Goal: Task Accomplishment & Management: Manage account settings

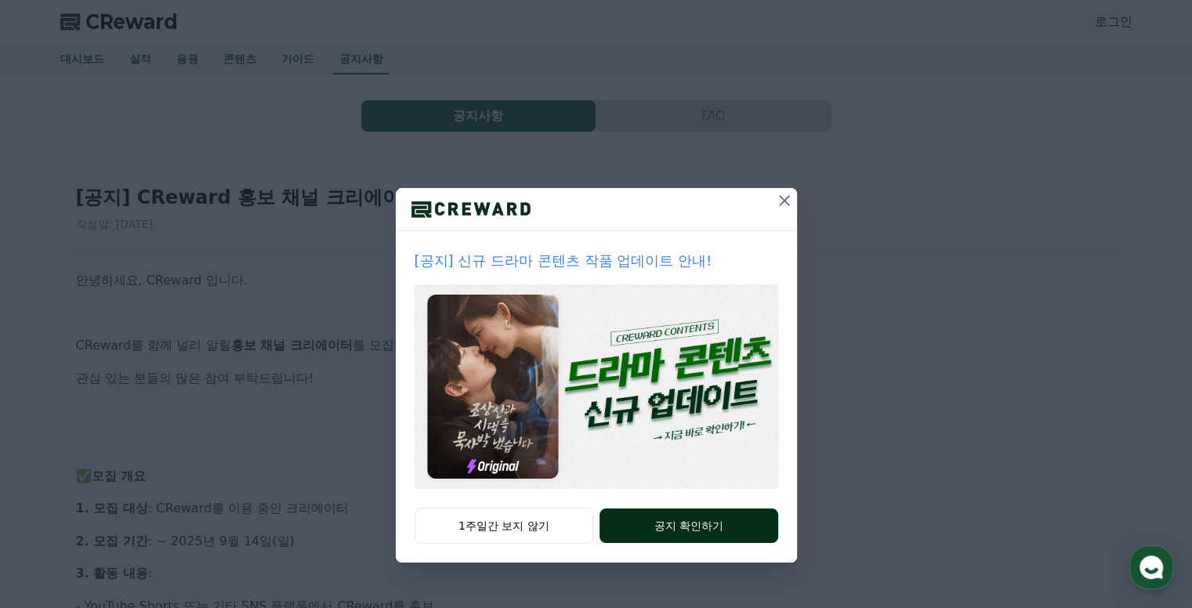
click at [685, 530] on button "공지 확인하기" at bounding box center [688, 525] width 178 height 34
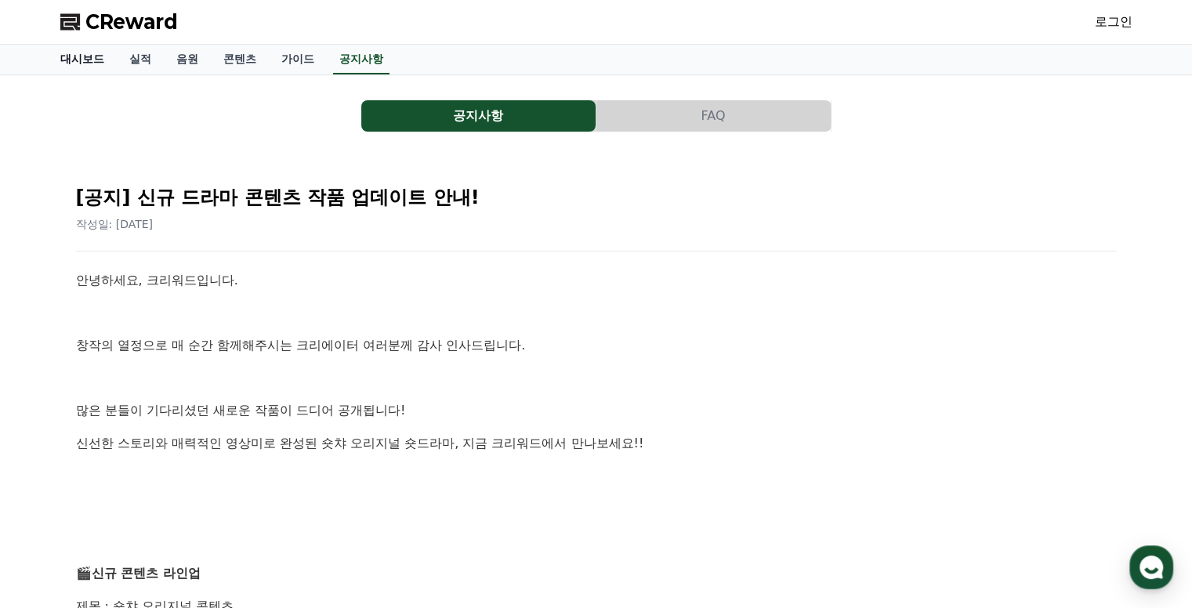
click at [76, 60] on link "대시보드" at bounding box center [82, 60] width 69 height 30
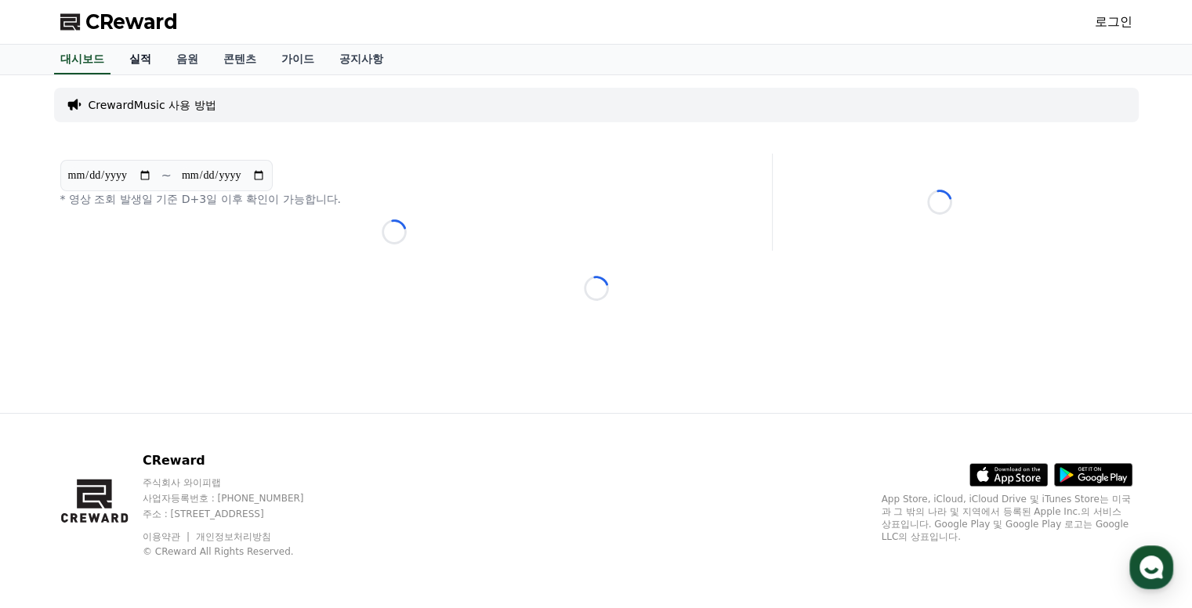
click at [132, 57] on link "실적" at bounding box center [140, 60] width 47 height 30
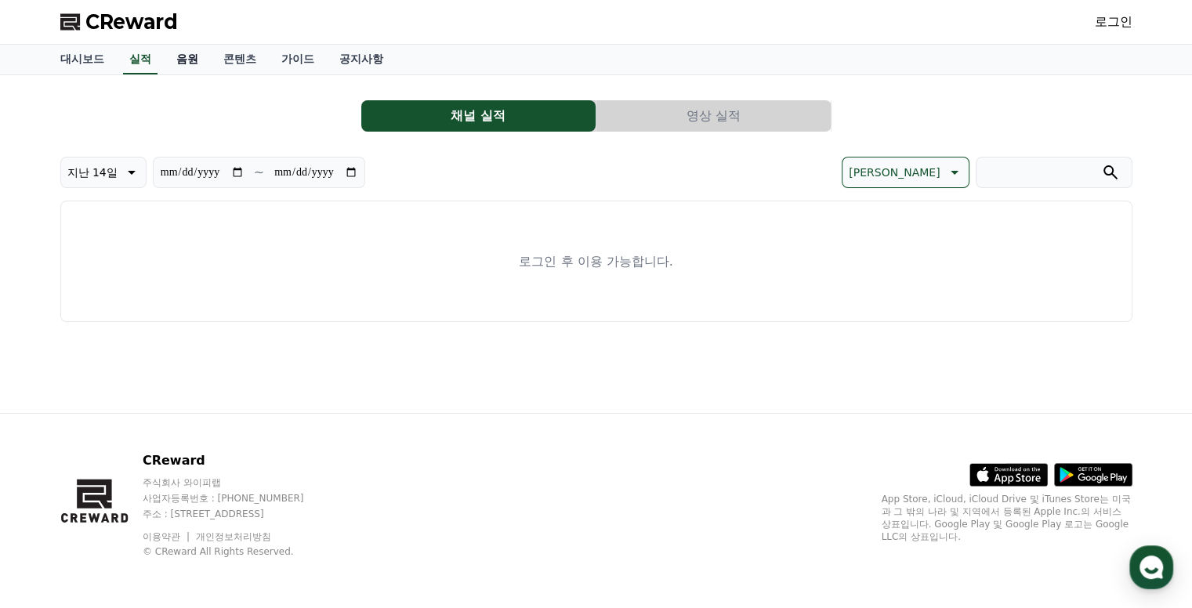
click at [172, 55] on link "음원" at bounding box center [187, 60] width 47 height 30
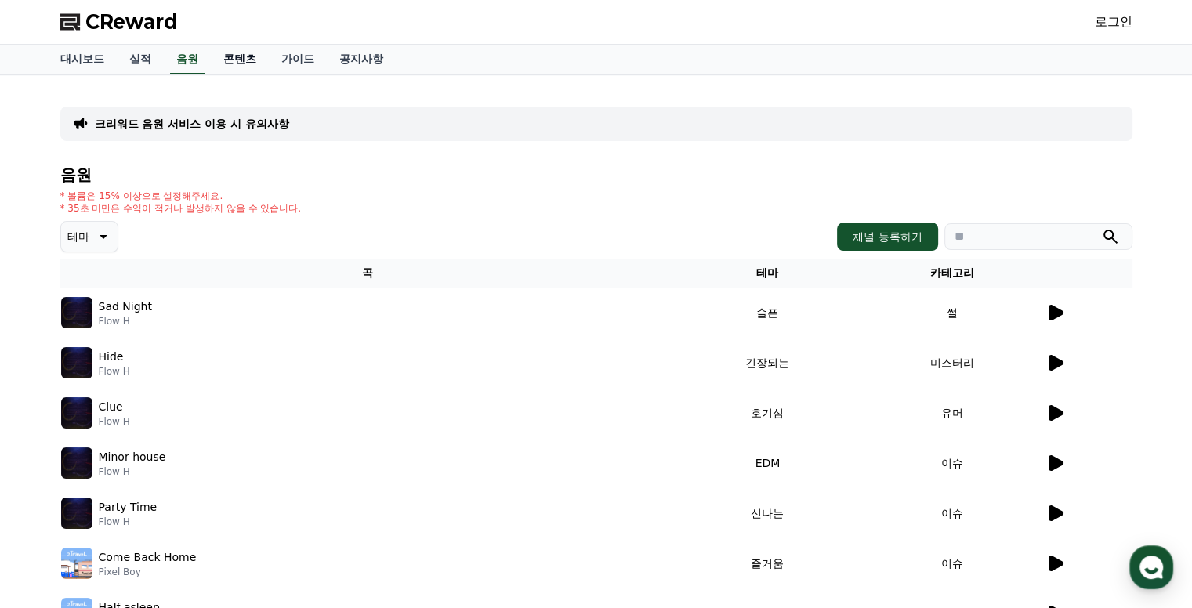
click at [235, 60] on link "콘텐츠" at bounding box center [240, 60] width 58 height 30
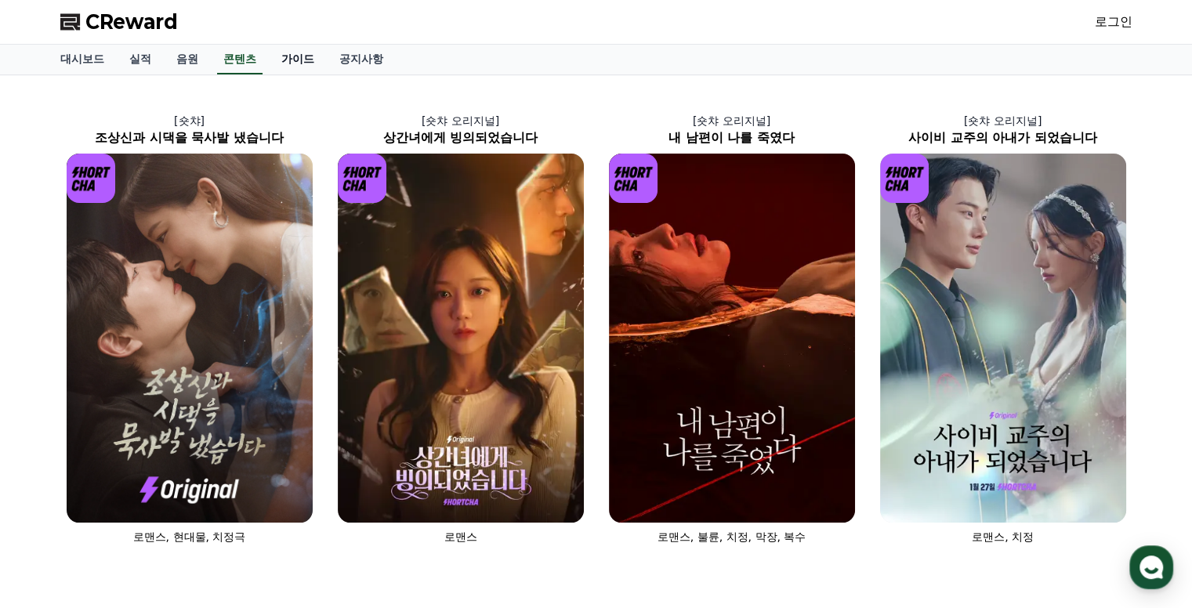
click at [298, 56] on link "가이드" at bounding box center [298, 60] width 58 height 30
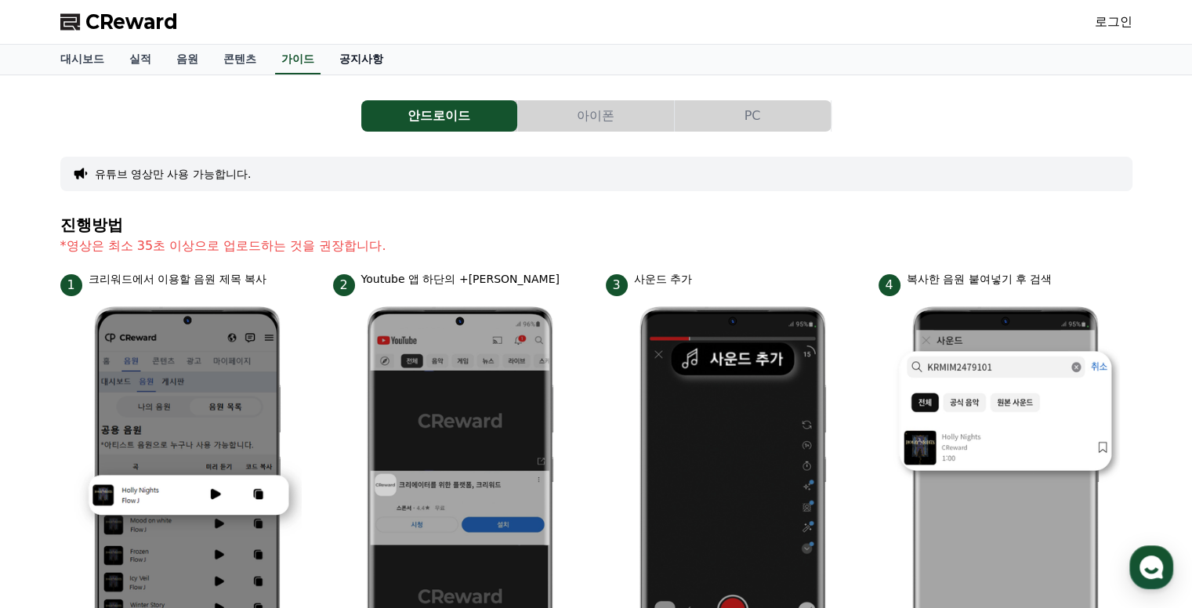
click at [357, 52] on link "공지사항" at bounding box center [361, 60] width 69 height 30
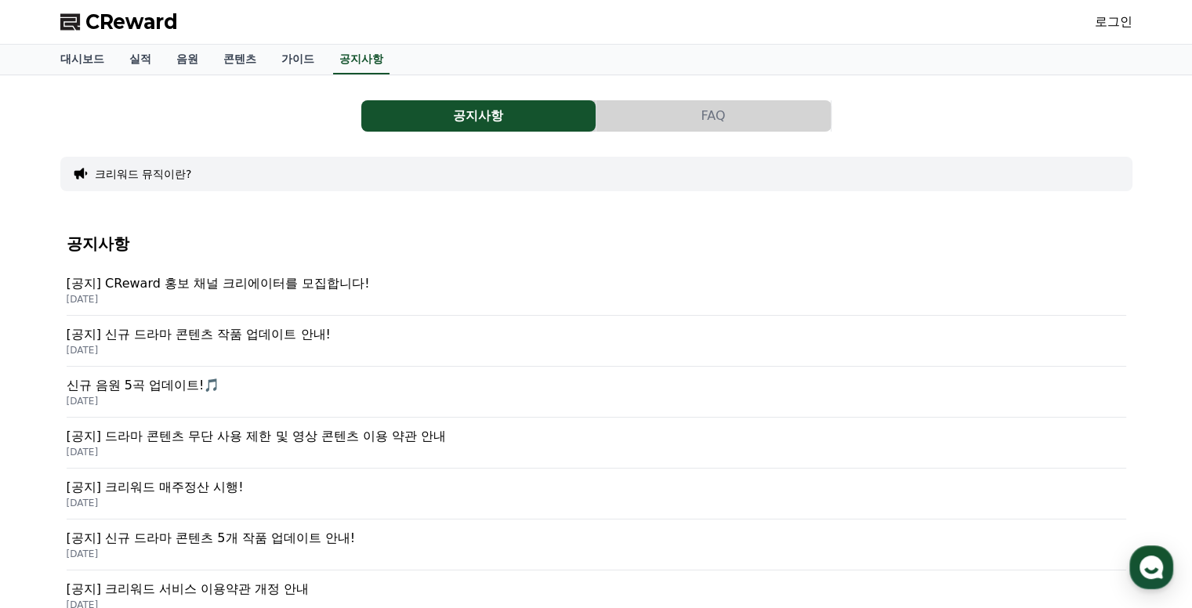
click at [288, 281] on p "[공지] CReward 홍보 채널 크리에이터를 모집합니다!" at bounding box center [596, 283] width 1059 height 19
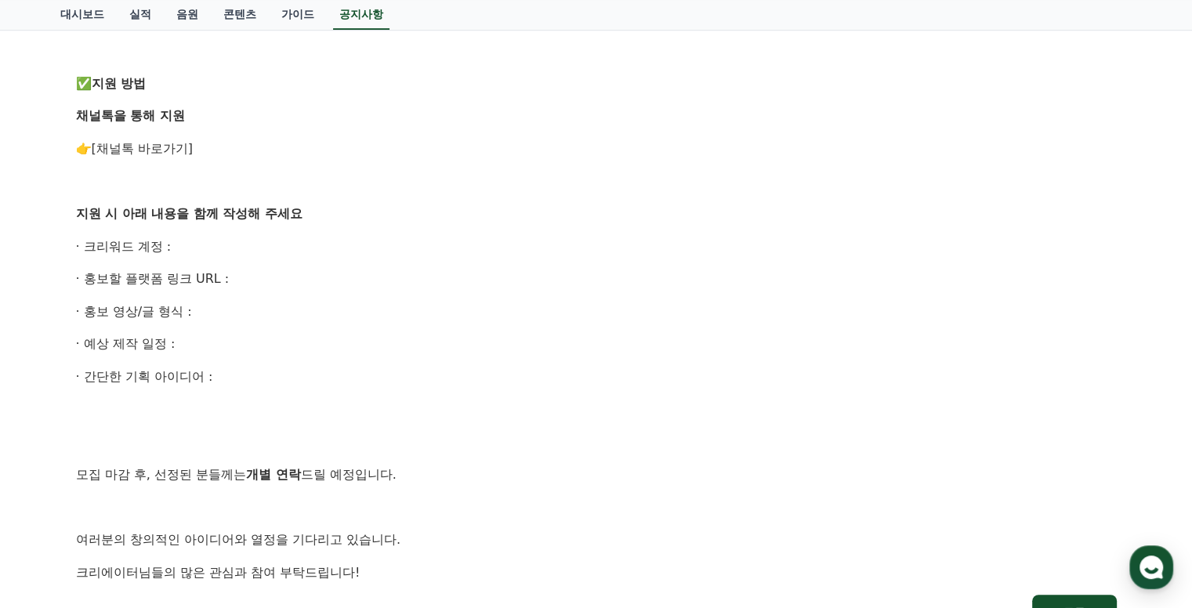
scroll to position [1027, 0]
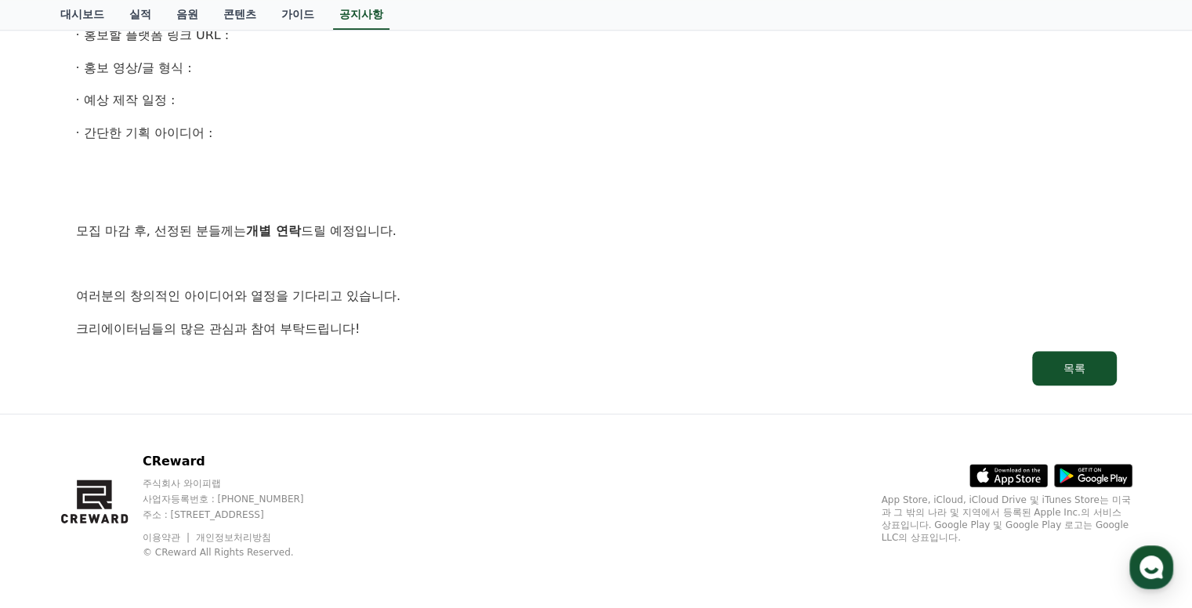
click at [271, 230] on strong "개별 연락" at bounding box center [273, 230] width 55 height 15
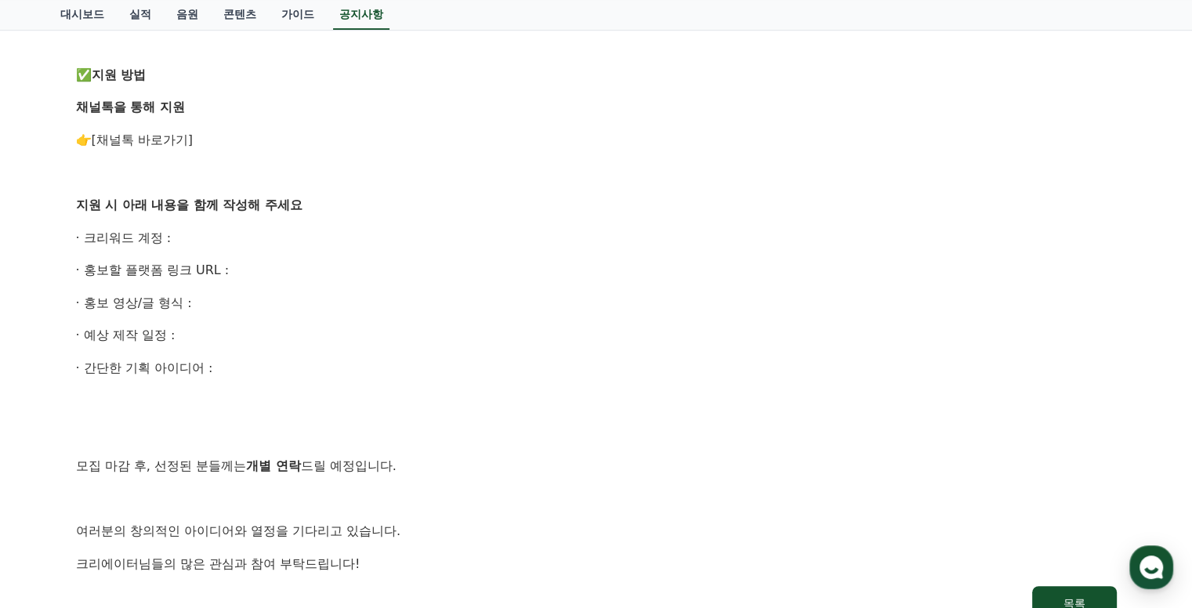
click at [123, 146] on link "[채널톡 바로가기]" at bounding box center [143, 139] width 102 height 15
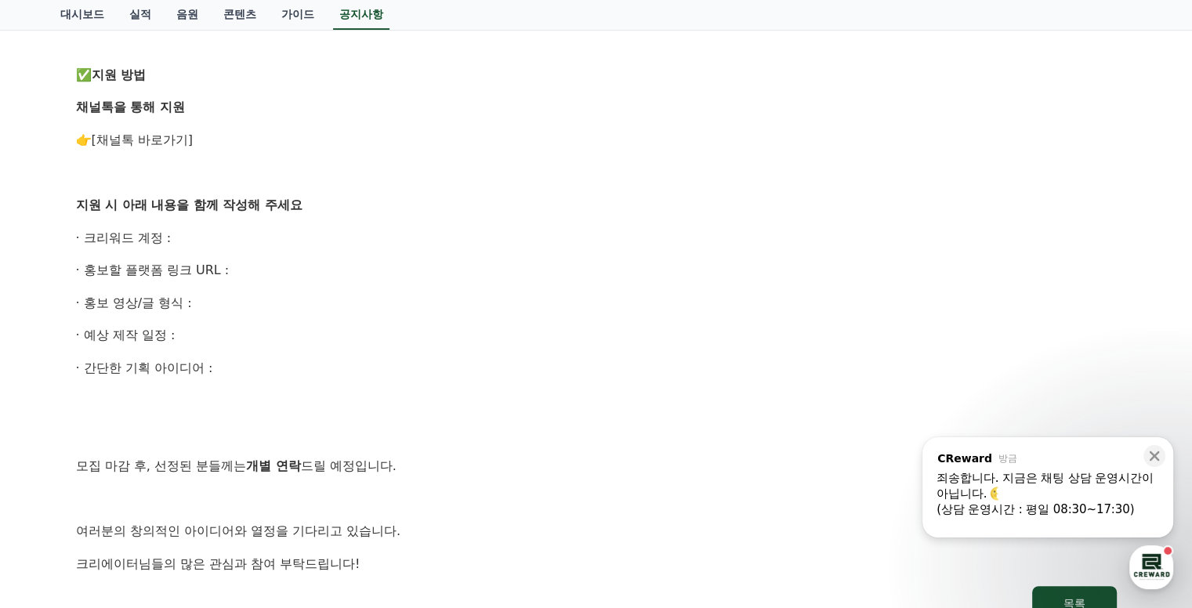
scroll to position [635, 0]
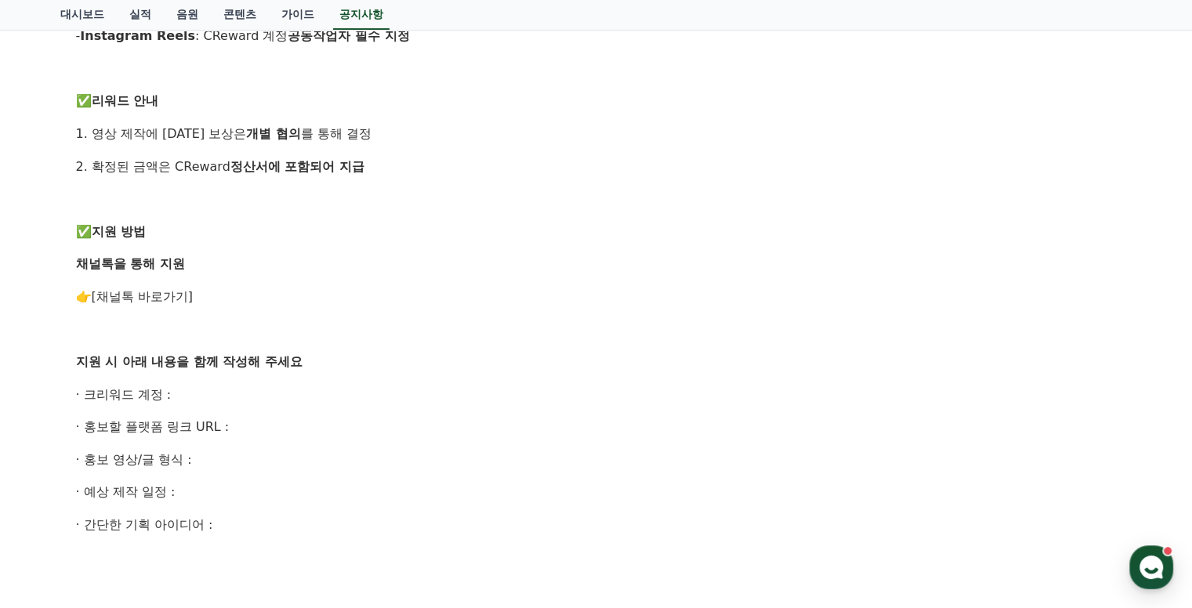
drag, startPoint x: 216, startPoint y: 530, endPoint x: 56, endPoint y: 389, distance: 212.6
click at [56, 389] on div "공지사항 FAQ [공지] CReward 홍보 채널 크리에이터를 모집합니다! 작성일: 2025-09-05 안녕하세요, CReward 입니다. C…" at bounding box center [596, 122] width 1084 height 1353
copy div "· 크리워드 계정 : · 홍보할 플랫폼 링크 URL : · 홍보 영상/글 형식 : · 예상 제작 일정 : · 간단한 기획 아이디어 :"
click at [697, 208] on p at bounding box center [596, 199] width 1040 height 20
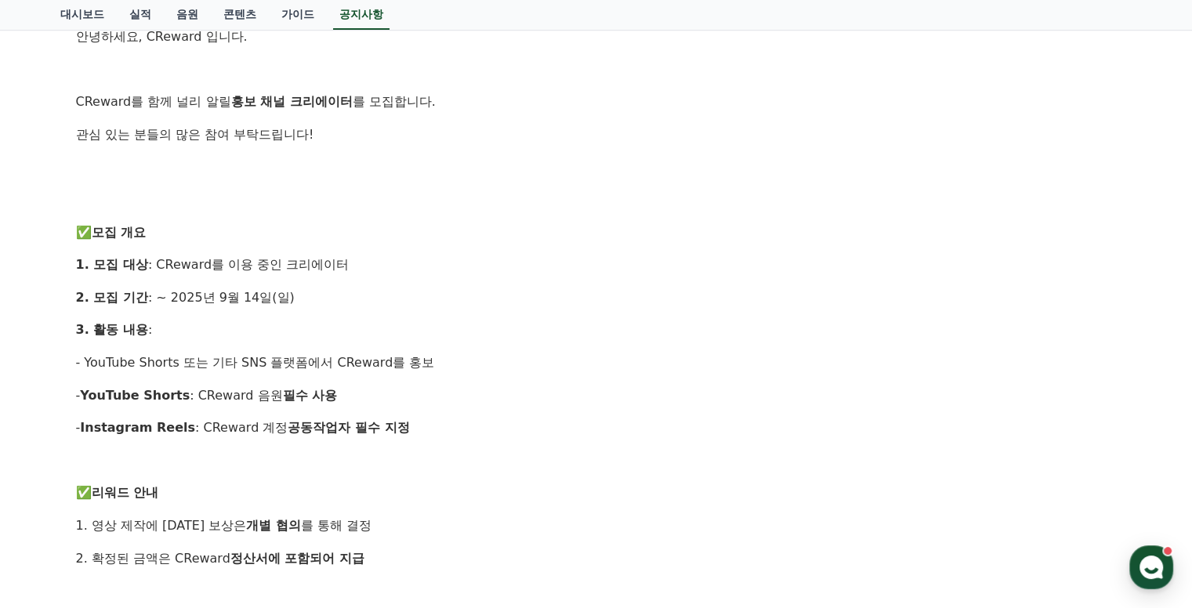
scroll to position [0, 0]
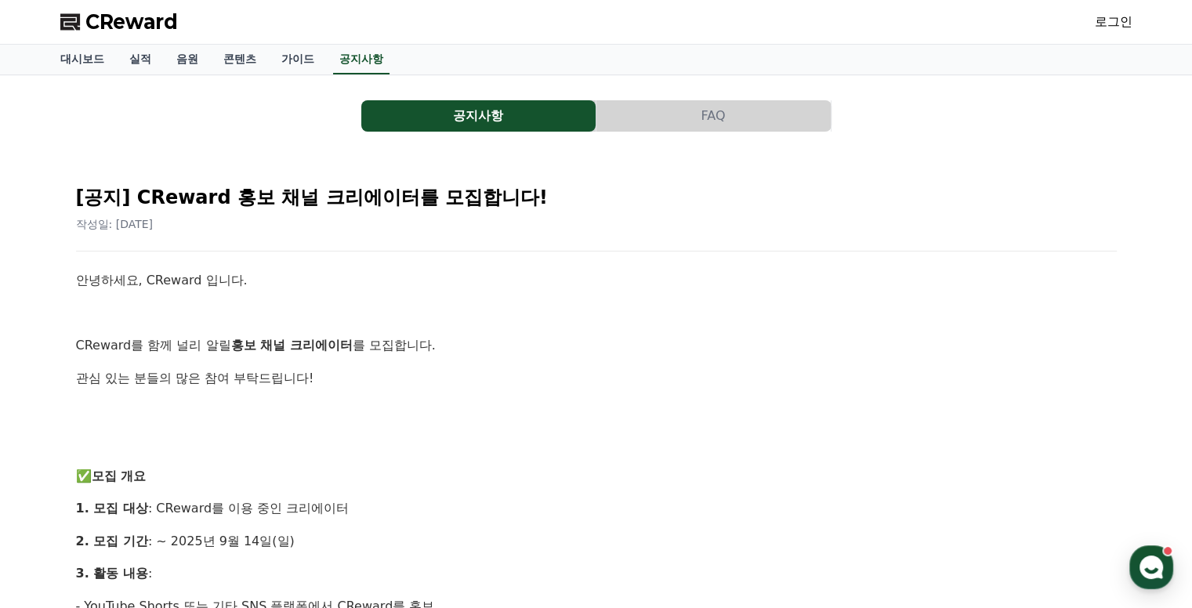
click at [1118, 19] on link "로그인" at bounding box center [1114, 22] width 38 height 19
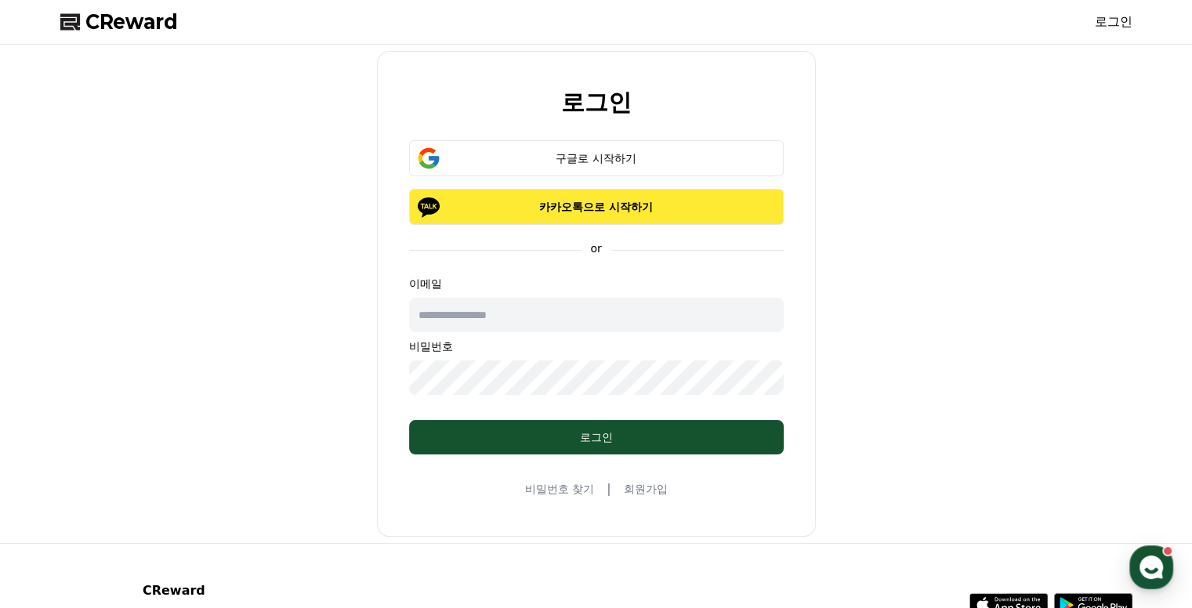
click at [594, 204] on p "카카오톡으로 시작하기" at bounding box center [596, 207] width 329 height 16
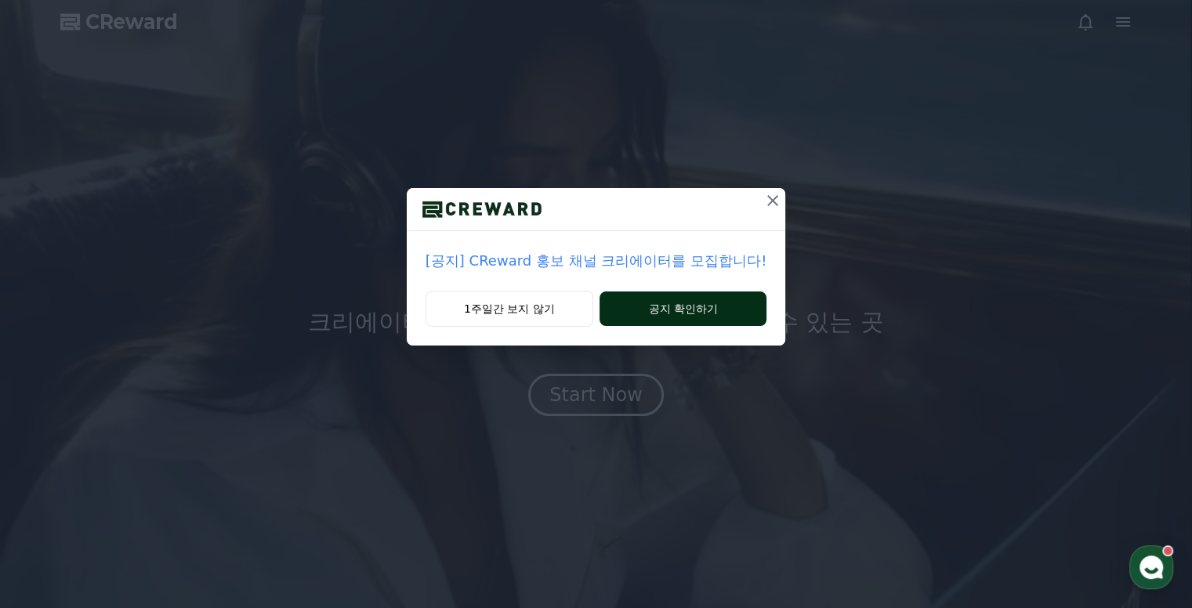
click at [727, 309] on button "공지 확인하기" at bounding box center [682, 308] width 167 height 34
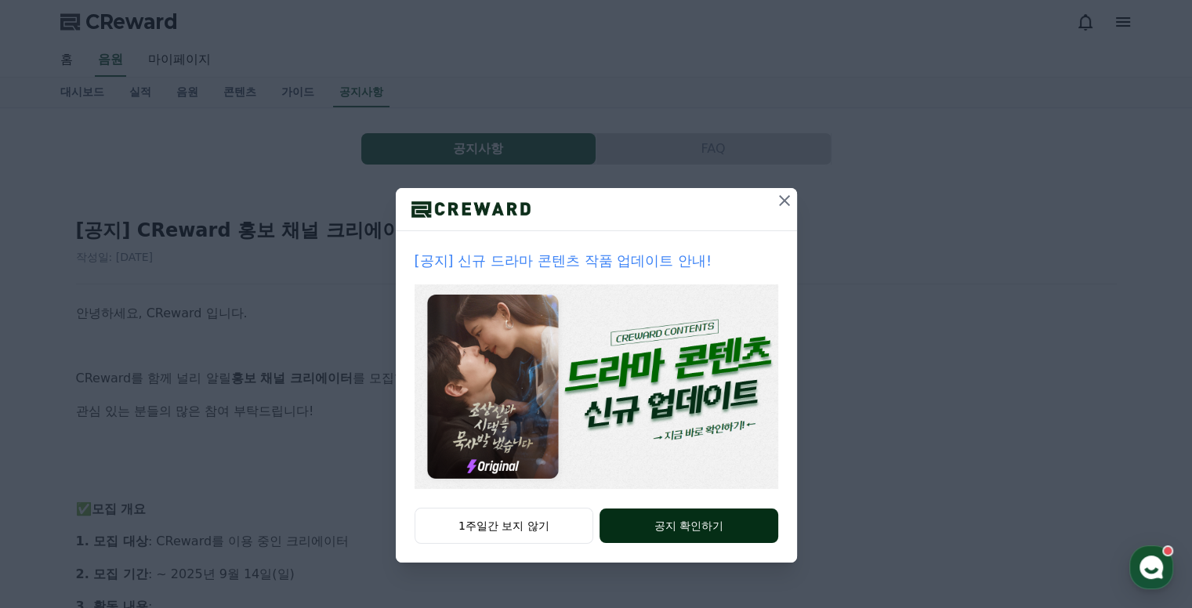
click at [664, 532] on button "공지 확인하기" at bounding box center [688, 525] width 178 height 34
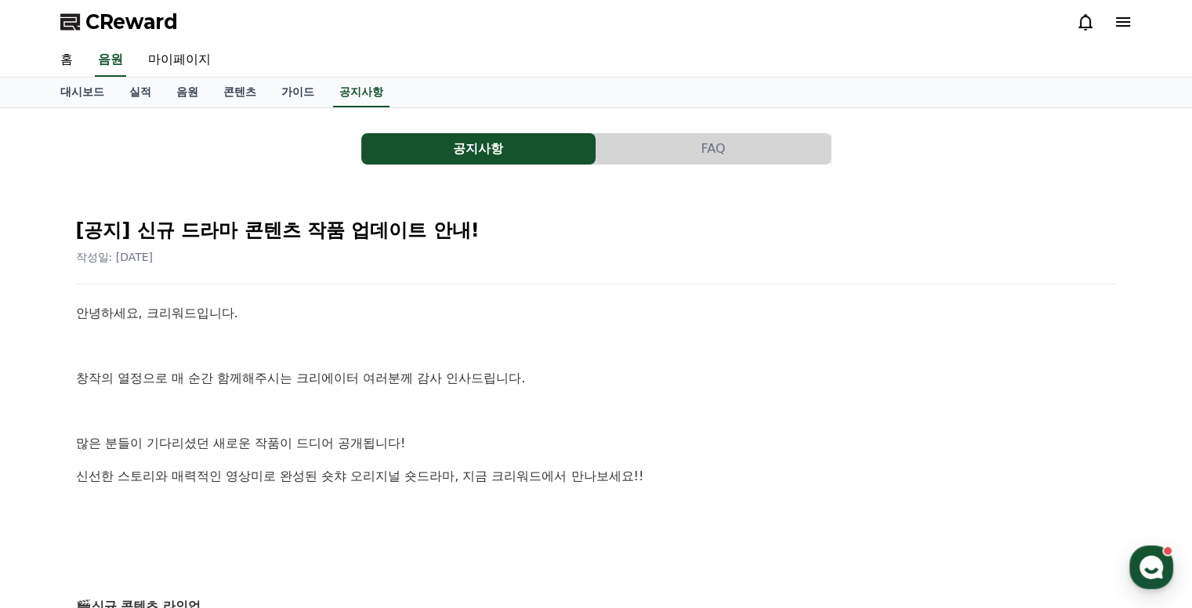
click at [1113, 22] on icon at bounding box center [1122, 22] width 19 height 19
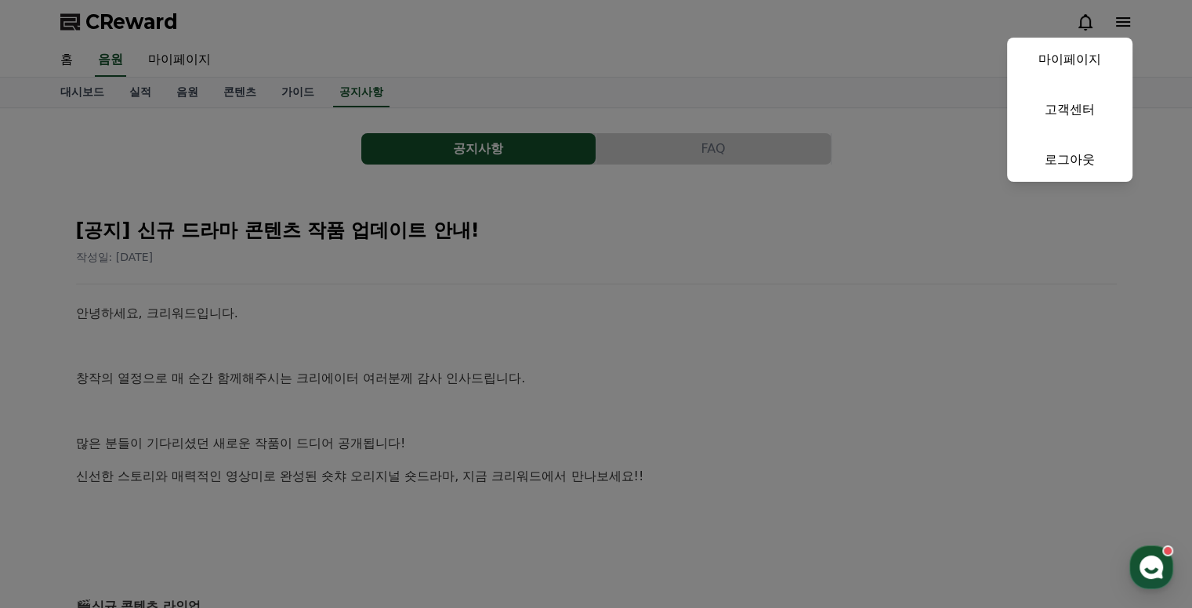
click at [946, 81] on button "close" at bounding box center [596, 304] width 1192 height 608
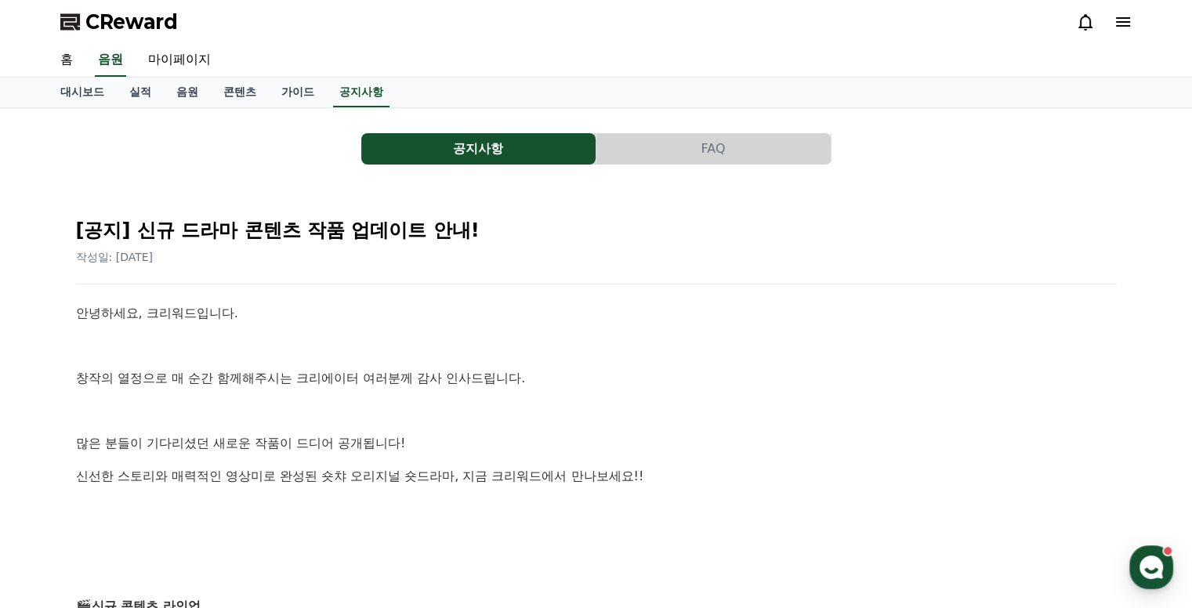
click at [1113, 23] on icon at bounding box center [1122, 22] width 19 height 19
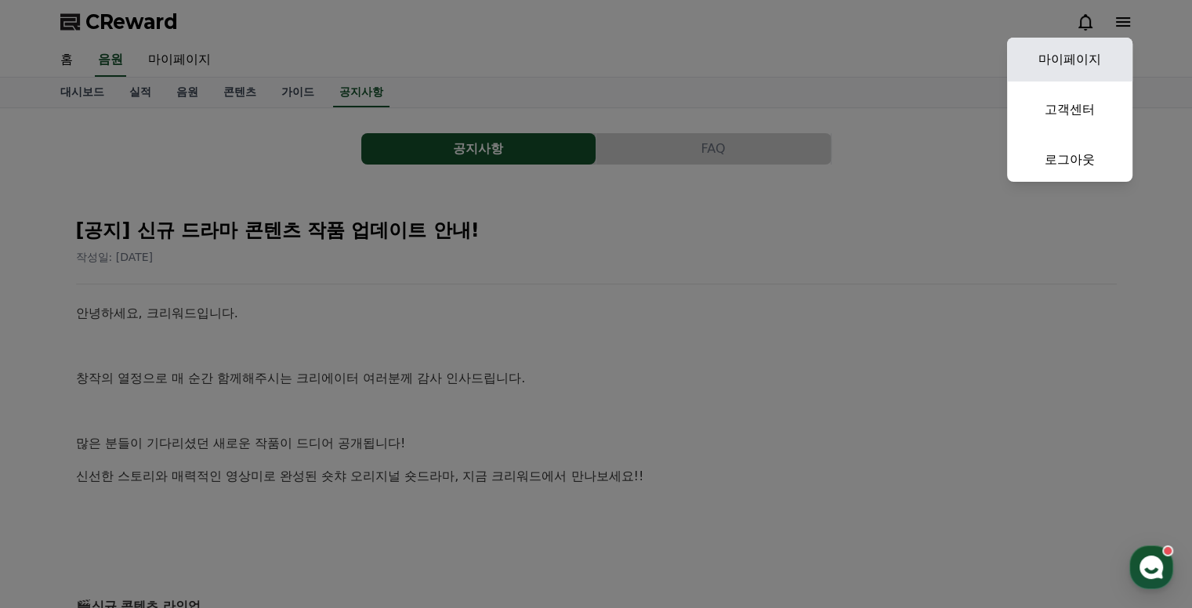
click at [1055, 63] on link "마이페이지" at bounding box center [1069, 60] width 125 height 44
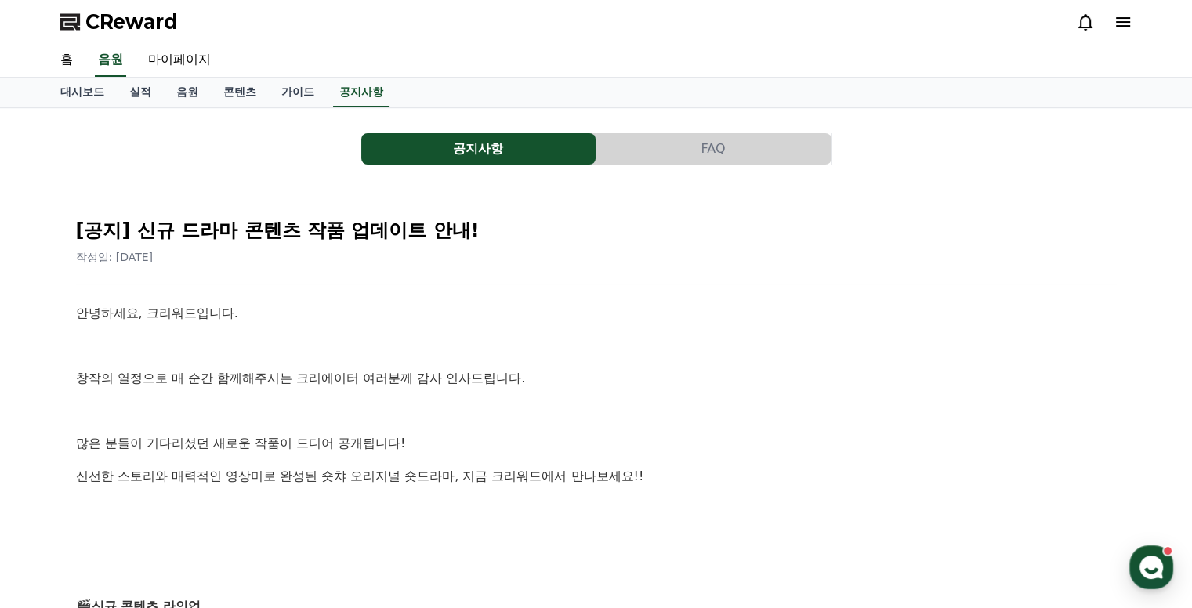
select select "**********"
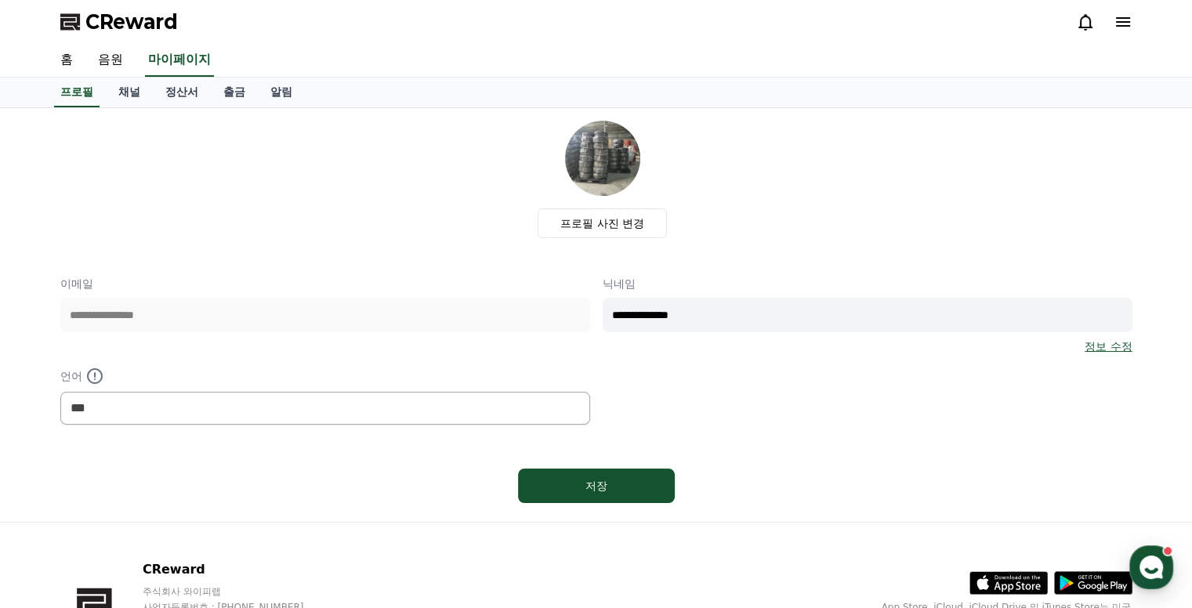
click at [1113, 348] on link "정보 수정" at bounding box center [1107, 346] width 47 height 16
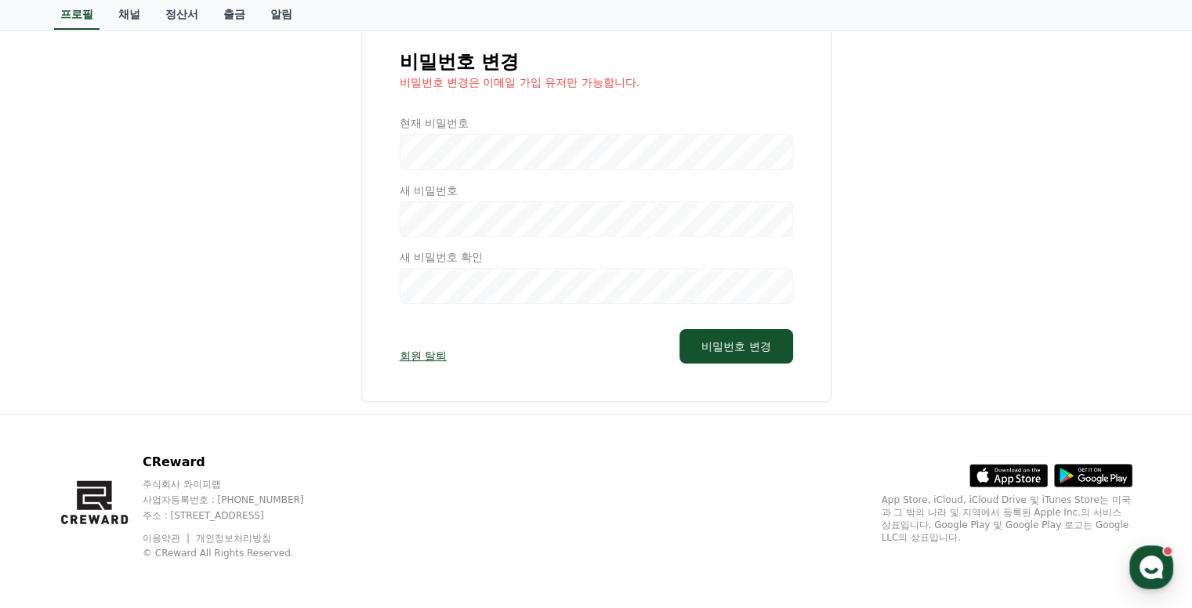
scroll to position [31, 0]
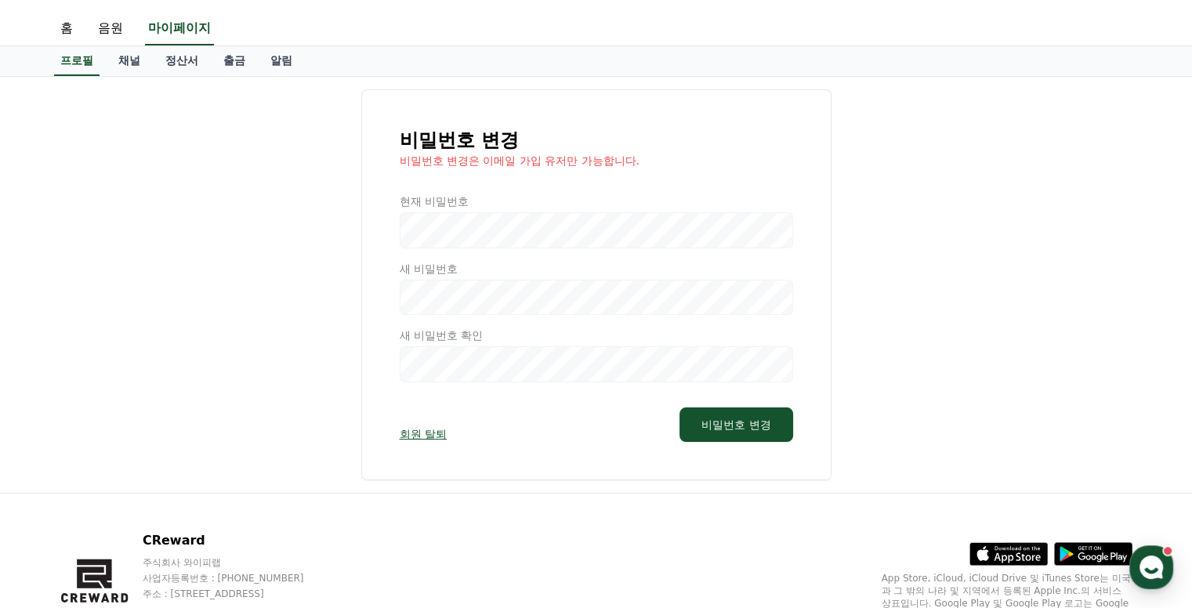
click at [187, 208] on div "비밀번호 변경 비밀번호 변경은 이메일 가입 유저만 가능합니다. 현재 비밀번호 새 비밀번호 새 비밀번호 확인 회원 탈퇴 비밀번호 변경" at bounding box center [596, 284] width 1072 height 391
click at [122, 55] on link "채널" at bounding box center [129, 61] width 47 height 30
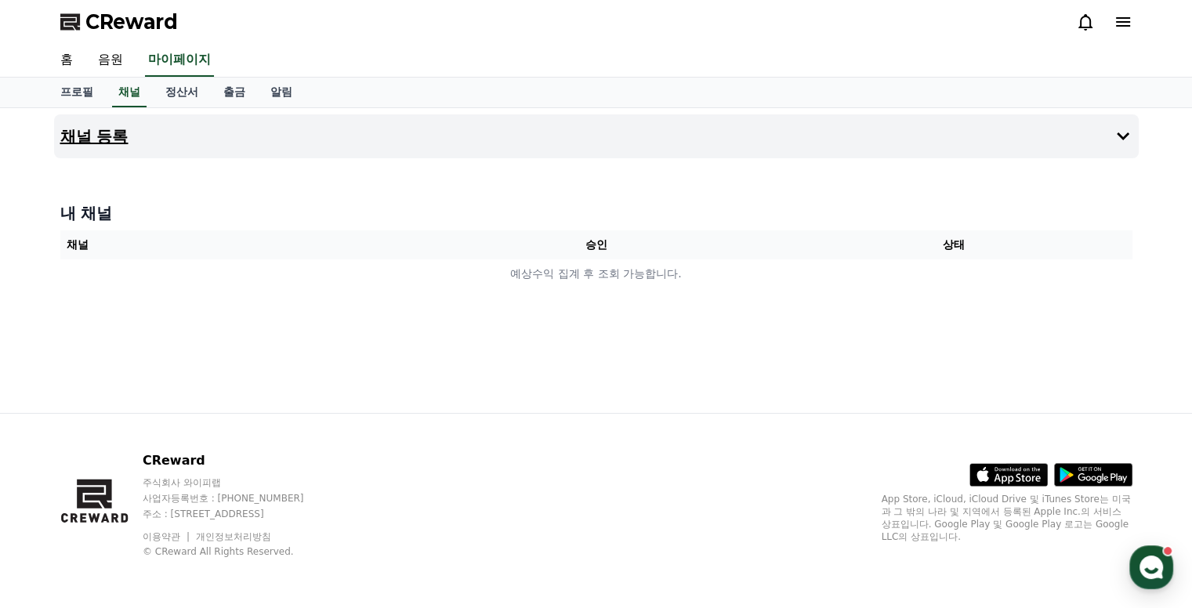
click at [1113, 135] on icon at bounding box center [1122, 136] width 19 height 19
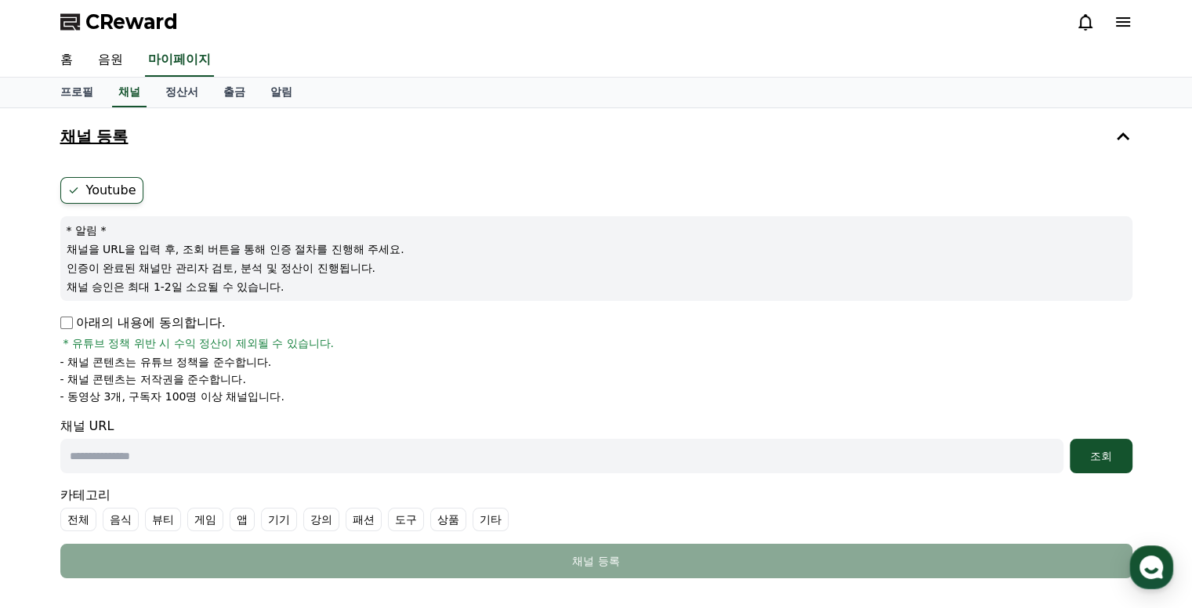
click at [126, 453] on input "text" at bounding box center [561, 456] width 1003 height 34
paste input "**********"
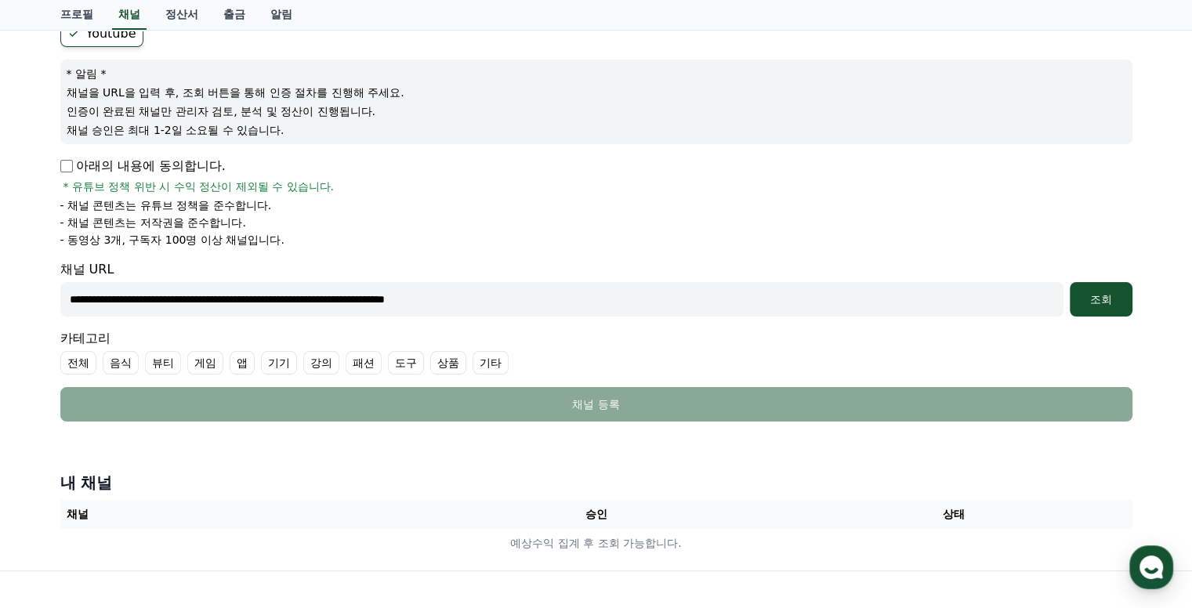
type input "**********"
click at [487, 359] on label "기타" at bounding box center [490, 363] width 36 height 24
click at [1109, 302] on div "조회" at bounding box center [1101, 299] width 50 height 16
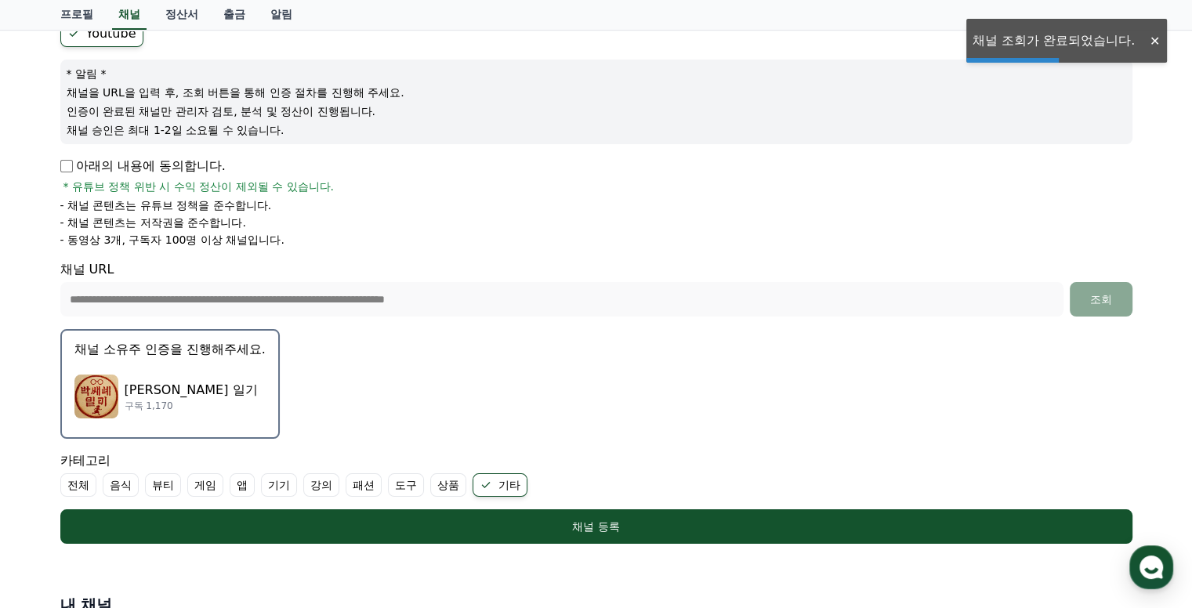
scroll to position [392, 0]
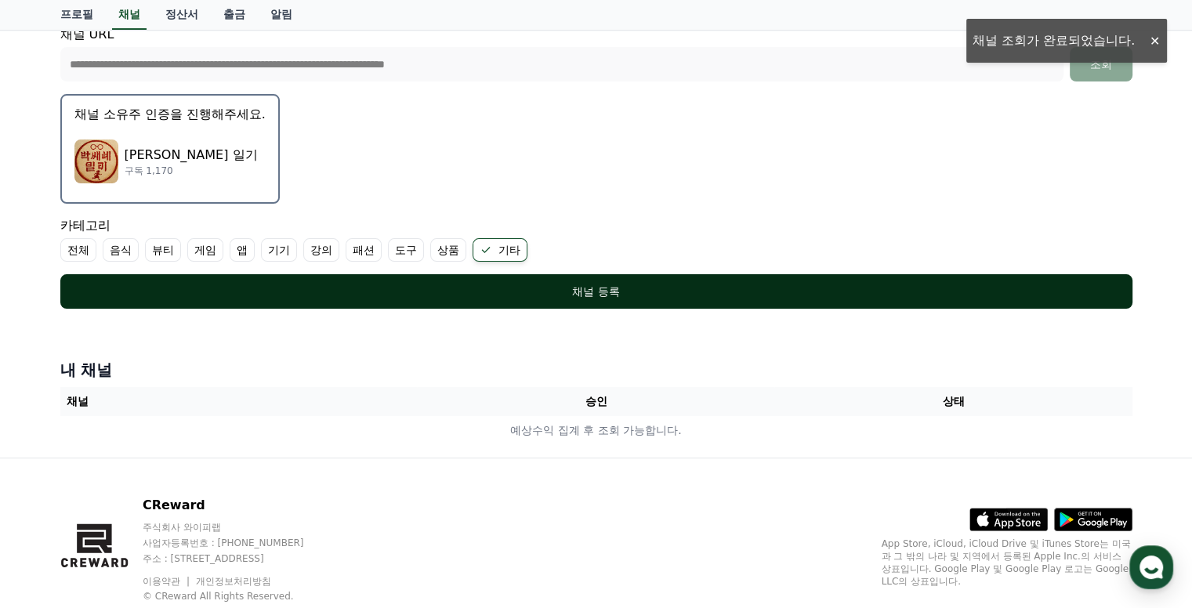
click at [592, 290] on div "채널 등록" at bounding box center [596, 292] width 1009 height 16
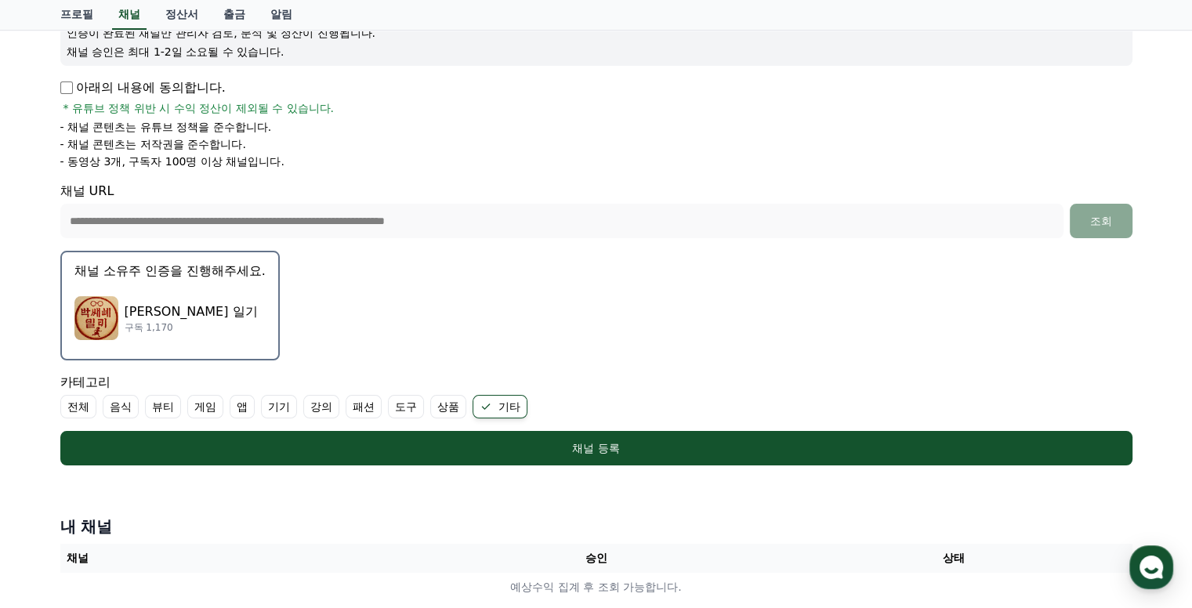
scroll to position [434, 0]
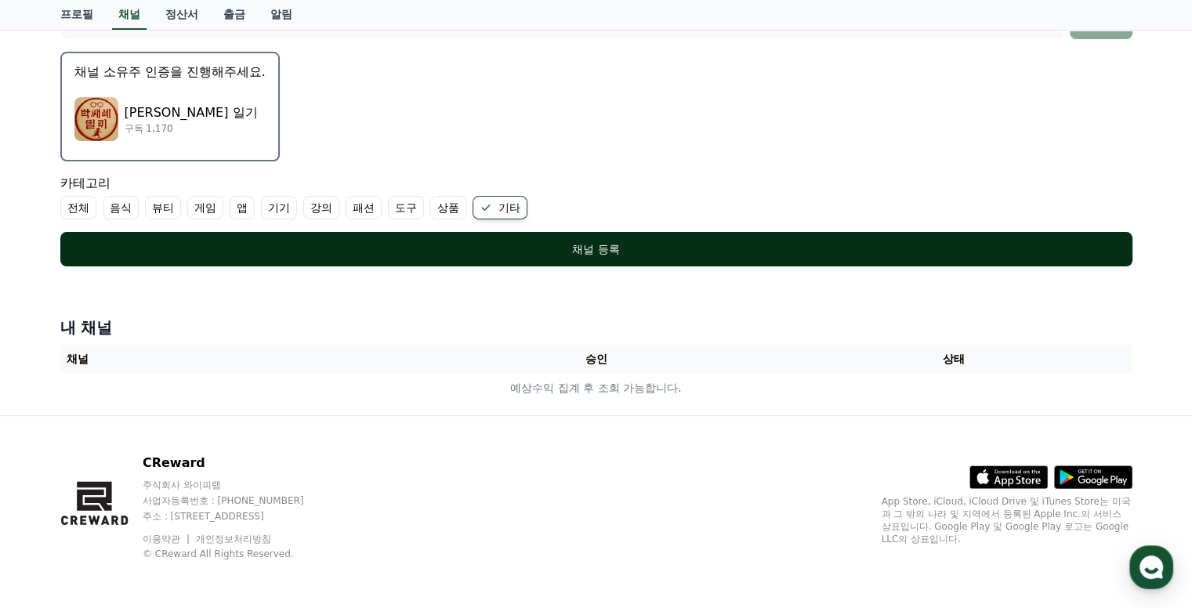
click at [588, 245] on div "채널 등록" at bounding box center [596, 249] width 1009 height 16
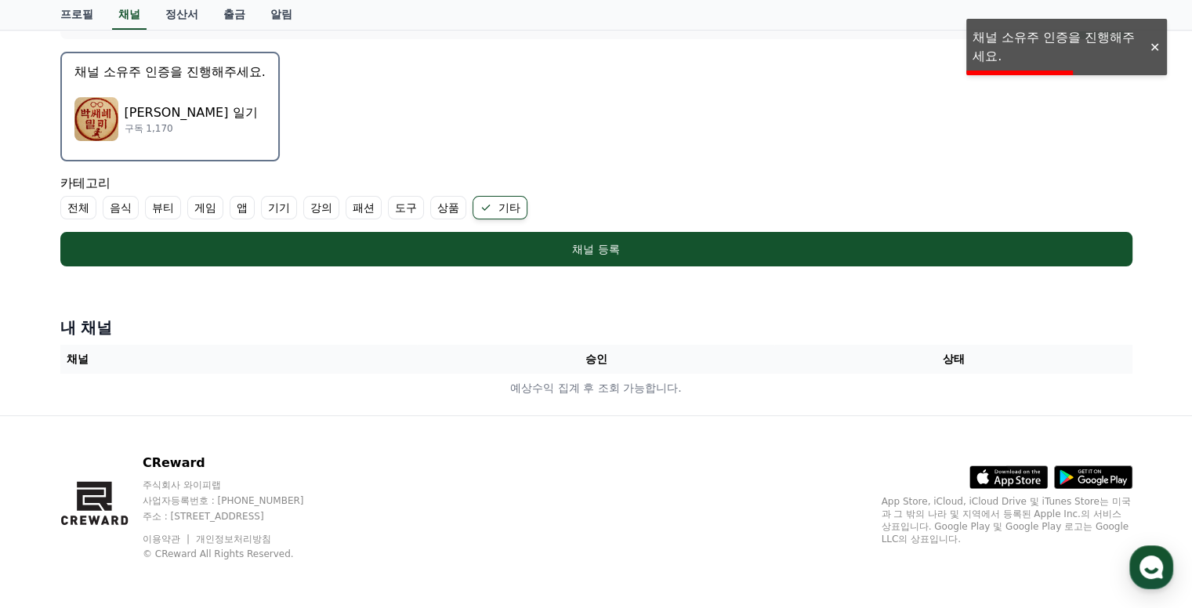
scroll to position [356, 0]
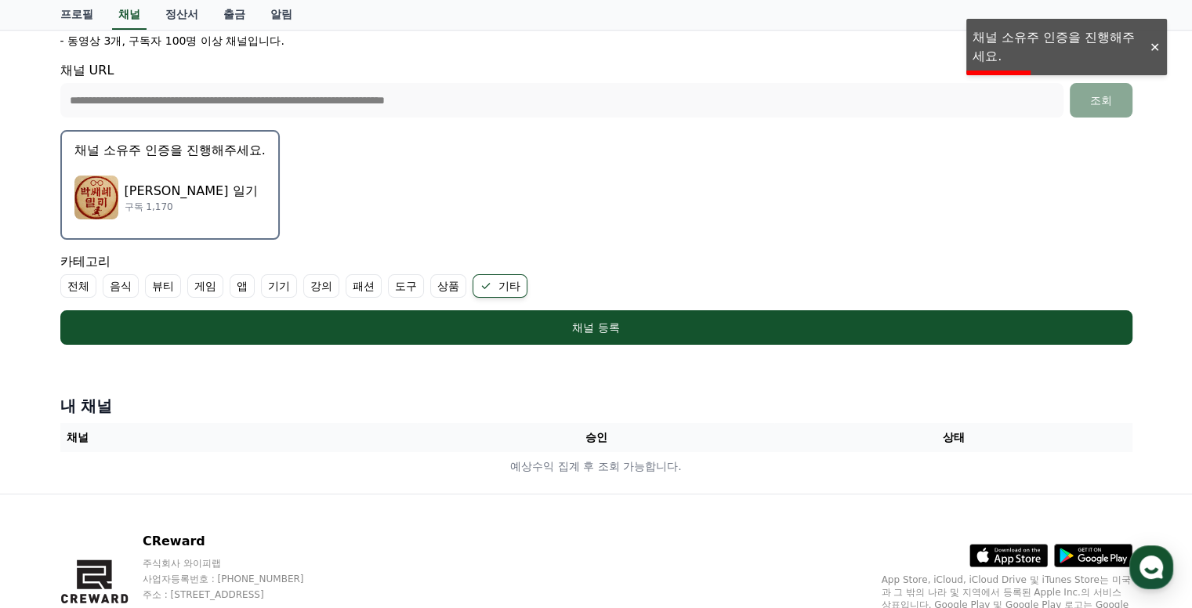
click at [186, 154] on p "채널 소유주 인증을 진행해주세요." at bounding box center [169, 150] width 191 height 19
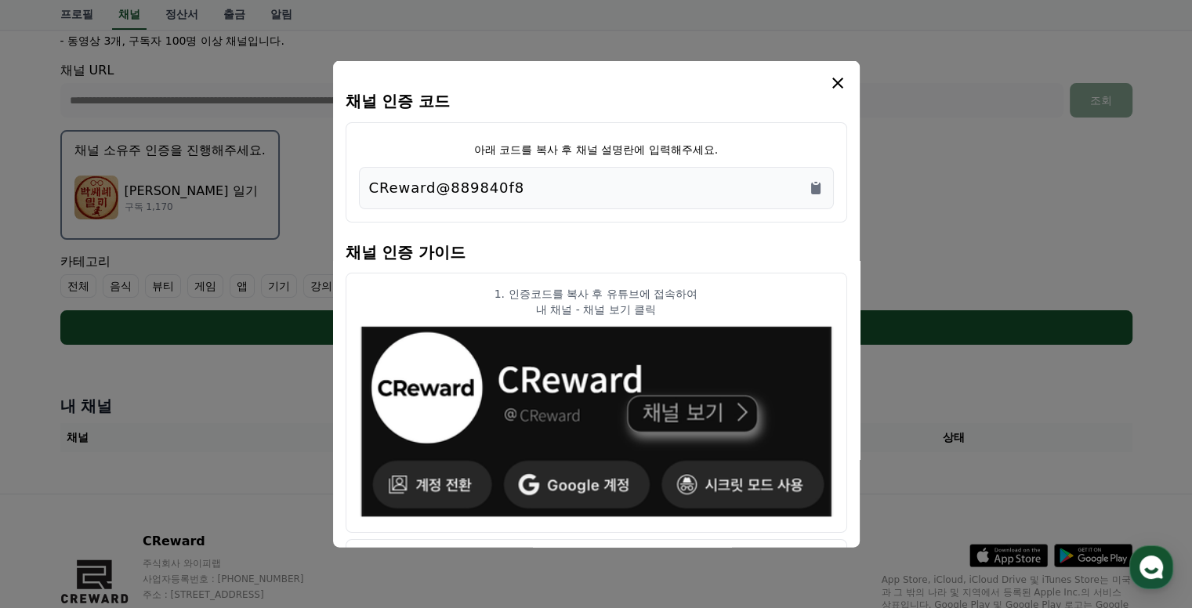
click at [536, 193] on div "CReward@889840f8" at bounding box center [596, 188] width 454 height 22
drag, startPoint x: 536, startPoint y: 190, endPoint x: 327, endPoint y: 189, distance: 209.2
click at [327, 351] on div "채널 인증 코드 아래 코드를 복사 후 채널 설명란에 입력해주세요. CReward@889840f8 채널 인증 가이드 1. 인증코드를 복사 후 유…" at bounding box center [596, 351] width 1084 height 0
click at [605, 204] on div "CReward@889840f8" at bounding box center [596, 188] width 475 height 42
drag, startPoint x: 514, startPoint y: 193, endPoint x: 363, endPoint y: 197, distance: 151.3
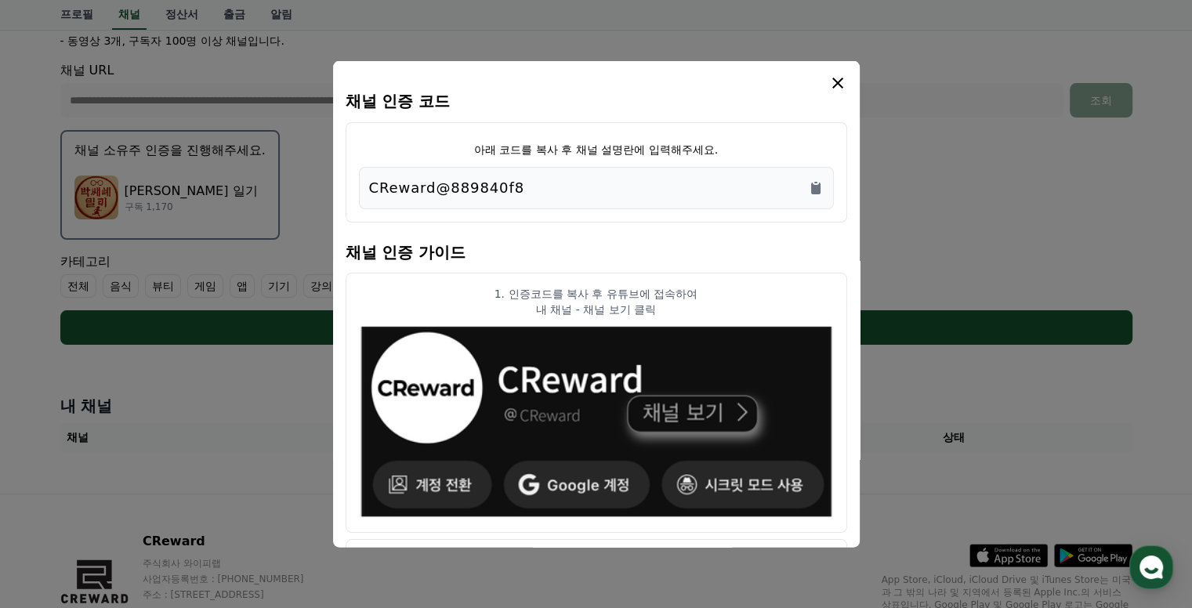
click at [363, 197] on div "CReward@889840f8" at bounding box center [596, 188] width 475 height 42
copy p "CReward@889840f8"
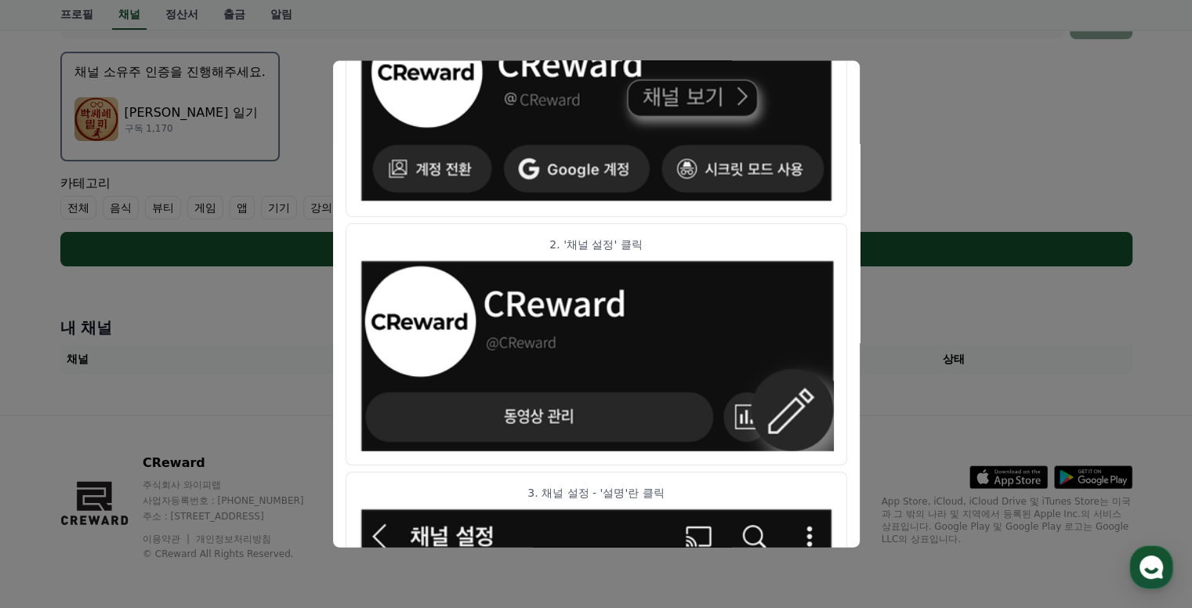
scroll to position [0, 0]
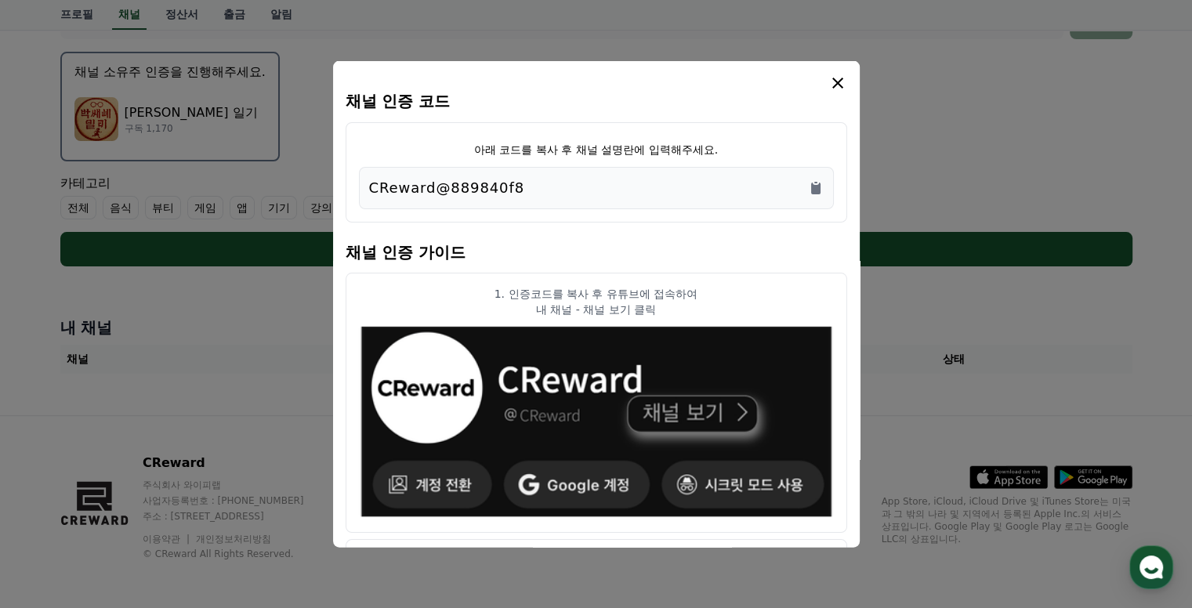
click at [823, 82] on div "modal" at bounding box center [596, 83] width 501 height 19
click at [837, 82] on icon "modal" at bounding box center [837, 83] width 11 height 11
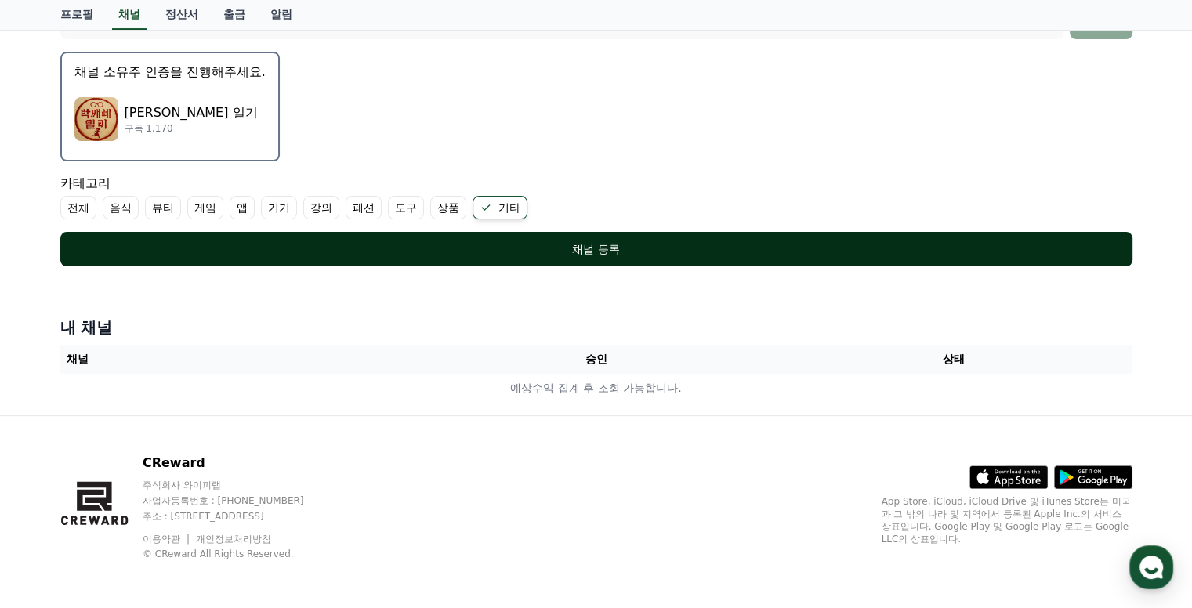
drag, startPoint x: 628, startPoint y: 256, endPoint x: 660, endPoint y: 244, distance: 33.8
click at [628, 256] on button "채널 등록" at bounding box center [596, 249] width 1072 height 34
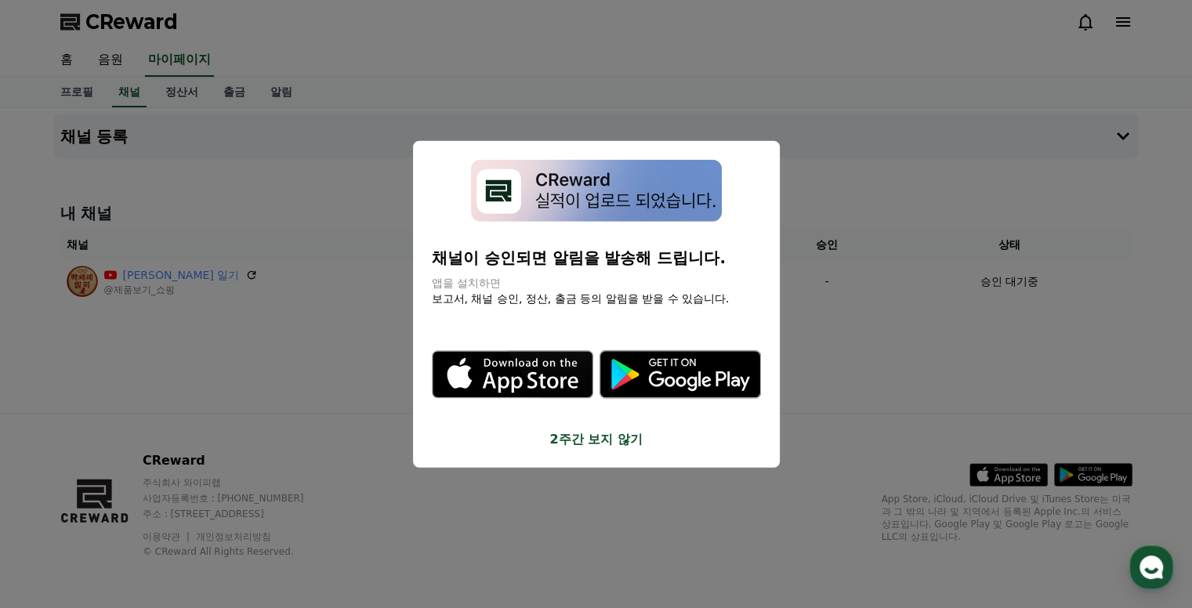
click at [649, 290] on p "보고서, 채널 승인, 정산, 출금 등의 알림을 받을 수 있습니다." at bounding box center [596, 298] width 329 height 16
drag, startPoint x: 635, startPoint y: 211, endPoint x: 635, endPoint y: 309, distance: 98.7
click at [635, 211] on img "modal" at bounding box center [596, 191] width 251 height 62
click at [583, 449] on div "채널이 승인되면 알림을 발송해 드립니다. 앱을 설치하면 보고서, 채널 승인, 정산, 출금 등의 알림을 받을 수 있습니다. .st0 { fill…" at bounding box center [596, 304] width 367 height 327
click at [624, 443] on button "2주간 보지 않기" at bounding box center [596, 438] width 329 height 19
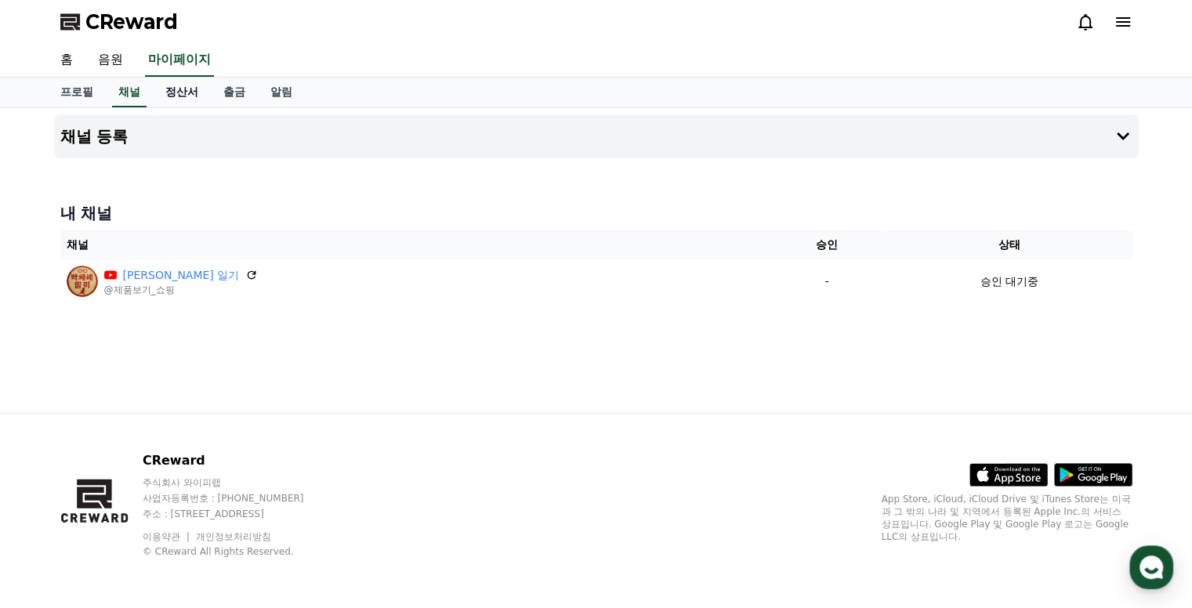
click at [183, 99] on link "정산서" at bounding box center [182, 93] width 58 height 30
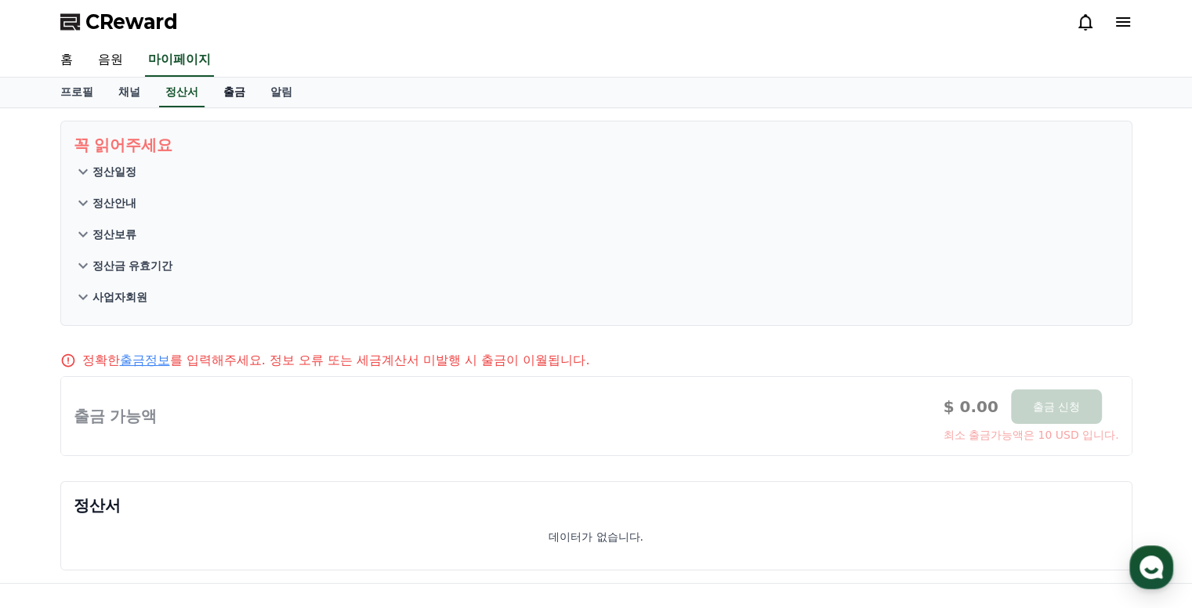
click at [223, 96] on link "출금" at bounding box center [234, 93] width 47 height 30
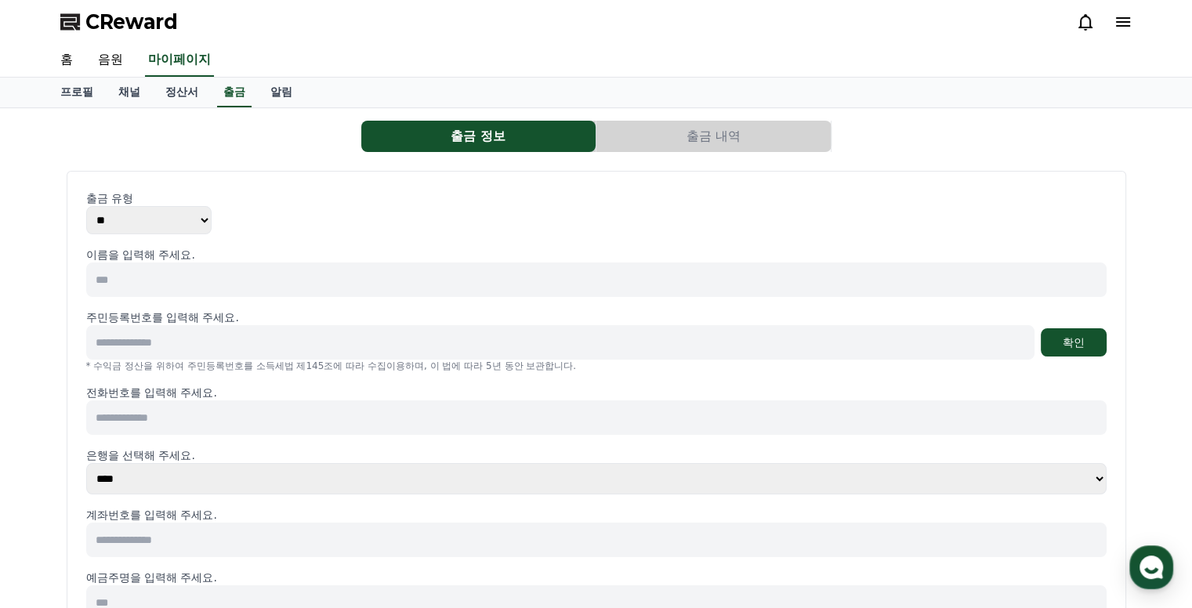
click at [204, 215] on select "** ***" at bounding box center [148, 220] width 125 height 28
click at [201, 215] on select "** ***" at bounding box center [148, 220] width 125 height 28
click at [160, 286] on input at bounding box center [596, 279] width 1020 height 34
type input "*"
type input "***"
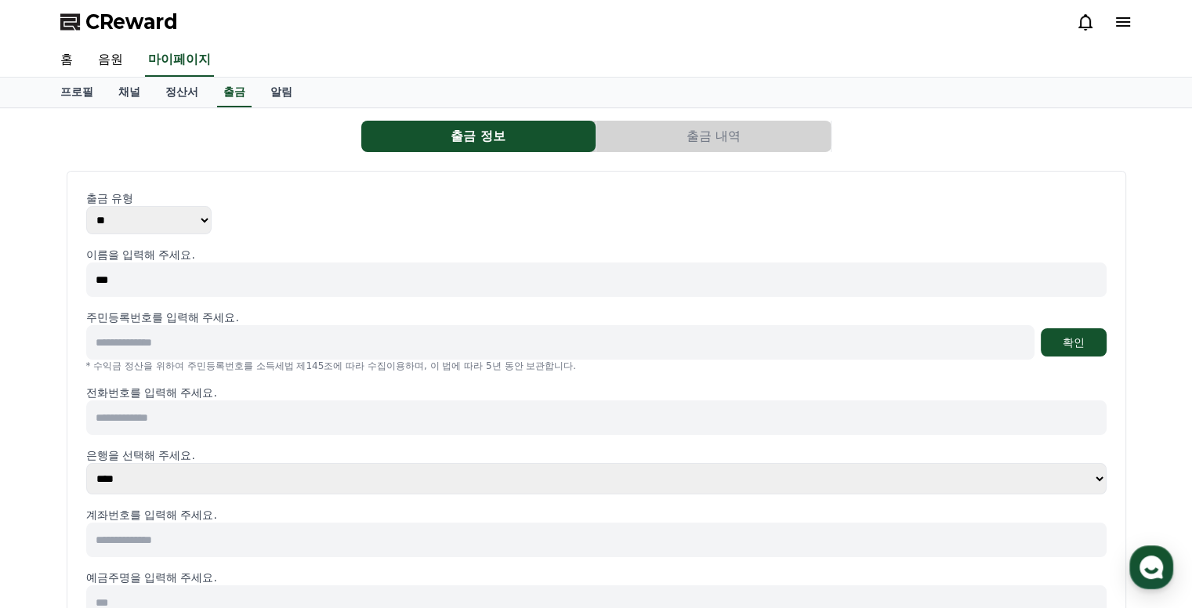
click at [284, 342] on input at bounding box center [560, 342] width 948 height 34
type input "**********"
click at [1089, 346] on button "확인" at bounding box center [1073, 342] width 66 height 28
click at [190, 418] on input at bounding box center [596, 417] width 1020 height 34
type input "**********"
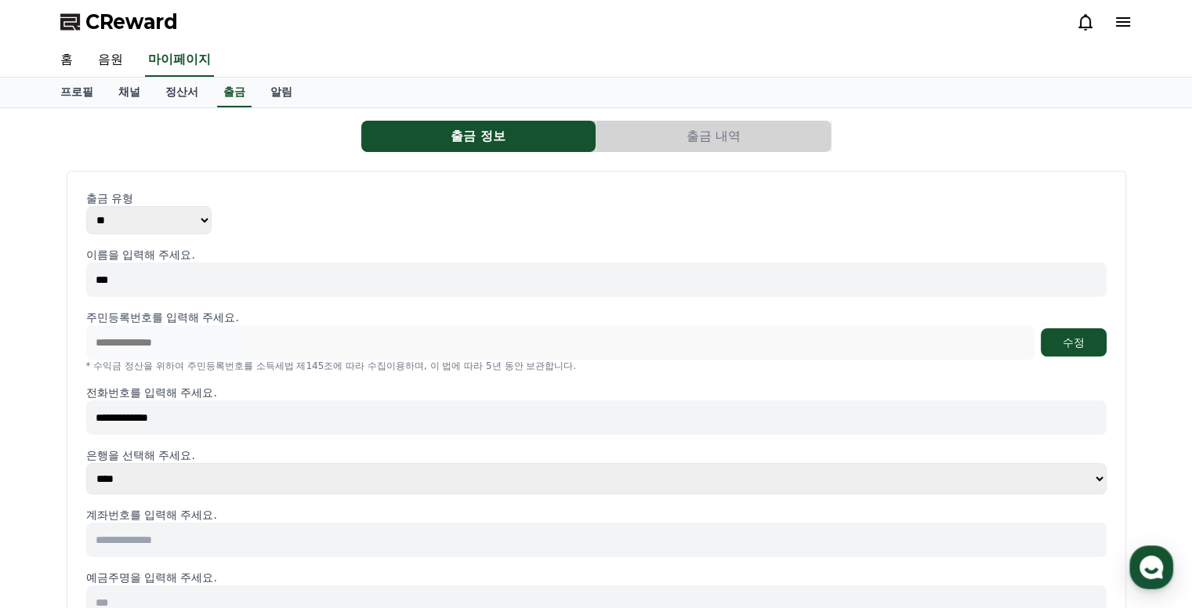
click at [165, 464] on select "**** **** **** **** **** **** **** ** ** ** ** **** *** **** **** *****" at bounding box center [596, 478] width 1020 height 31
select select "********"
click at [86, 463] on select "**** **** **** **** **** **** **** ** ** ** ** **** *** **** **** *****" at bounding box center [596, 478] width 1020 height 31
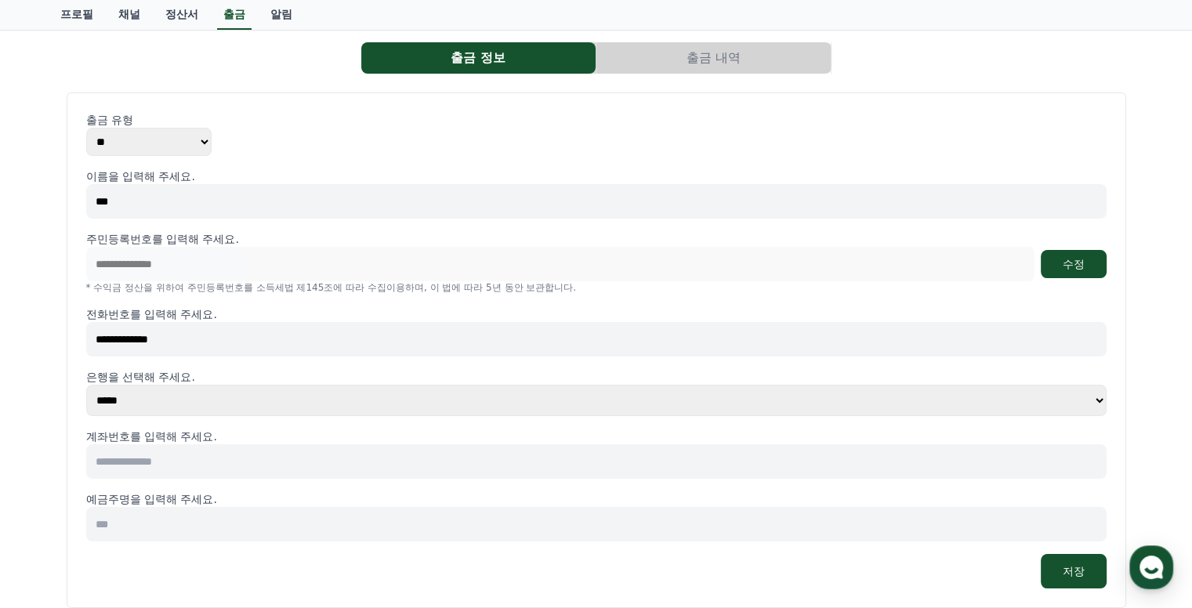
click at [181, 461] on input at bounding box center [596, 461] width 1020 height 34
type input "**********"
click at [166, 526] on input at bounding box center [596, 524] width 1020 height 34
type input "***"
click at [1076, 571] on button "저장" at bounding box center [1073, 571] width 66 height 34
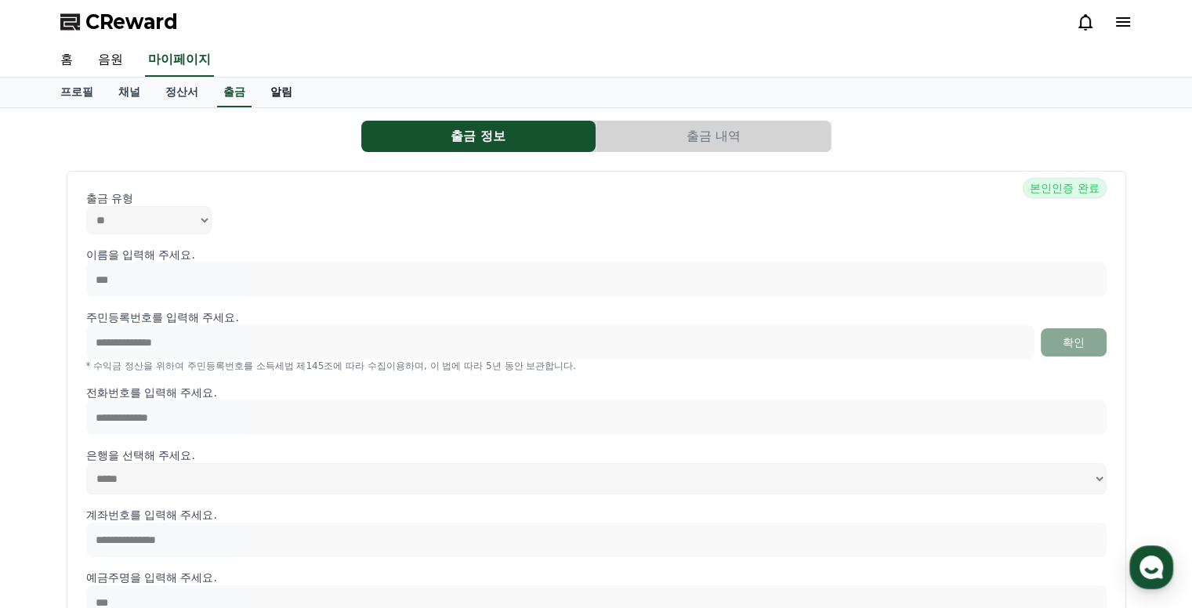
click at [278, 94] on link "알림" at bounding box center [281, 93] width 47 height 30
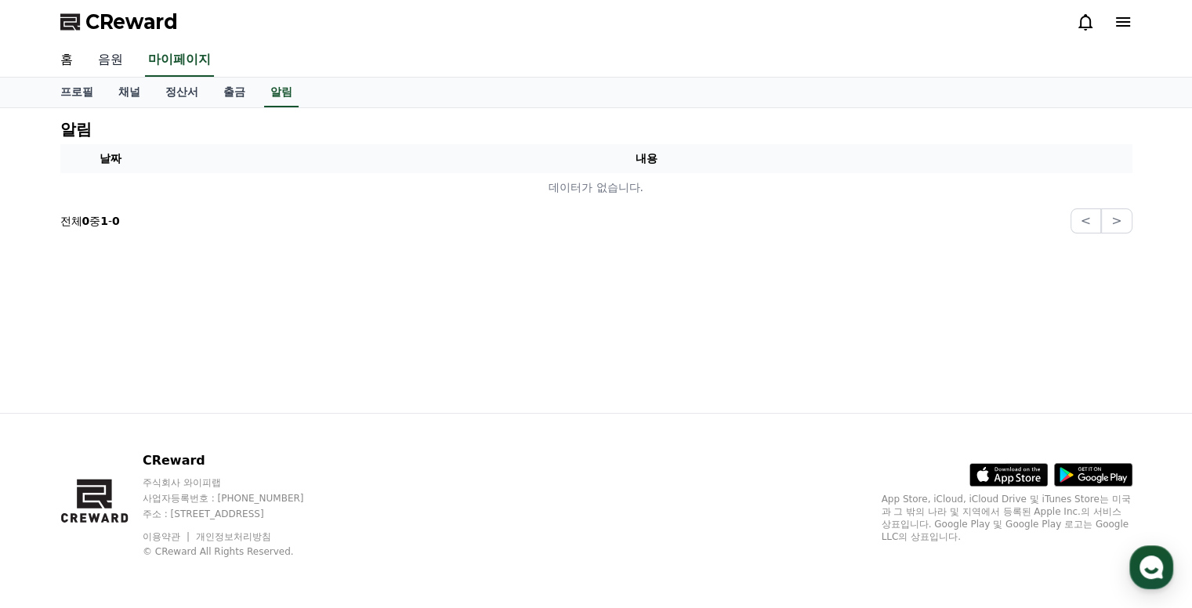
click at [110, 59] on link "음원" at bounding box center [110, 60] width 50 height 33
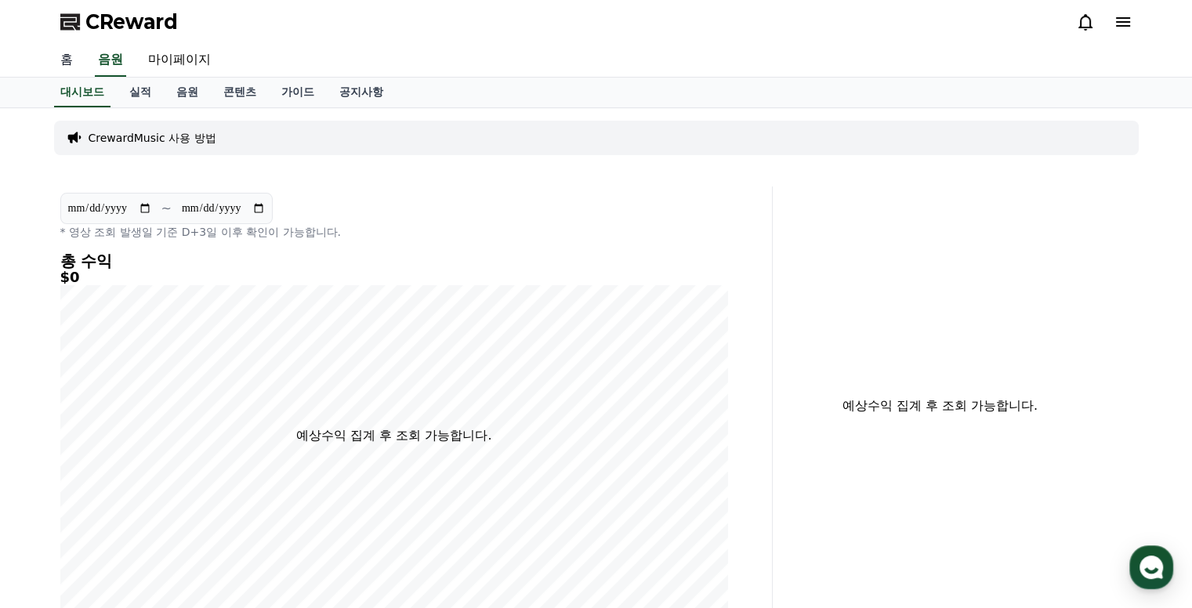
click at [63, 63] on link "홈" at bounding box center [67, 60] width 38 height 33
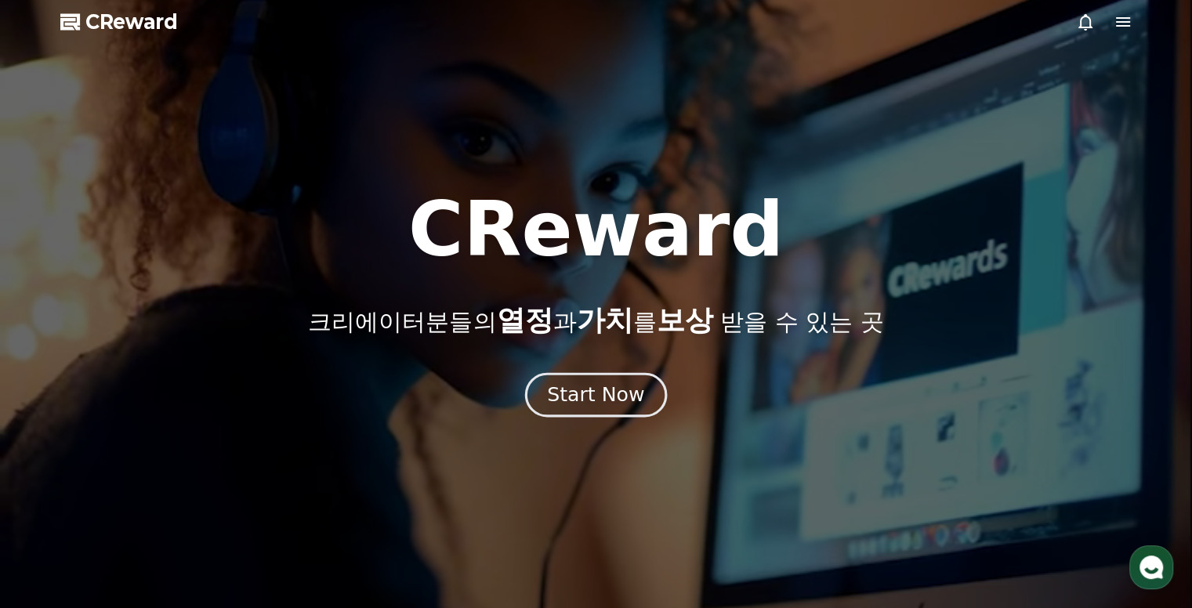
click at [602, 402] on div "Start Now" at bounding box center [595, 395] width 97 height 27
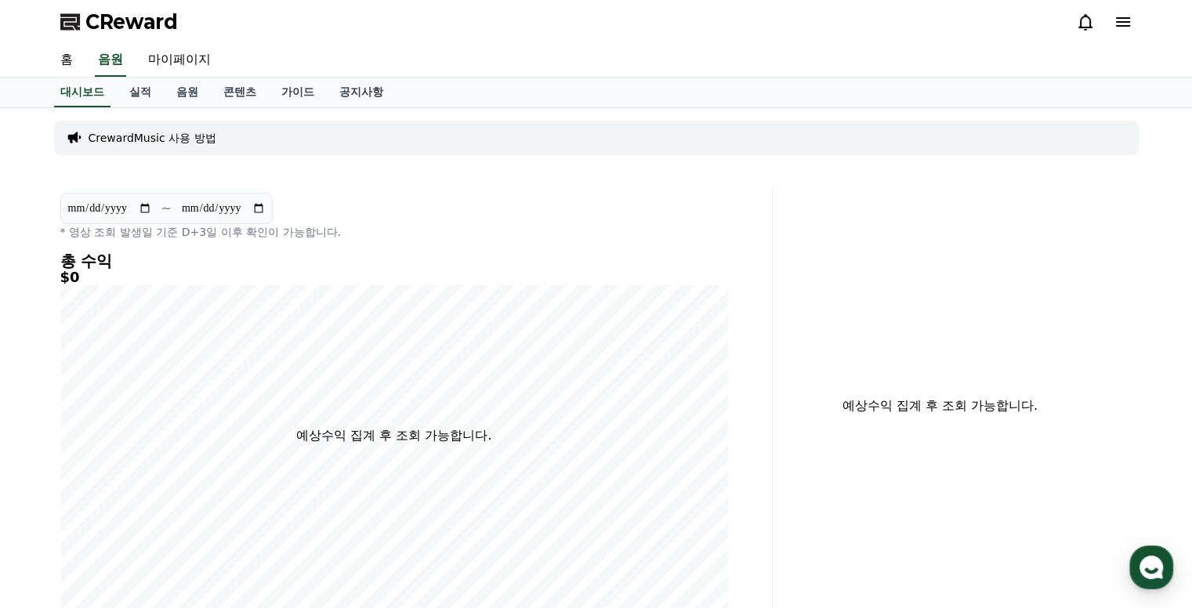
click at [125, 26] on span "CReward" at bounding box center [131, 21] width 92 height 25
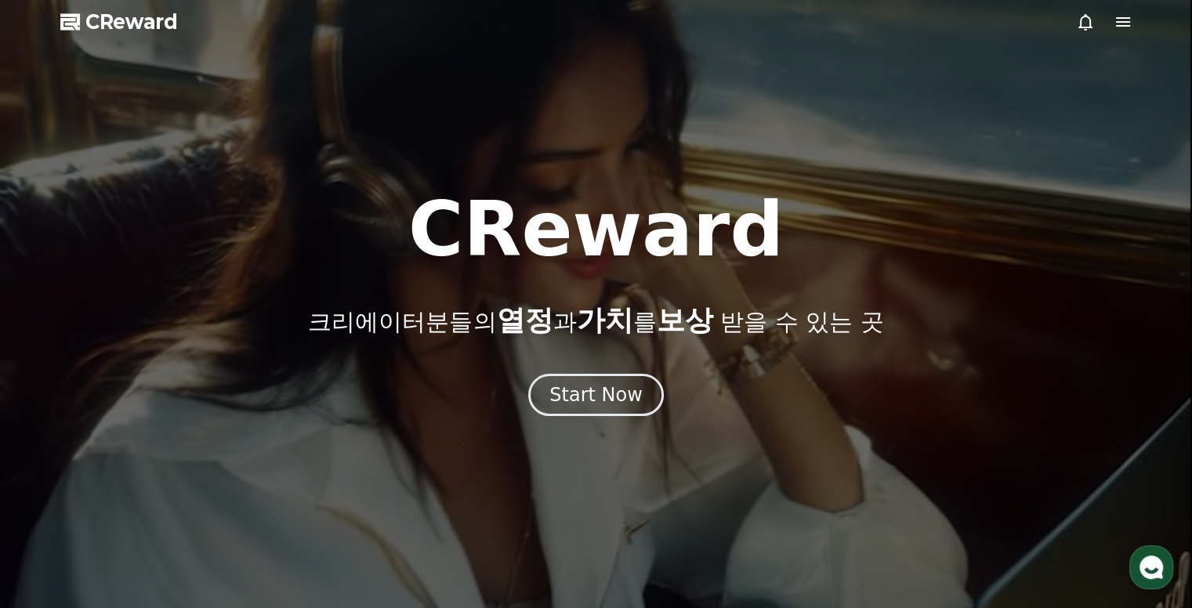
click at [1124, 31] on div at bounding box center [596, 304] width 1192 height 608
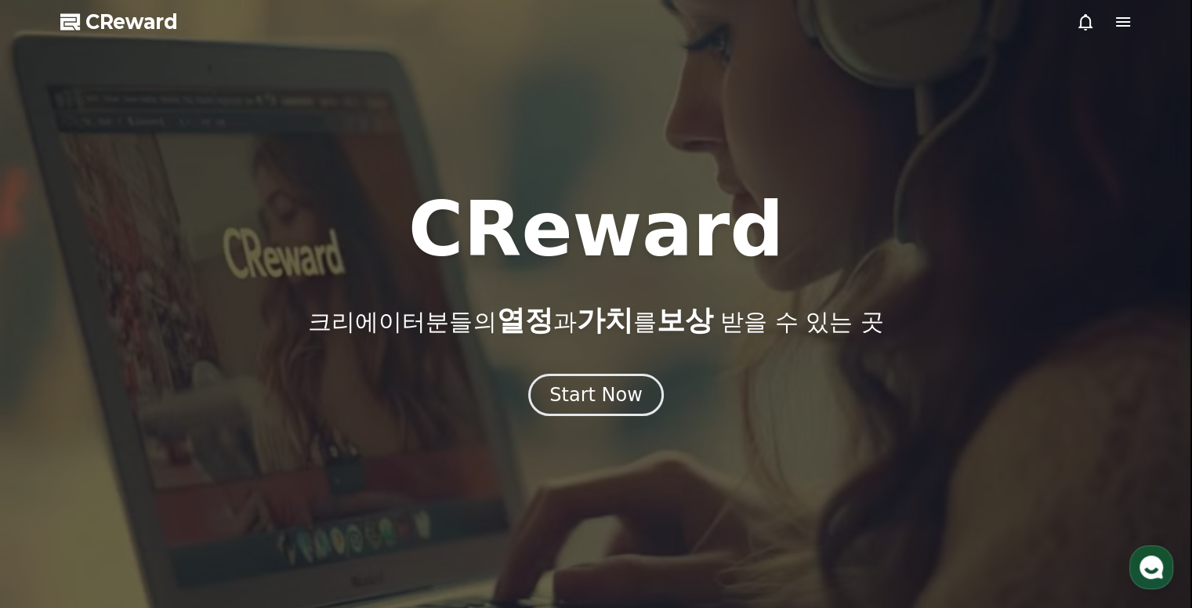
click at [1121, 21] on icon at bounding box center [1123, 21] width 14 height 9
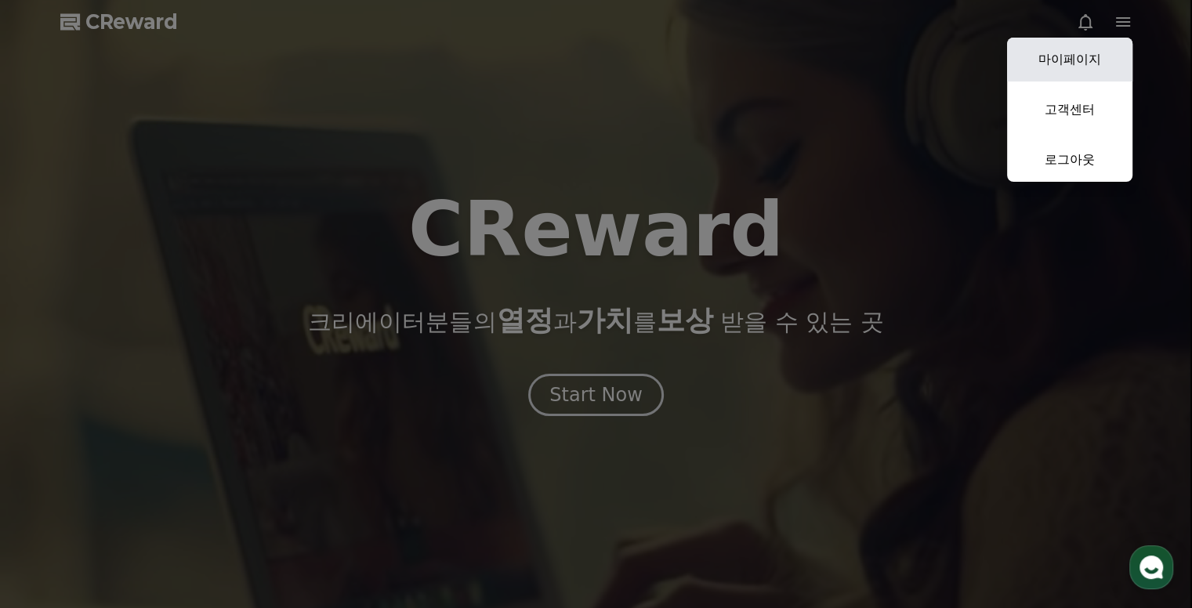
click at [1073, 61] on link "마이페이지" at bounding box center [1069, 60] width 125 height 44
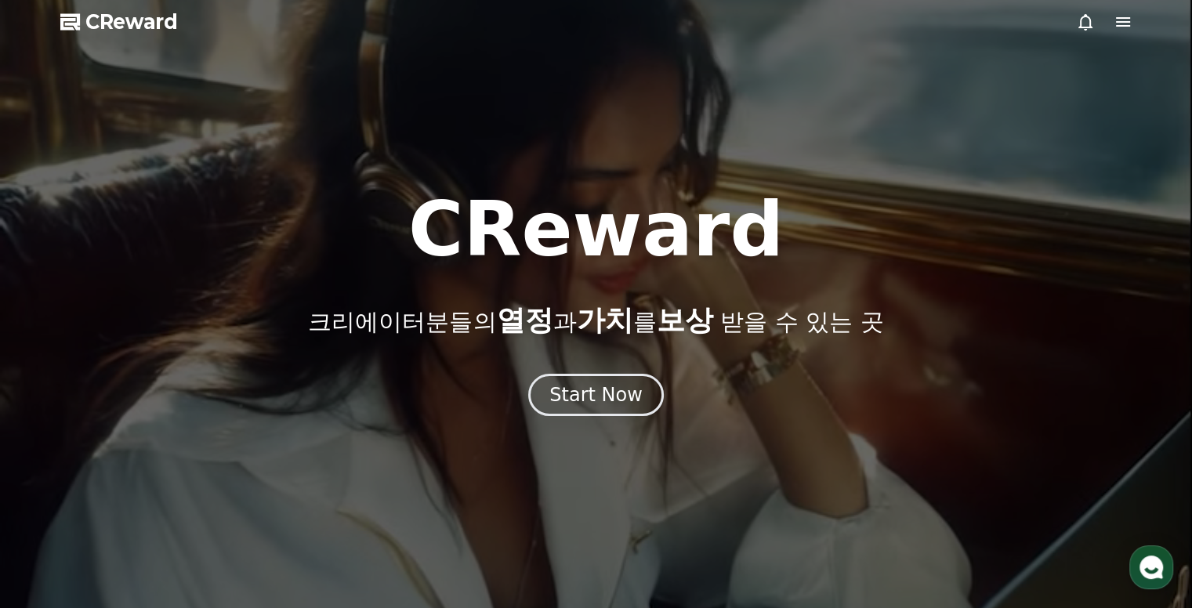
select select "**********"
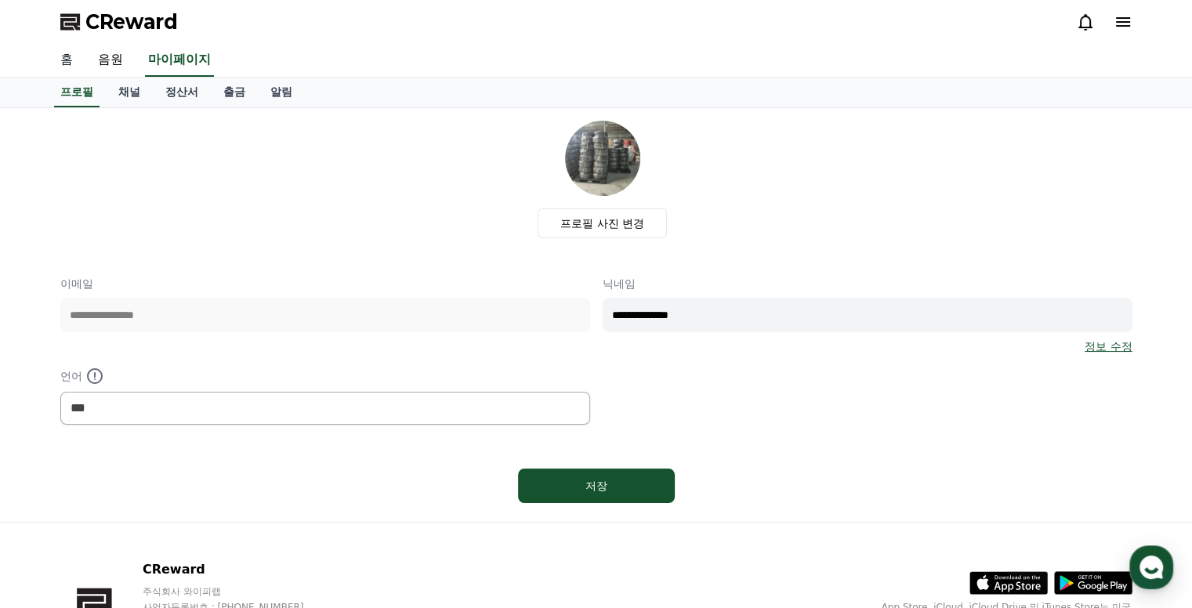
click at [64, 61] on link "홈" at bounding box center [67, 60] width 38 height 33
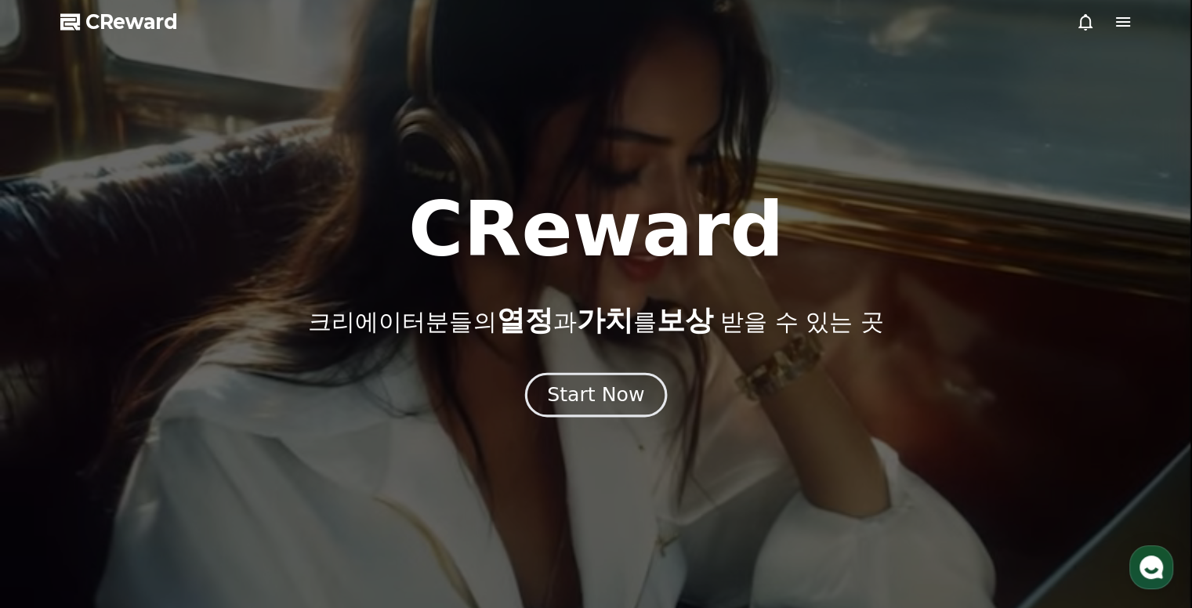
click at [595, 395] on div "Start Now" at bounding box center [595, 395] width 97 height 27
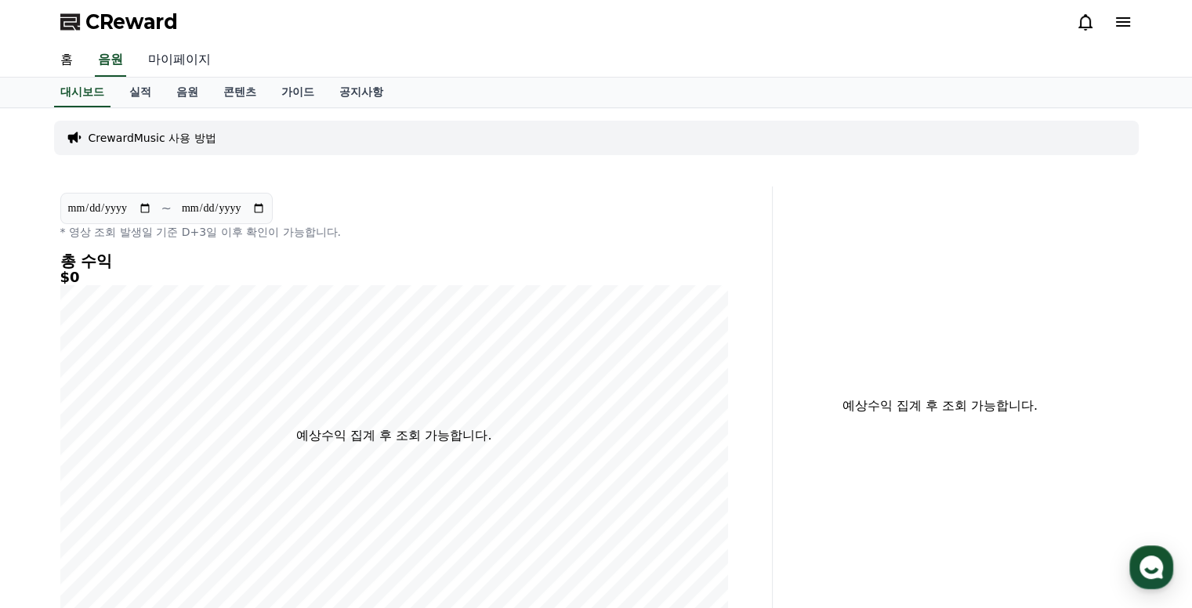
click at [201, 60] on link "마이페이지" at bounding box center [180, 60] width 88 height 33
select select "**********"
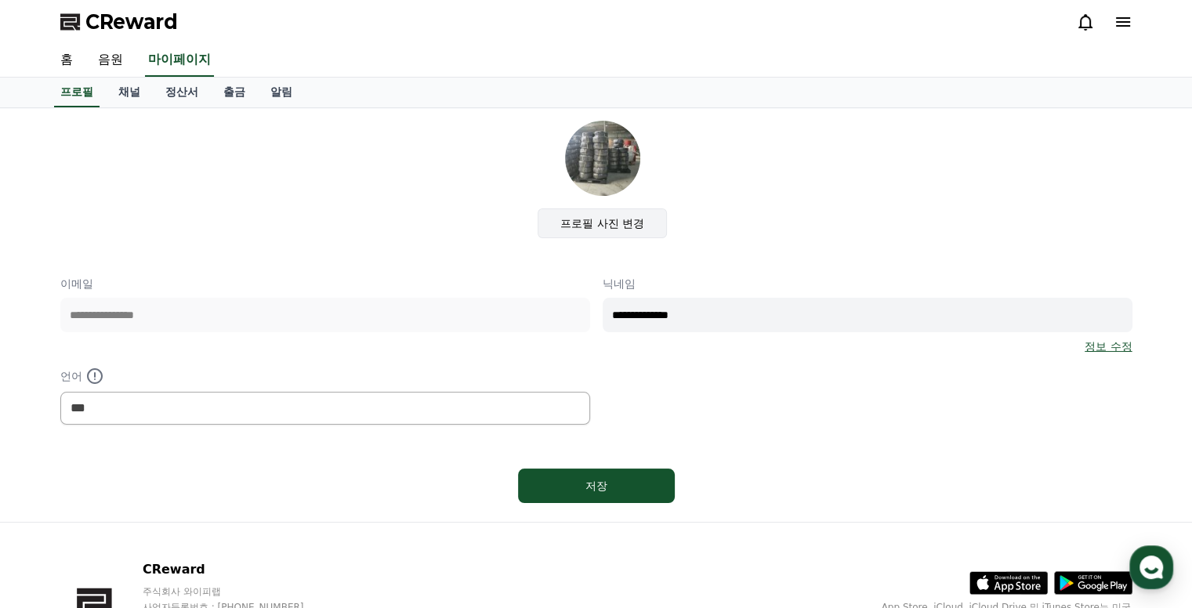
click at [595, 223] on label "프로필 사진 변경" at bounding box center [601, 223] width 129 height 30
click at [0, 0] on input "프로필 사진 변경" at bounding box center [0, 0] width 0 height 0
click at [1124, 16] on icon at bounding box center [1122, 22] width 19 height 19
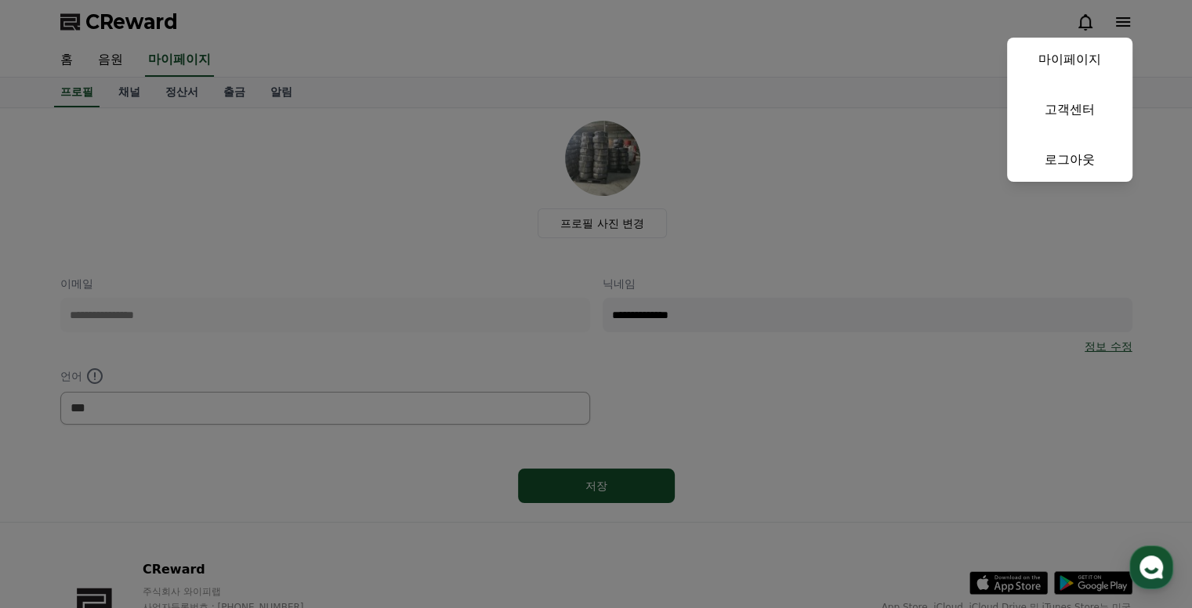
click at [909, 204] on button "close" at bounding box center [596, 304] width 1192 height 608
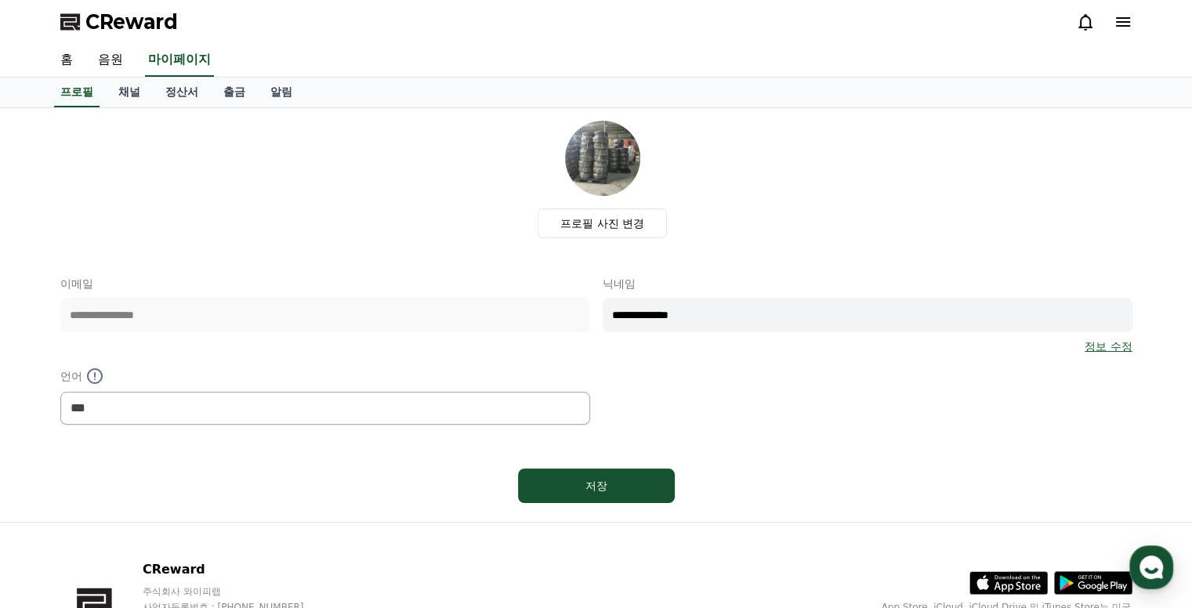
click at [1120, 25] on icon at bounding box center [1123, 21] width 14 height 9
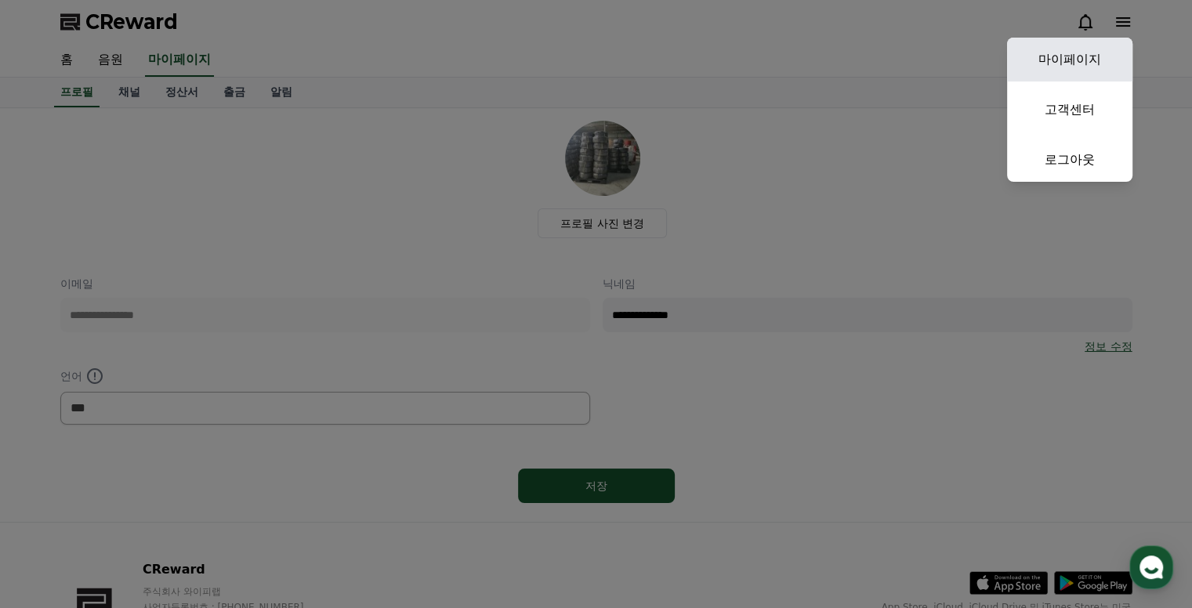
click at [1075, 63] on link "마이페이지" at bounding box center [1069, 60] width 125 height 44
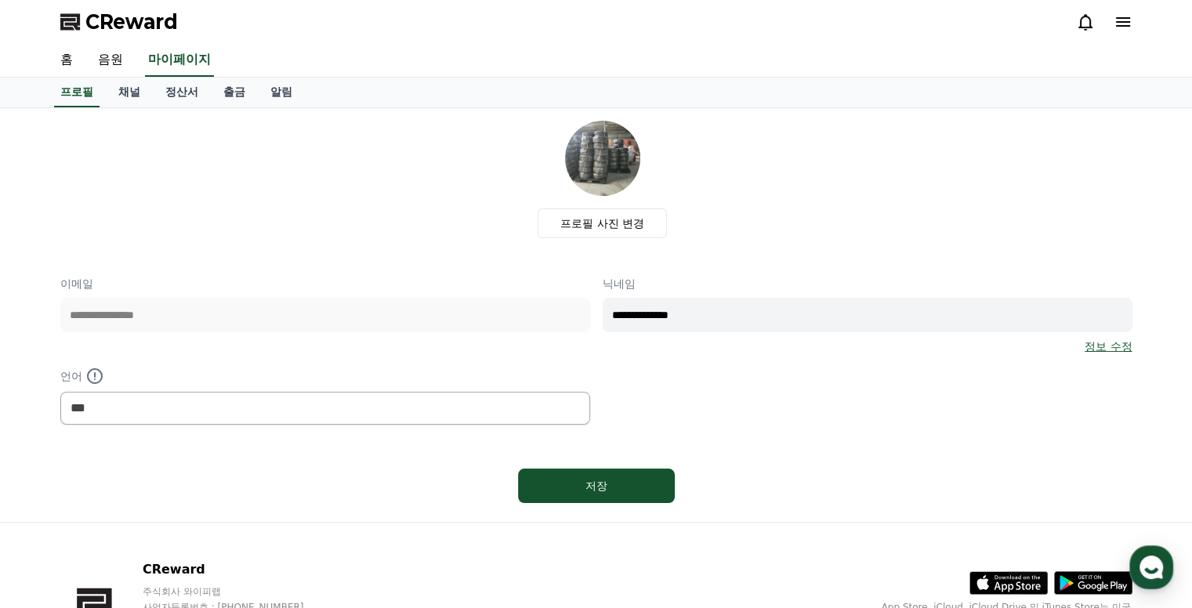
scroll to position [107, 0]
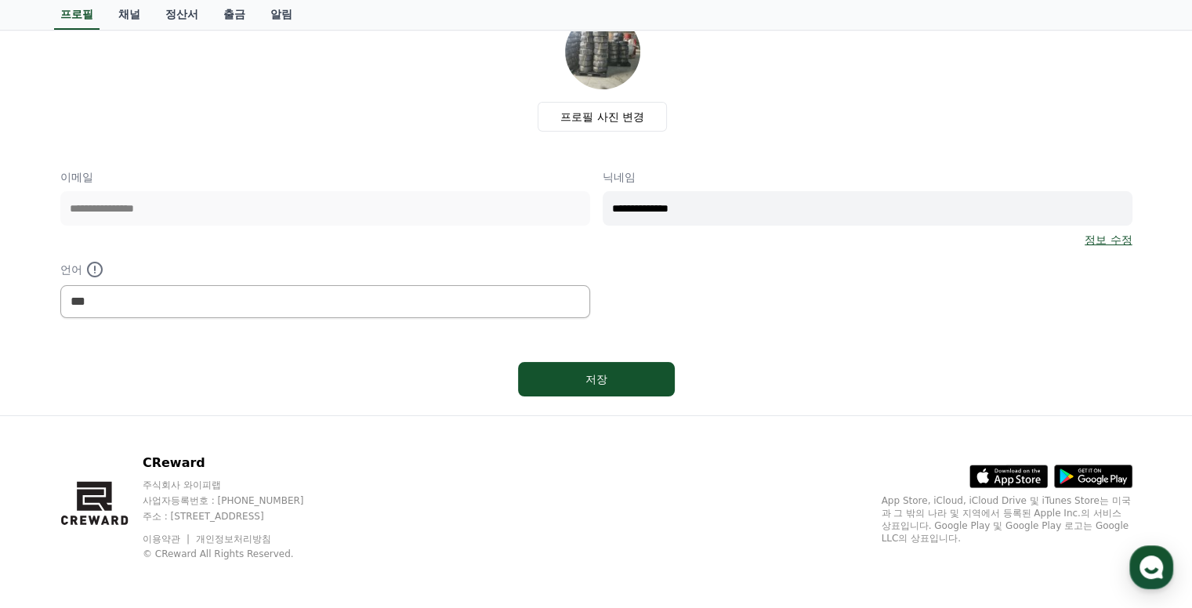
click at [1105, 240] on link "정보 수정" at bounding box center [1107, 240] width 47 height 16
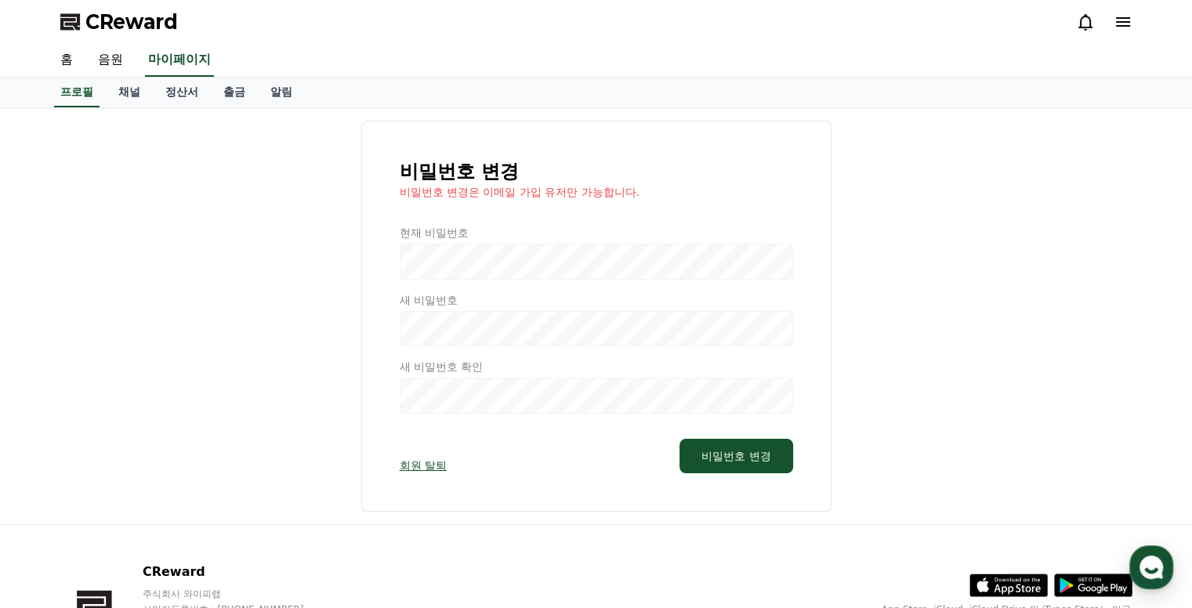
click at [1105, 240] on div "비밀번호 변경 비밀번호 변경은 이메일 가입 유저만 가능합니다. 현재 비밀번호 새 비밀번호 새 비밀번호 확인 회원 탈퇴 비밀번호 변경" at bounding box center [596, 316] width 1072 height 391
click at [127, 92] on link "채널" at bounding box center [129, 93] width 47 height 30
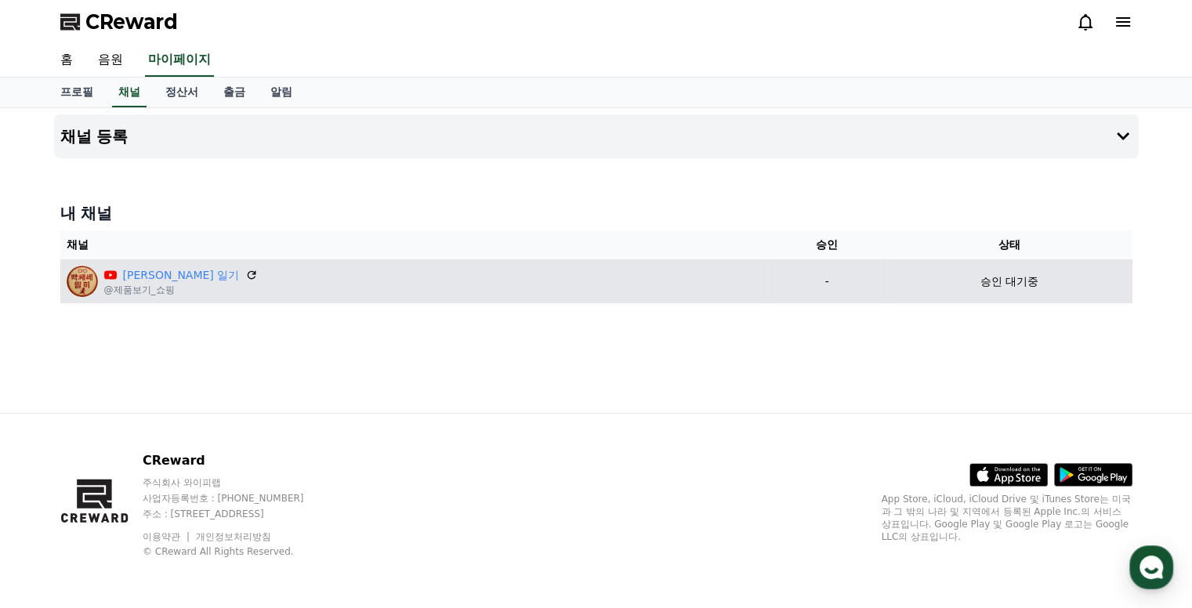
click at [87, 280] on img at bounding box center [82, 281] width 31 height 31
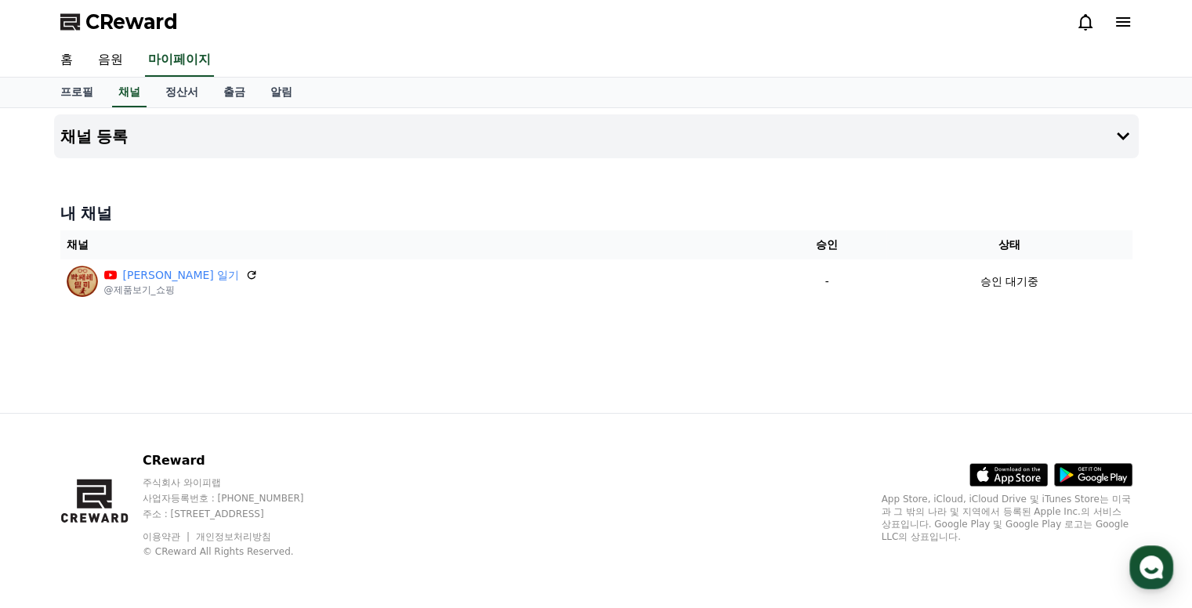
click at [204, 364] on div "채널 등록 내 채널 채널 승인 상태 박씨네 일기 @제품보기_쇼핑 - 승인 대기중" at bounding box center [596, 260] width 1097 height 305
click at [108, 69] on link "음원" at bounding box center [110, 60] width 50 height 33
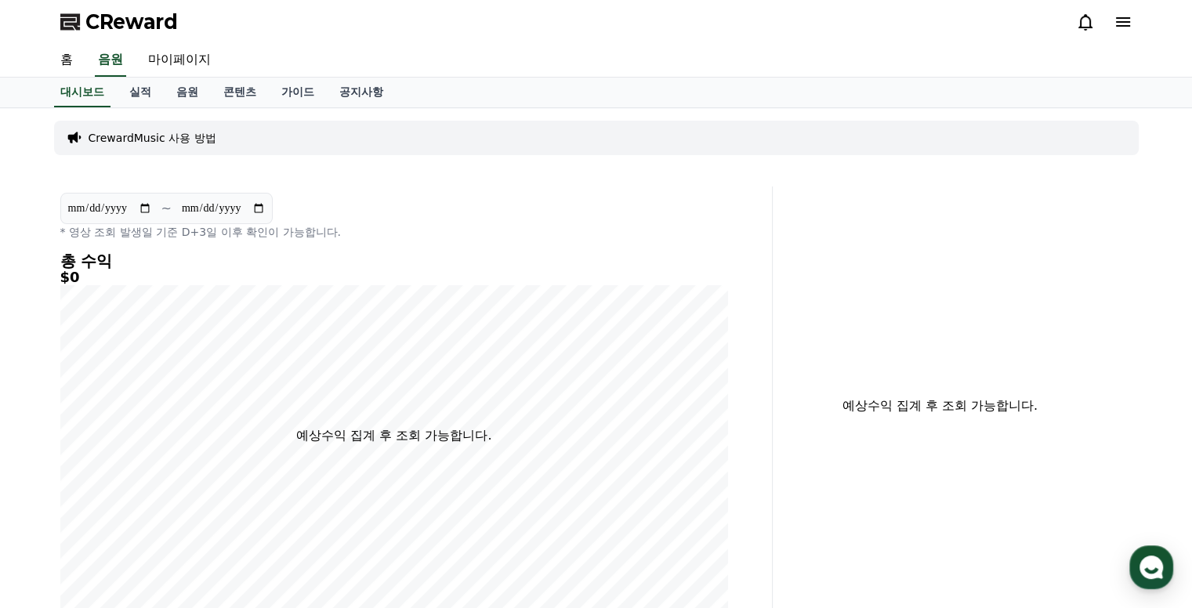
click at [140, 145] on div "CrewardMusic 사용 방법" at bounding box center [596, 138] width 1084 height 34
click at [142, 95] on link "실적" at bounding box center [140, 93] width 47 height 30
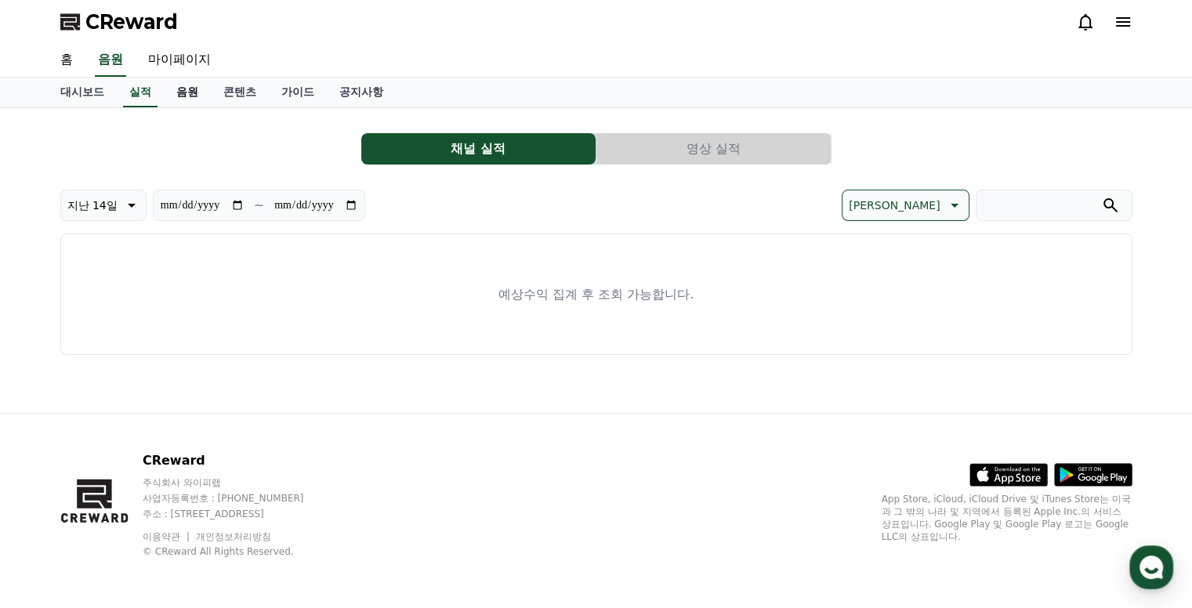
click at [191, 94] on link "음원" at bounding box center [187, 93] width 47 height 30
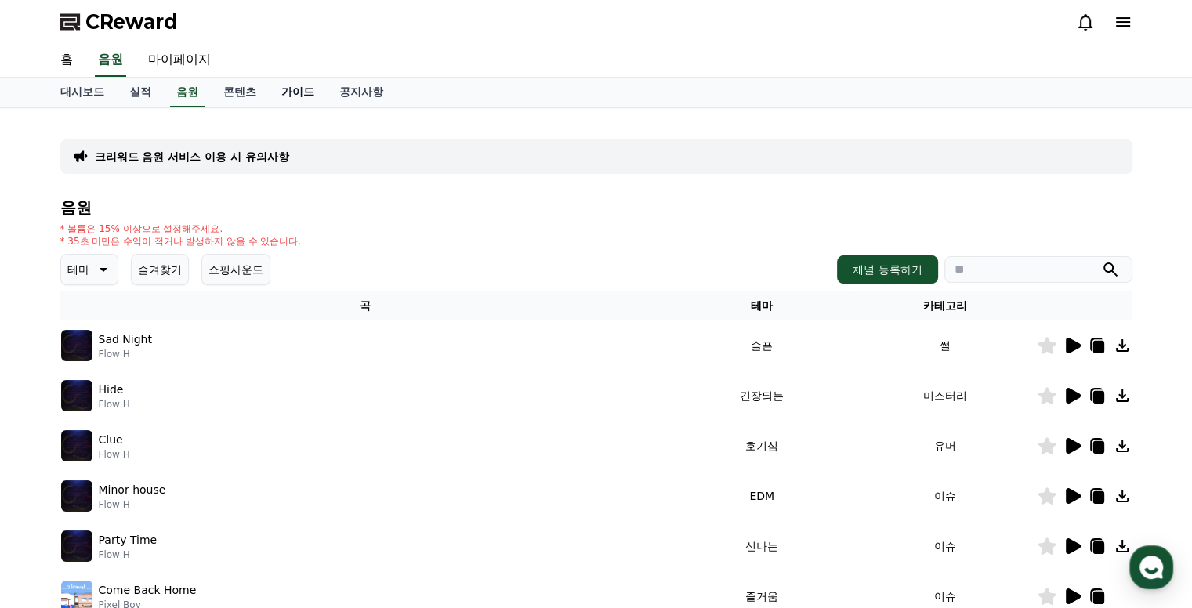
click at [242, 91] on link "콘텐츠" at bounding box center [240, 93] width 58 height 30
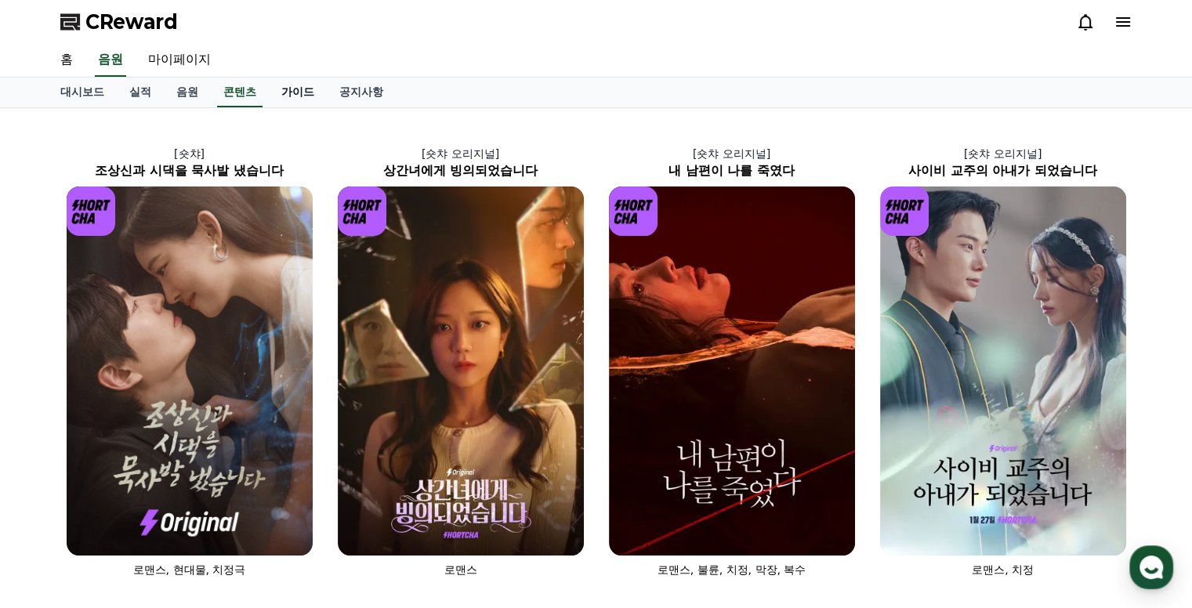
click at [295, 89] on link "가이드" at bounding box center [298, 93] width 58 height 30
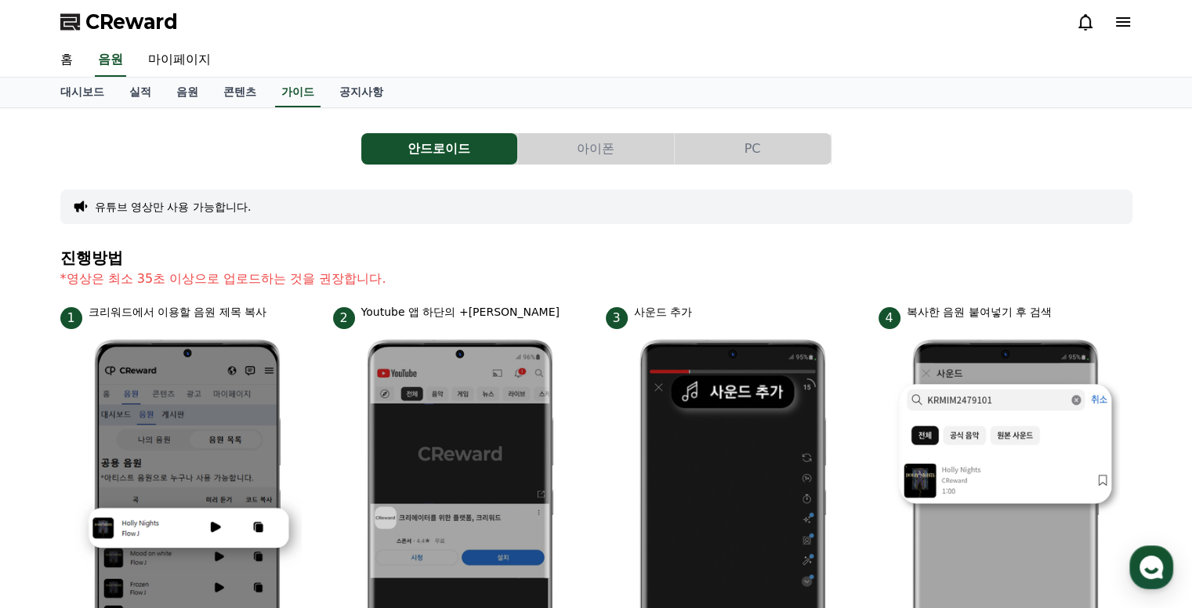
click at [774, 154] on button "PC" at bounding box center [753, 148] width 156 height 31
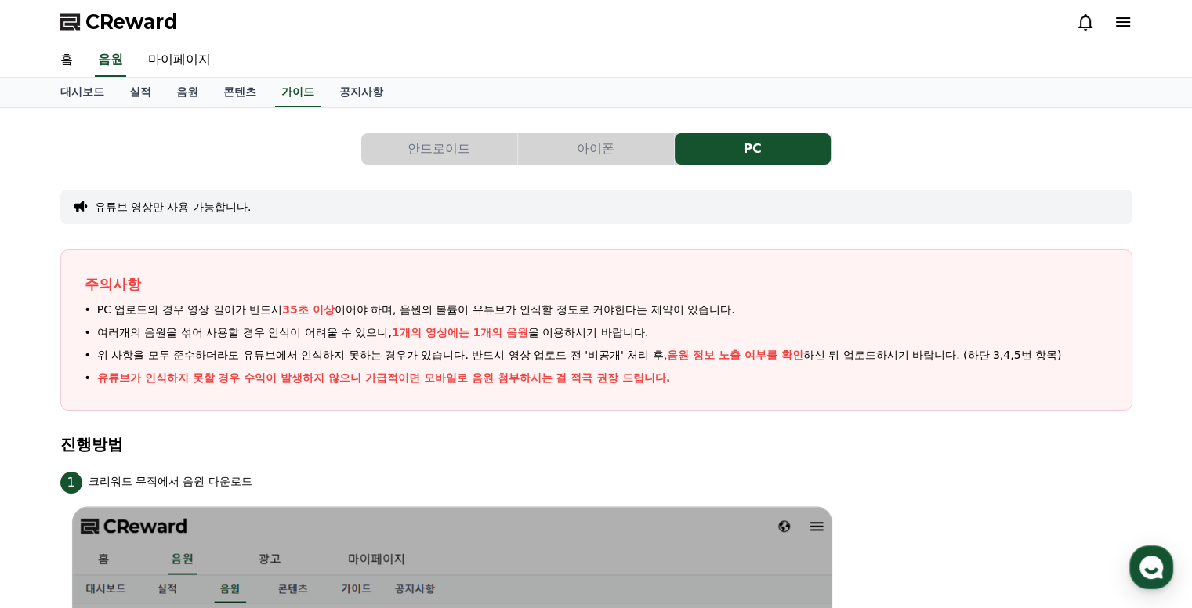
click at [429, 148] on button "안드로이드" at bounding box center [439, 148] width 156 height 31
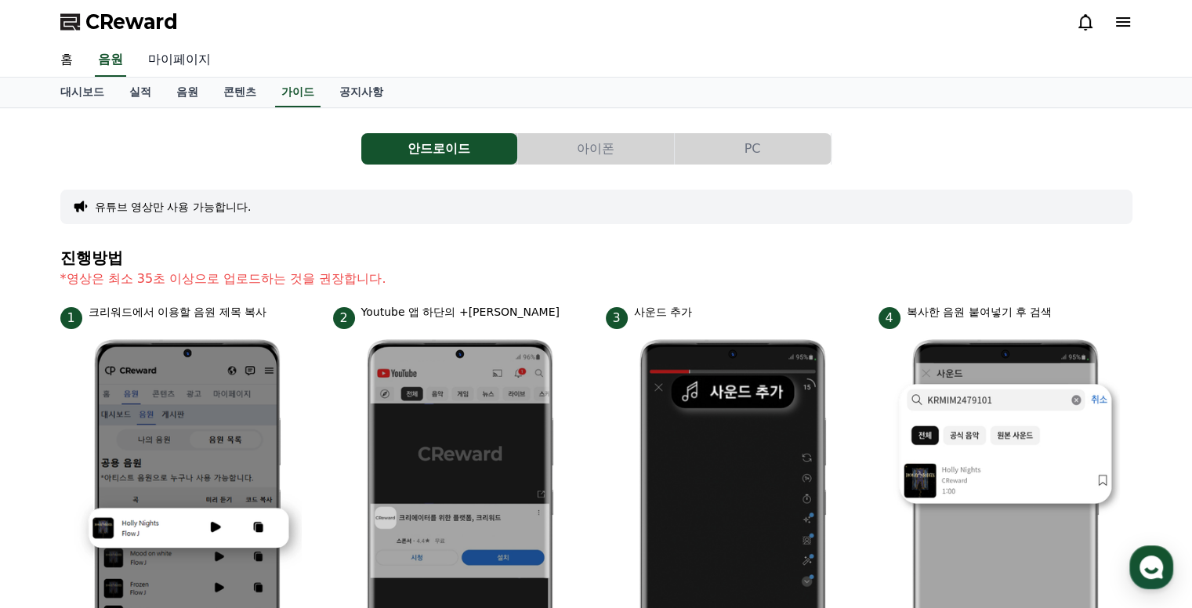
click at [168, 60] on link "마이페이지" at bounding box center [180, 60] width 88 height 33
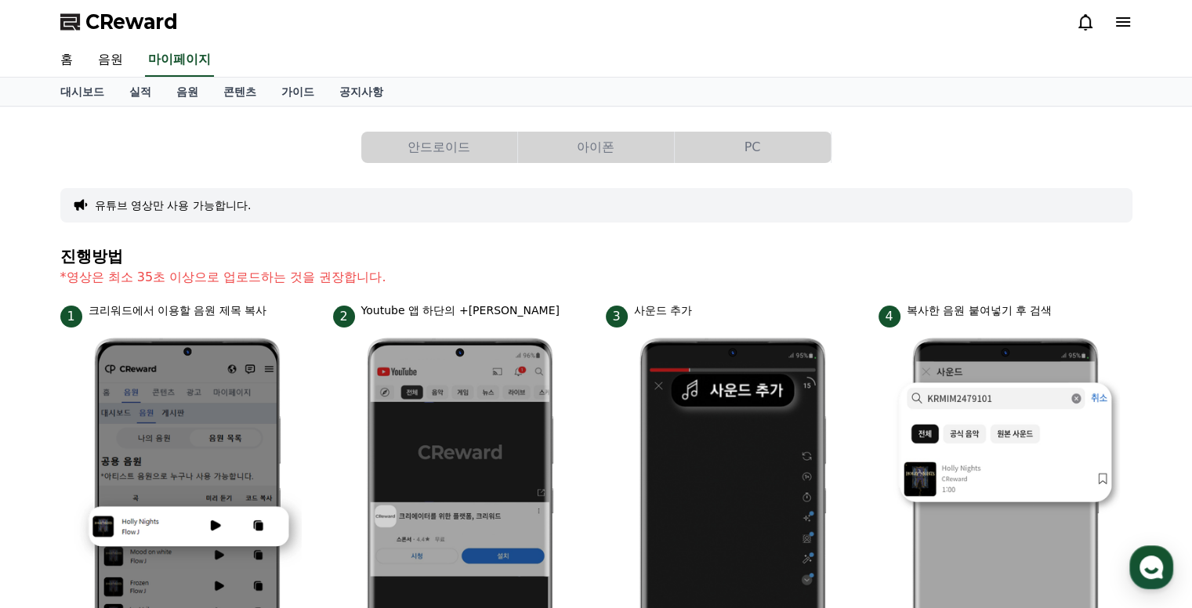
select select "**********"
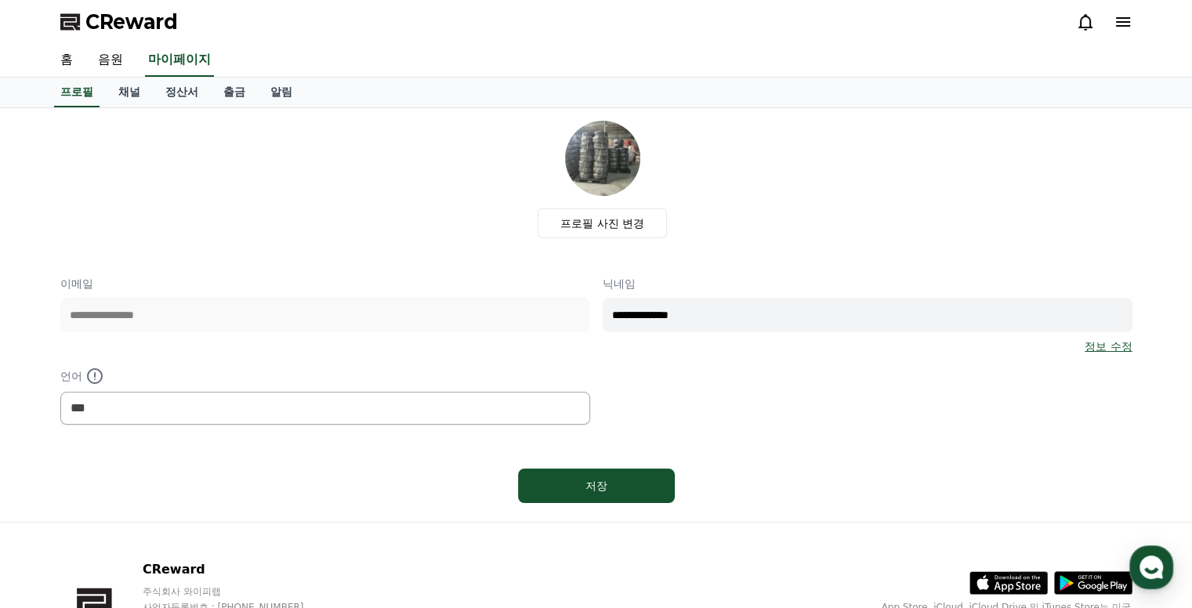
click at [729, 322] on input "**********" at bounding box center [867, 315] width 530 height 34
click at [558, 309] on div "**********" at bounding box center [596, 350] width 1072 height 149
type input "*"
type input "*****"
click at [581, 493] on button "저장" at bounding box center [596, 486] width 157 height 34
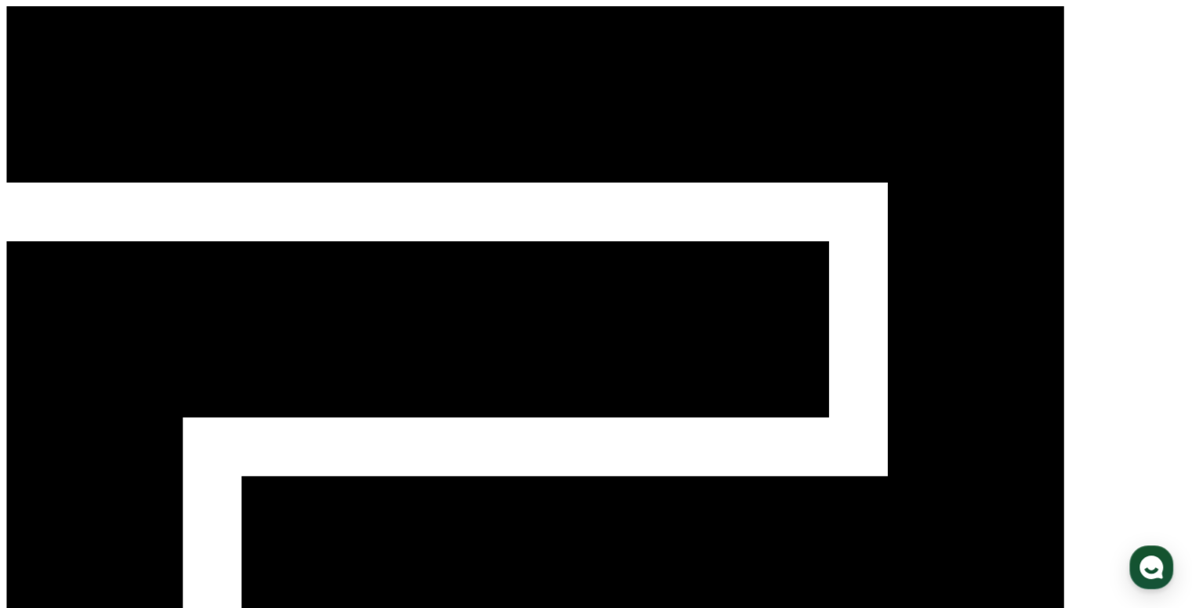
click at [70, 26] on icon at bounding box center [595, 448] width 1179 height 885
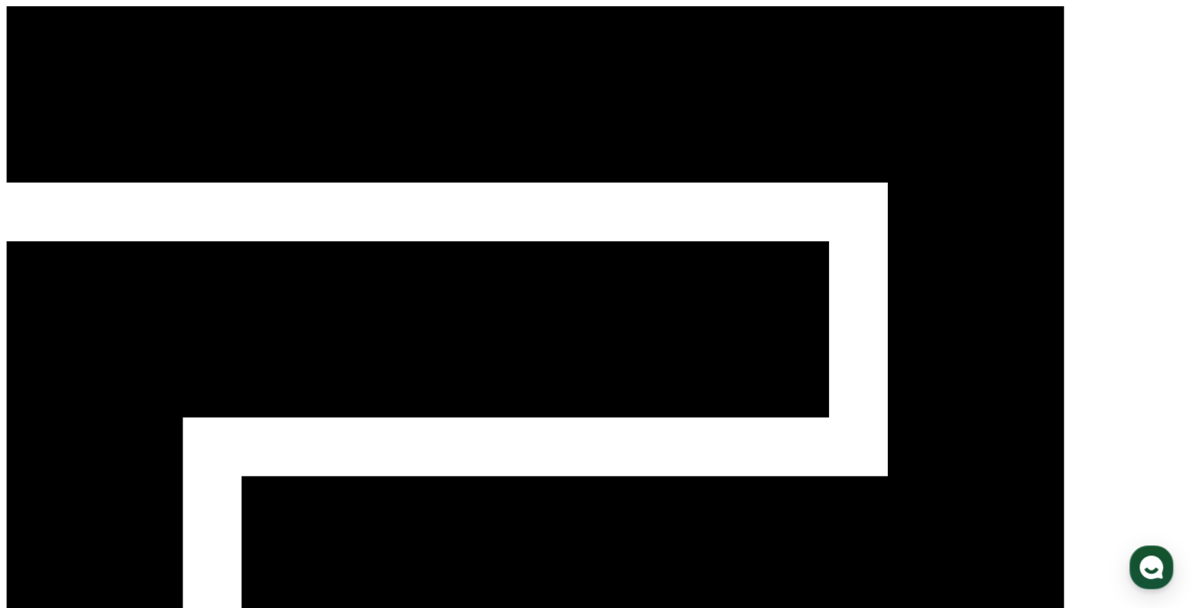
select select "**********"
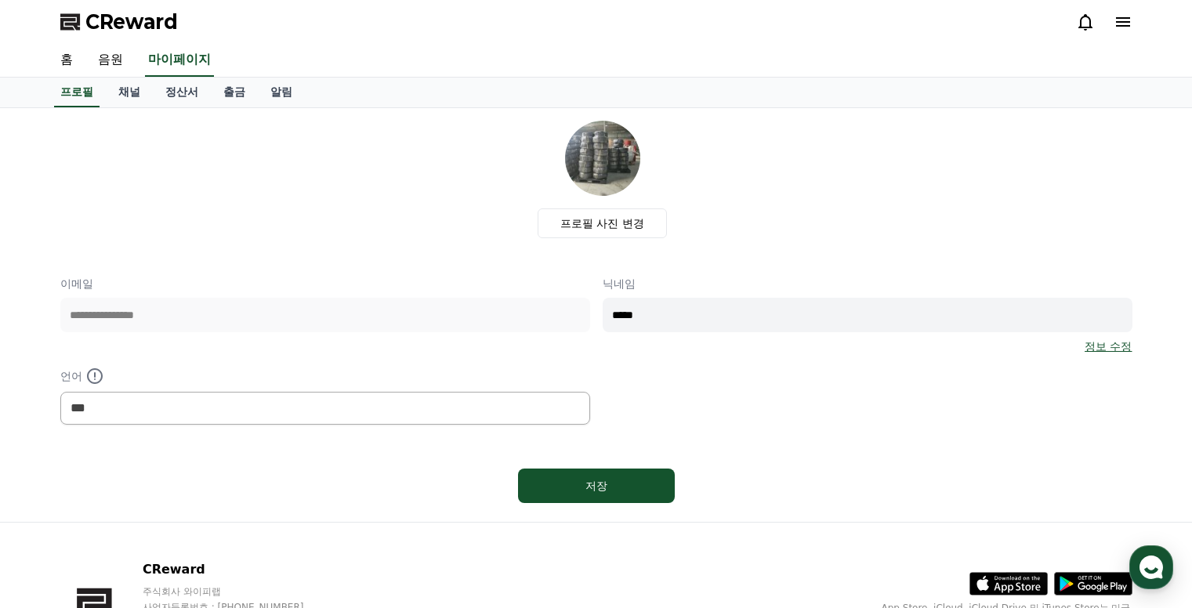
select select "**********"
click at [621, 223] on label "프로필 사진 변경" at bounding box center [601, 223] width 129 height 30
click at [0, 0] on input "프로필 사진 변경" at bounding box center [0, 0] width 0 height 0
click at [607, 159] on img at bounding box center [602, 158] width 75 height 75
click at [621, 160] on img at bounding box center [602, 158] width 75 height 75
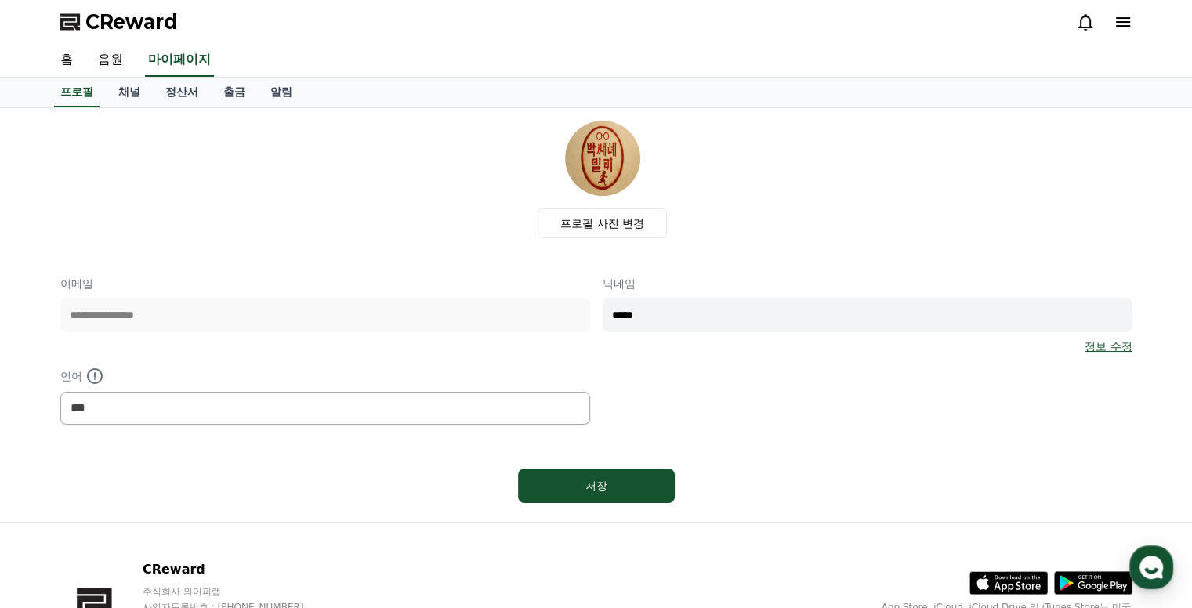
click at [622, 159] on img at bounding box center [602, 158] width 75 height 75
click at [757, 195] on div "프로필 사진 변경" at bounding box center [602, 180] width 1059 height 118
drag, startPoint x: 584, startPoint y: 487, endPoint x: 602, endPoint y: 485, distance: 18.1
click at [584, 486] on div "저장" at bounding box center [596, 486] width 94 height 16
select select "**********"
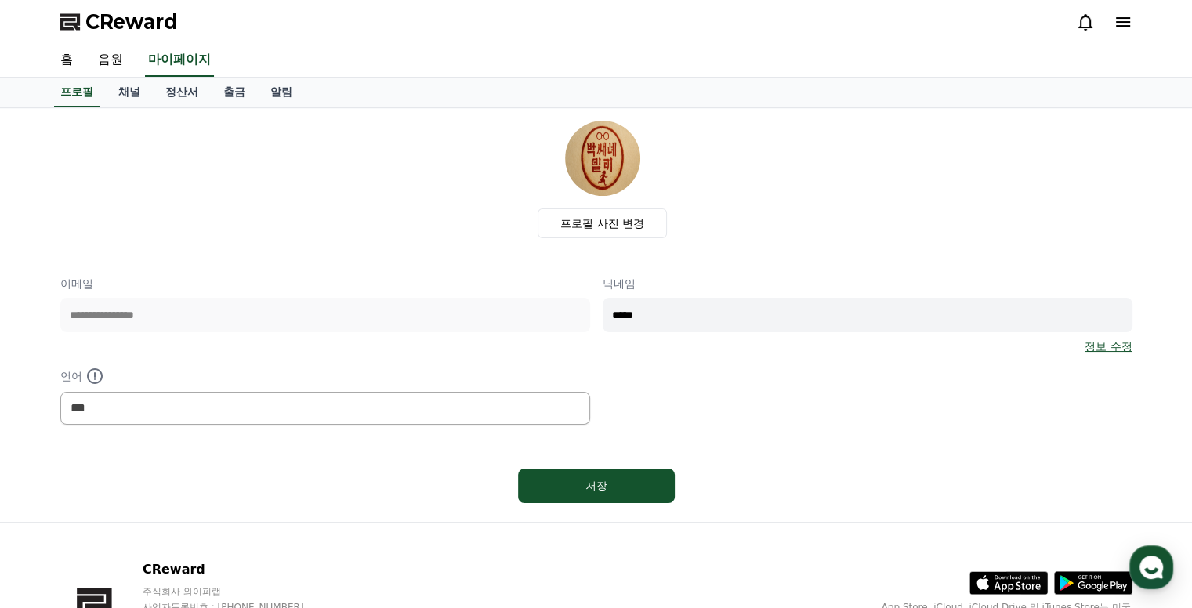
click at [82, 20] on link "CReward" at bounding box center [119, 21] width 118 height 25
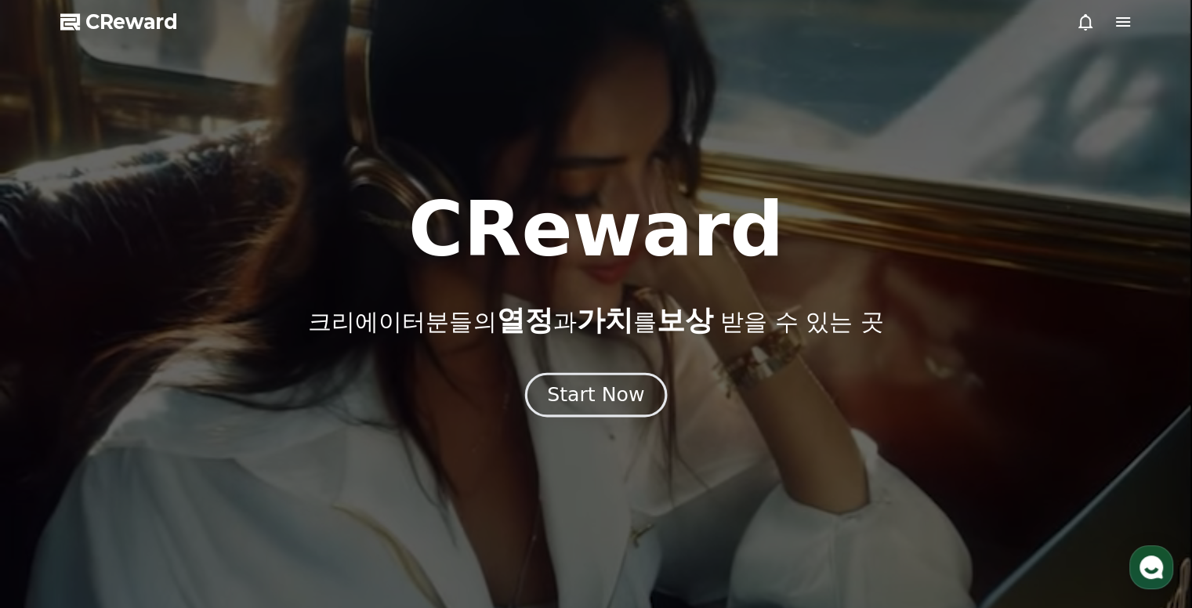
click at [615, 405] on div "Start Now" at bounding box center [595, 395] width 97 height 27
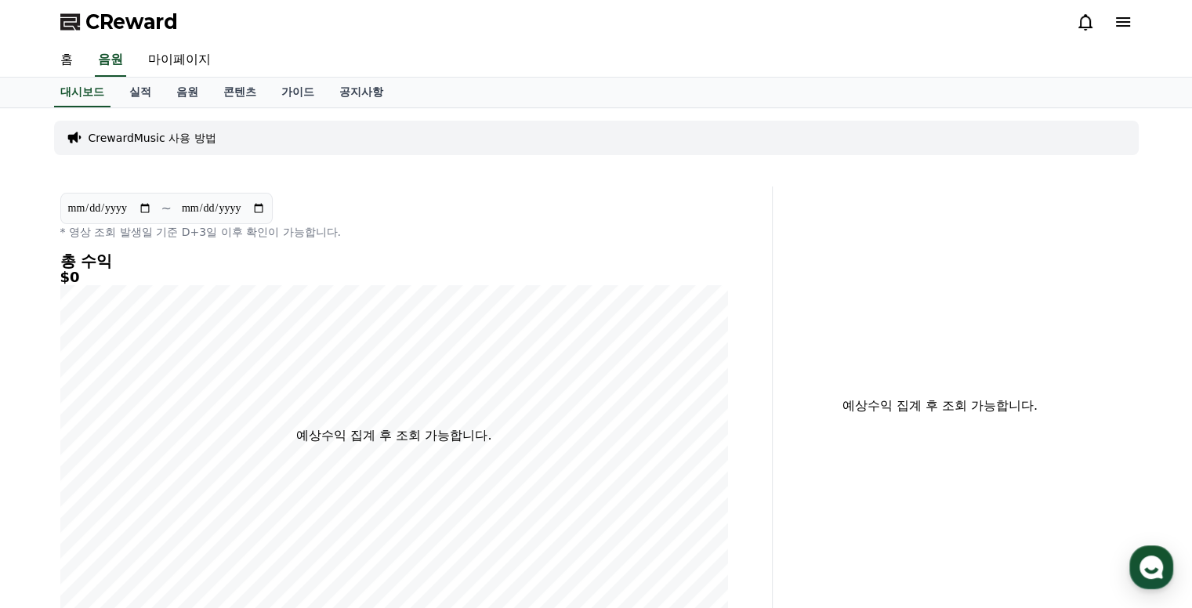
click at [1124, 25] on icon at bounding box center [1123, 21] width 14 height 9
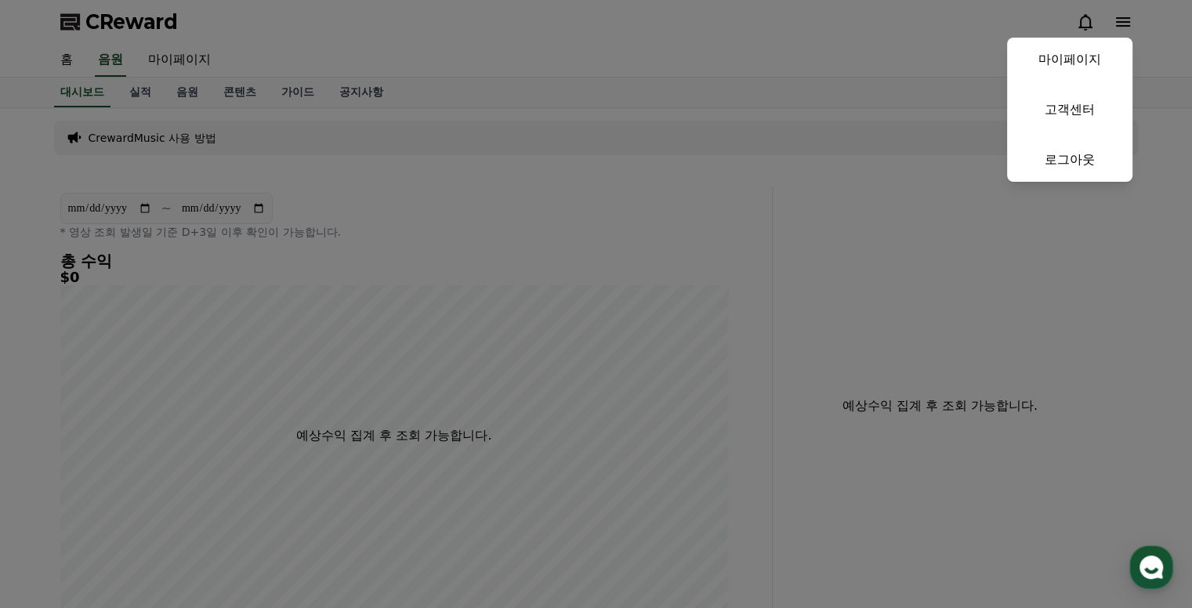
click at [702, 65] on button "close" at bounding box center [596, 304] width 1192 height 608
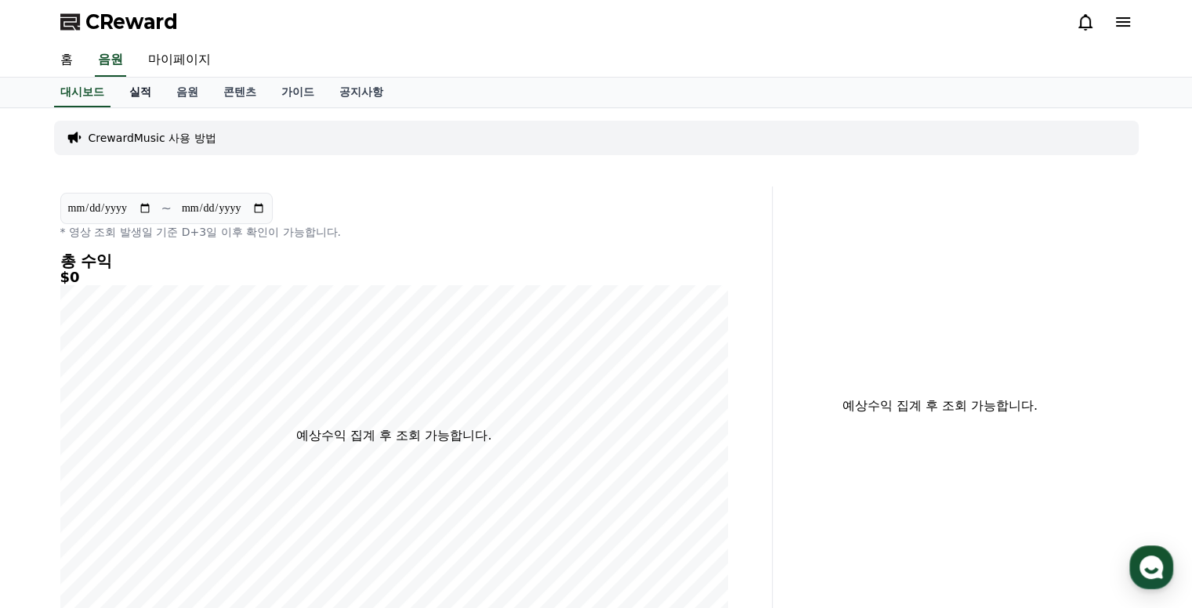
click at [142, 92] on link "실적" at bounding box center [140, 93] width 47 height 30
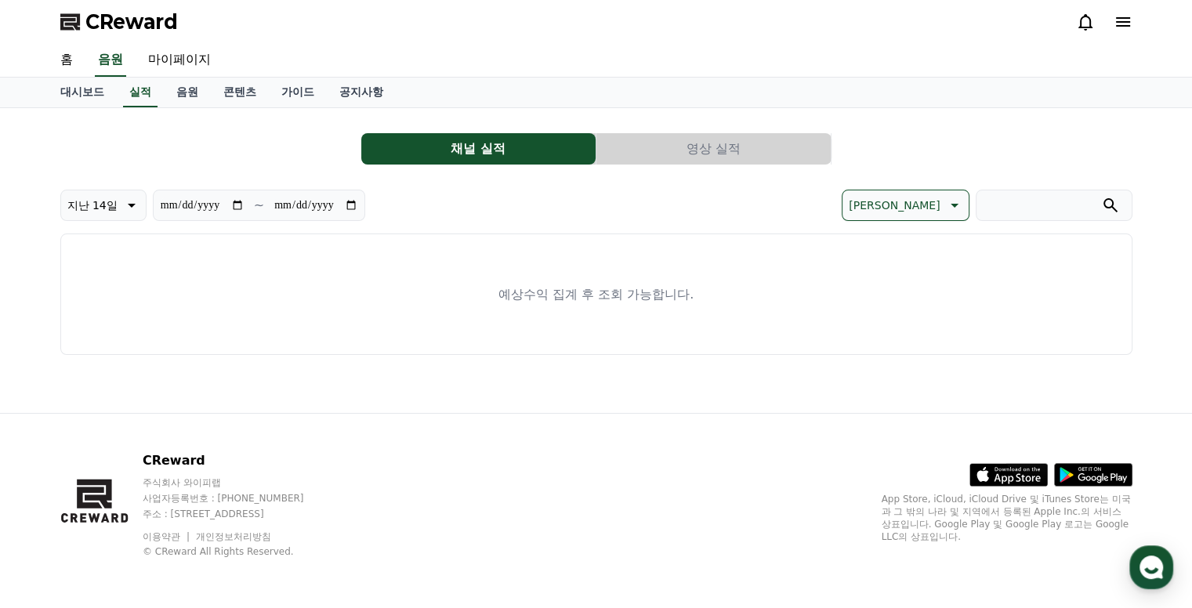
click at [725, 152] on button "영상 실적" at bounding box center [713, 148] width 234 height 31
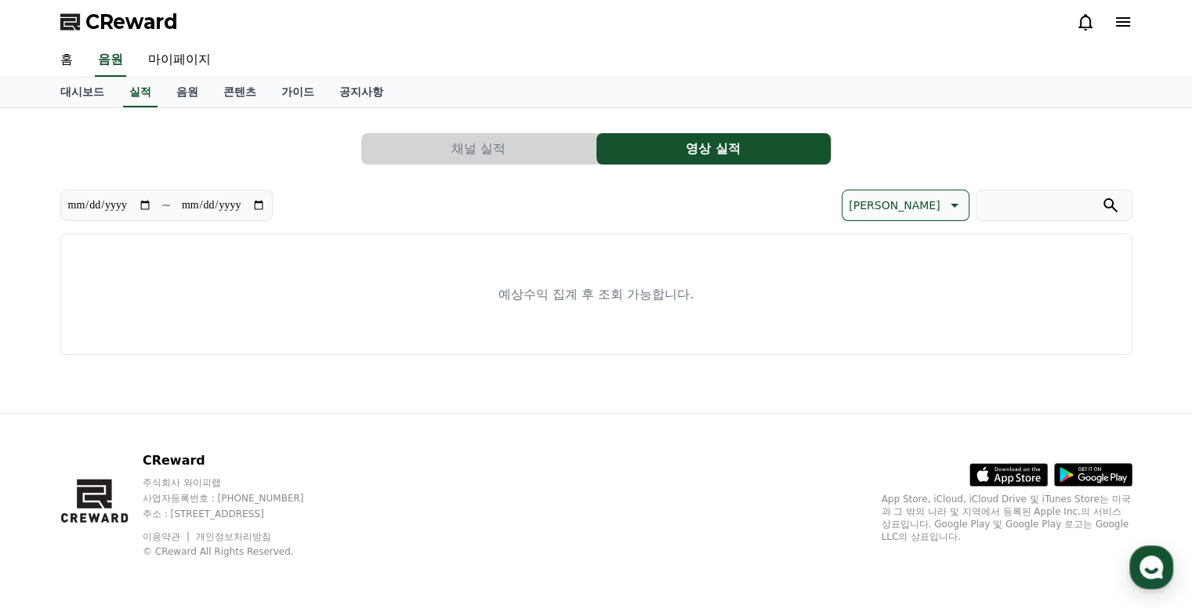
click at [469, 154] on button "채널 실적" at bounding box center [478, 148] width 234 height 31
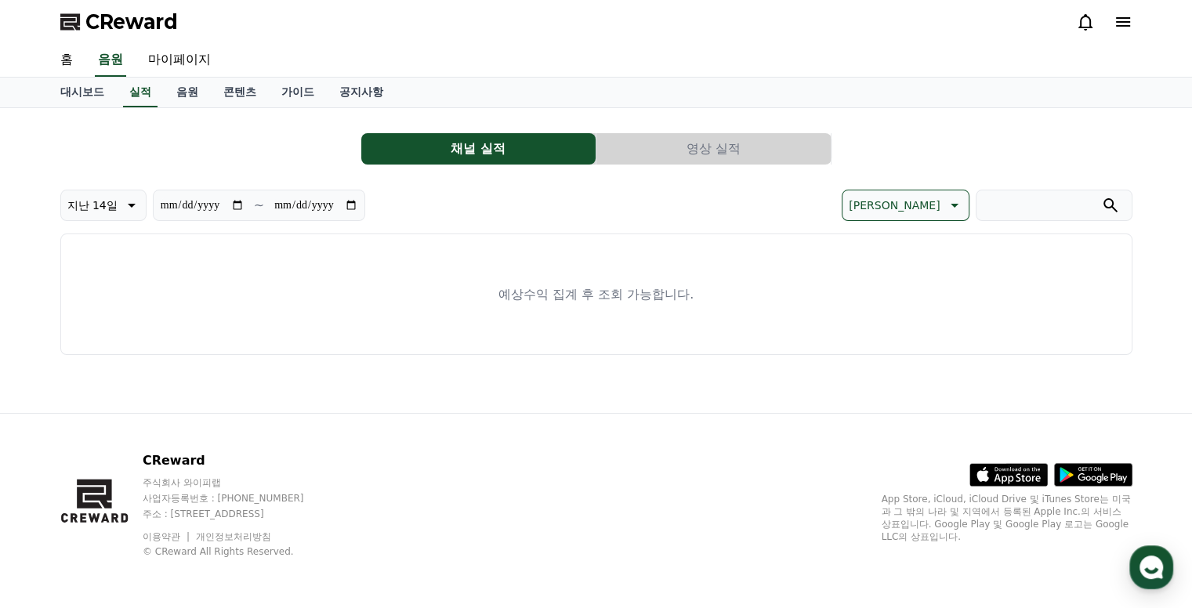
click at [739, 143] on button "영상 실적" at bounding box center [713, 148] width 234 height 31
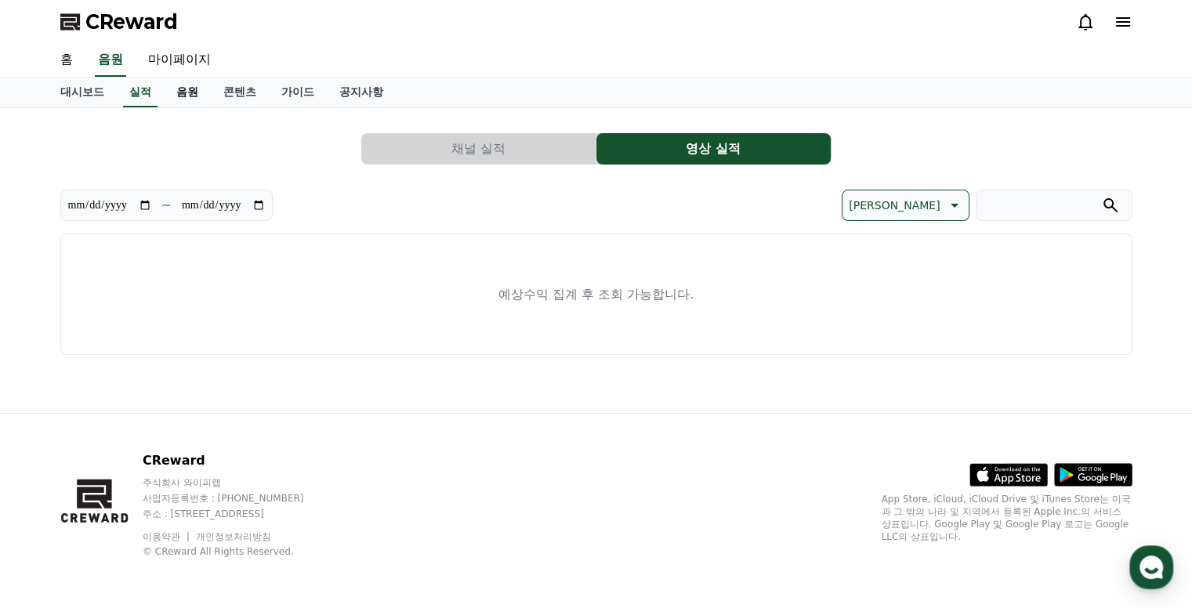
click at [190, 97] on link "음원" at bounding box center [187, 93] width 47 height 30
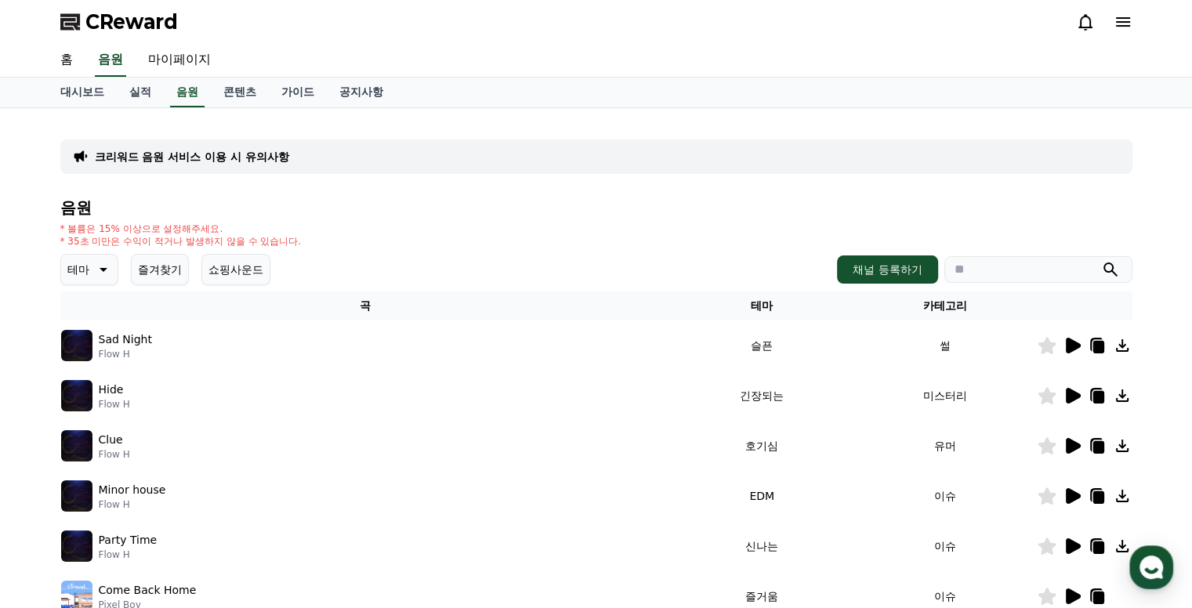
click at [1075, 342] on icon at bounding box center [1073, 346] width 15 height 16
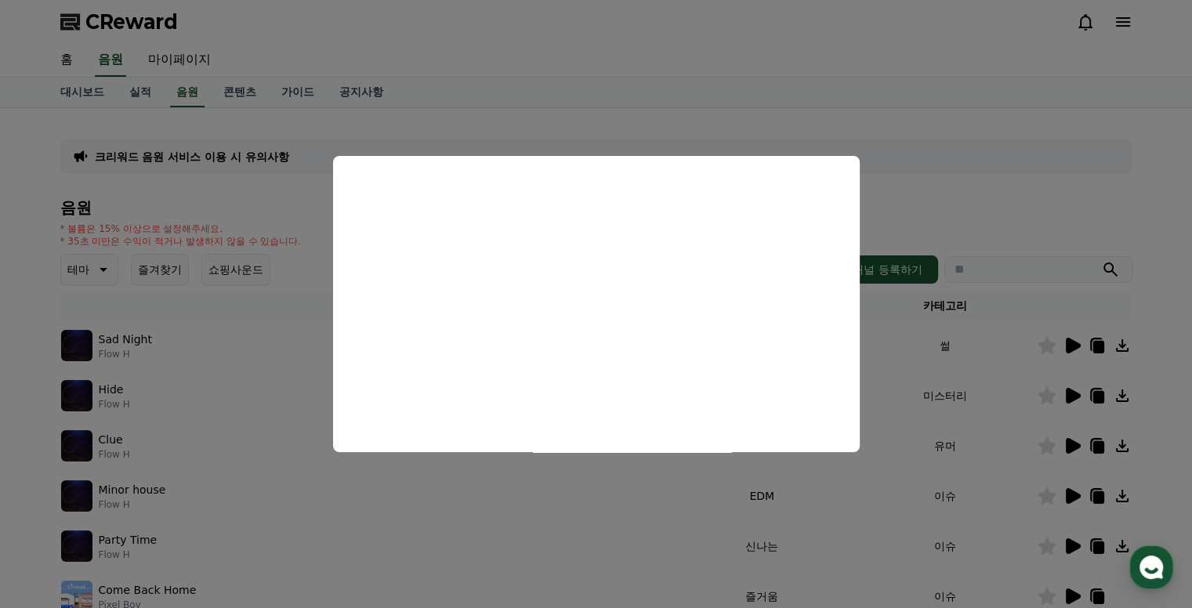
click at [997, 184] on button "close modal" at bounding box center [596, 304] width 1192 height 608
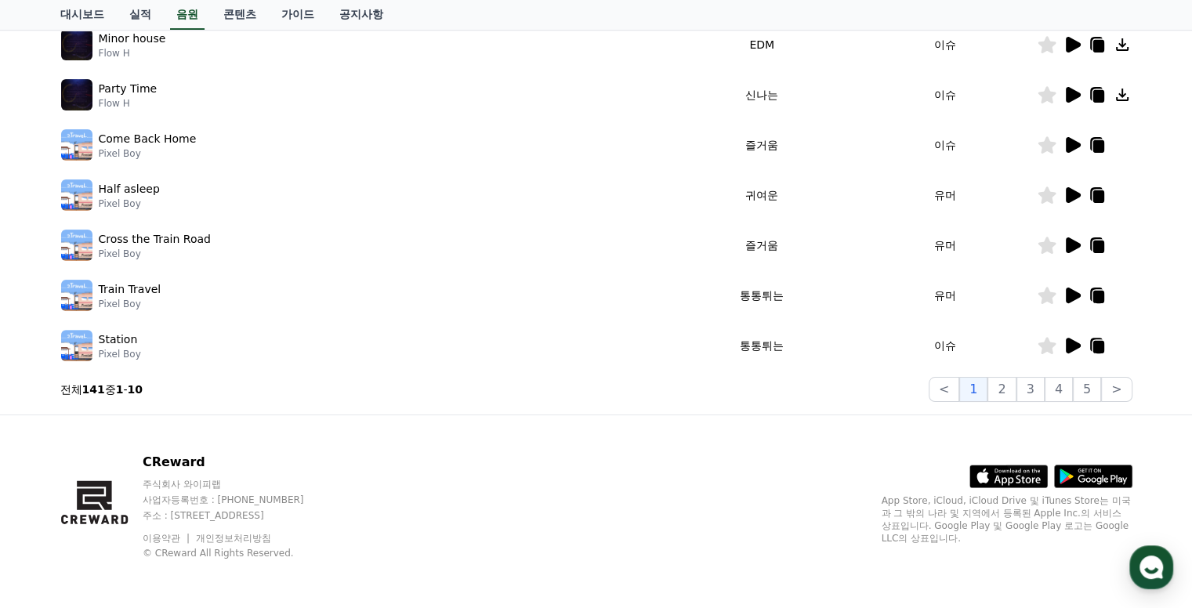
scroll to position [138, 0]
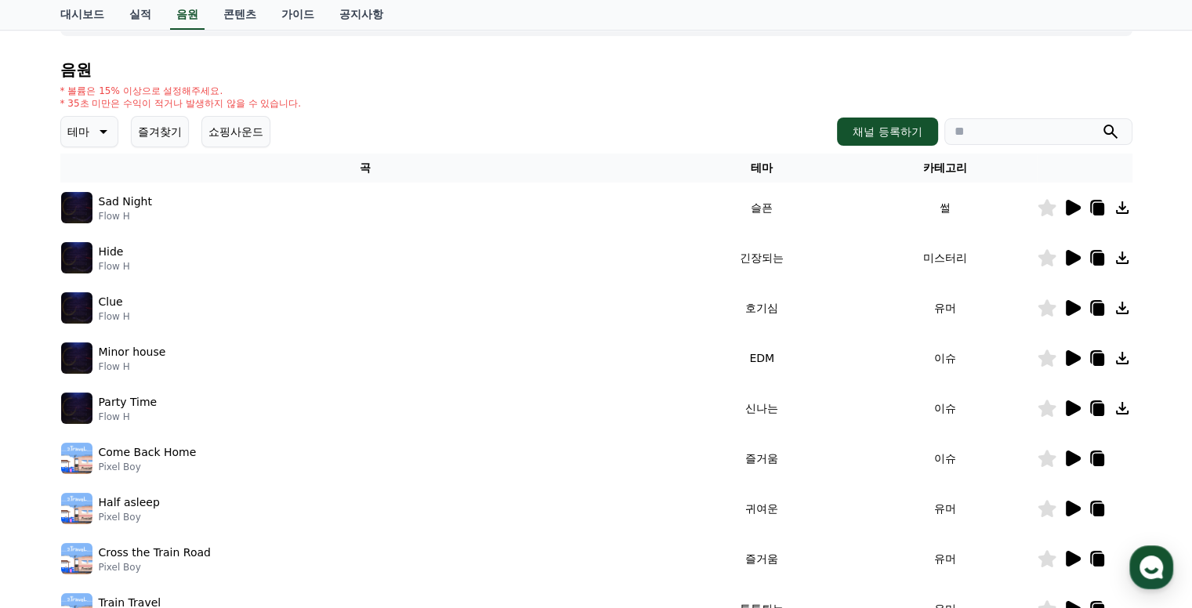
click at [1045, 206] on icon at bounding box center [1046, 207] width 18 height 17
click at [1071, 256] on icon at bounding box center [1073, 258] width 15 height 16
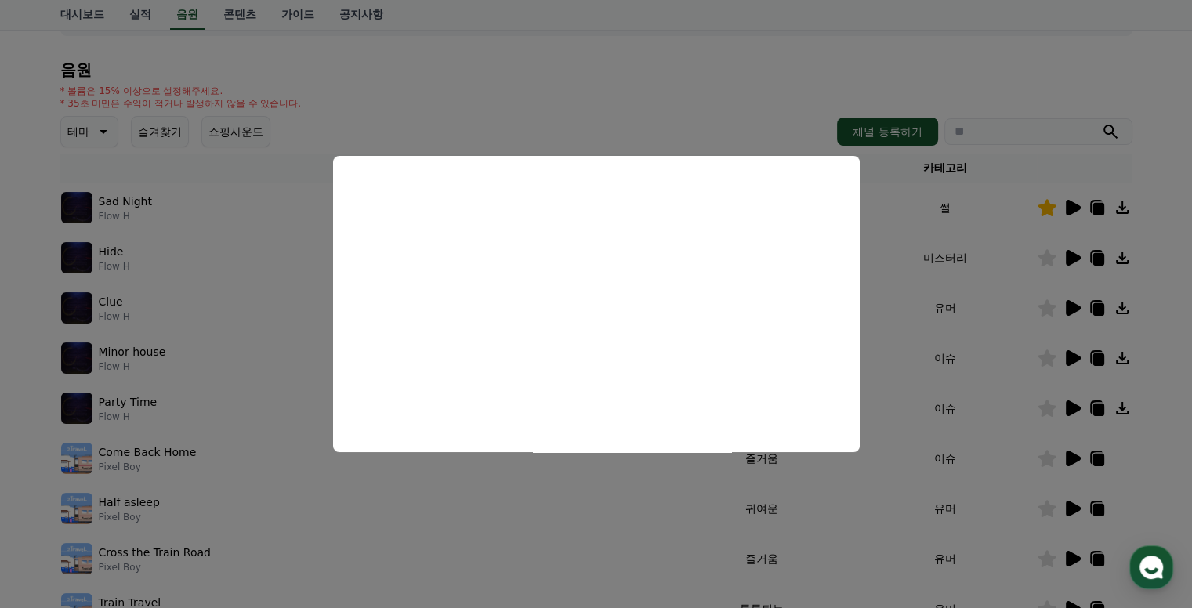
click at [527, 560] on button "close modal" at bounding box center [596, 304] width 1192 height 608
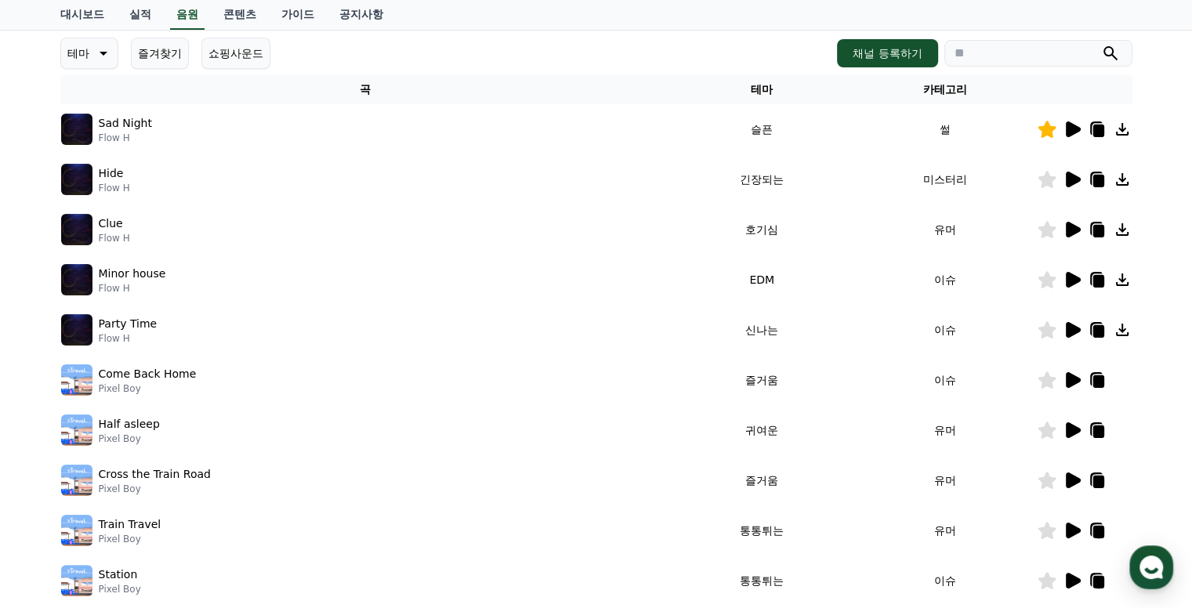
scroll to position [295, 0]
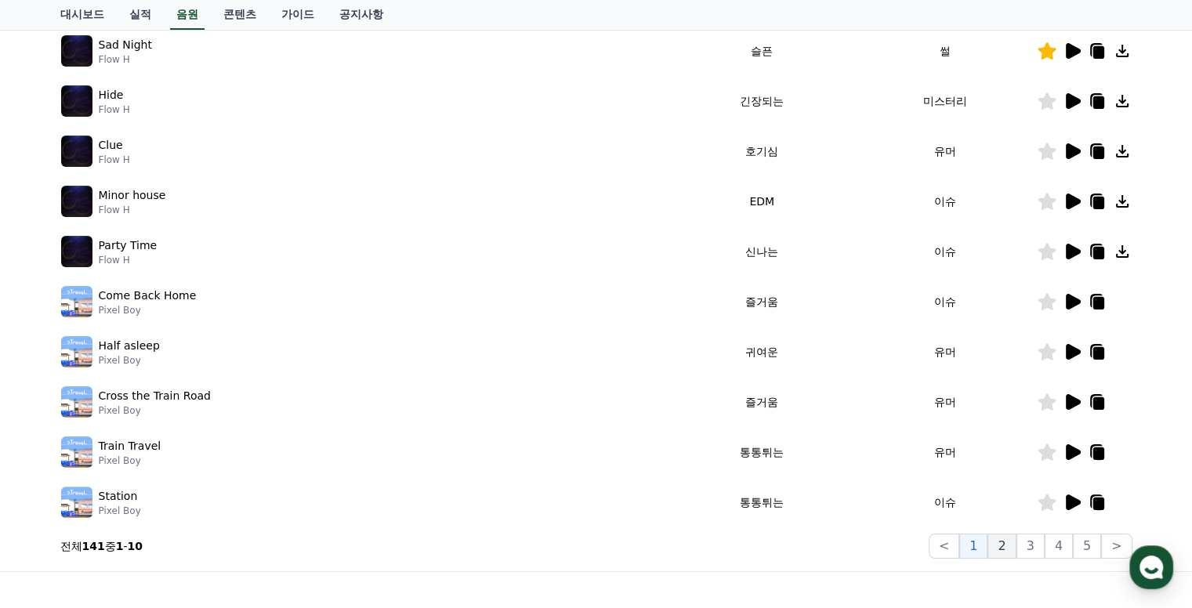
click at [1007, 549] on button "2" at bounding box center [1001, 546] width 28 height 25
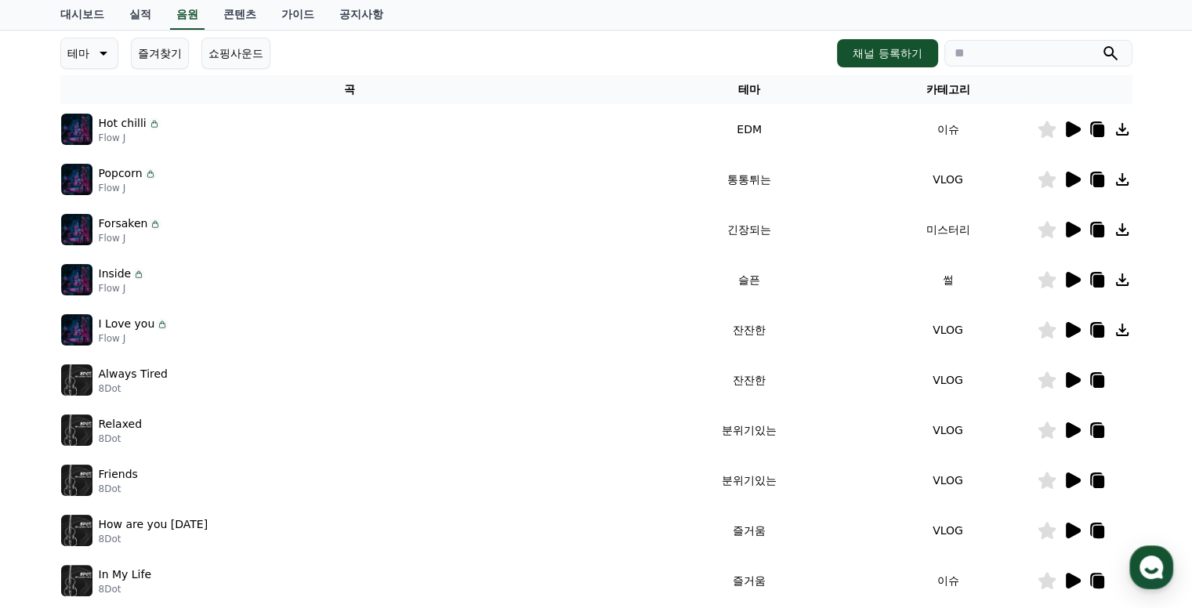
scroll to position [451, 0]
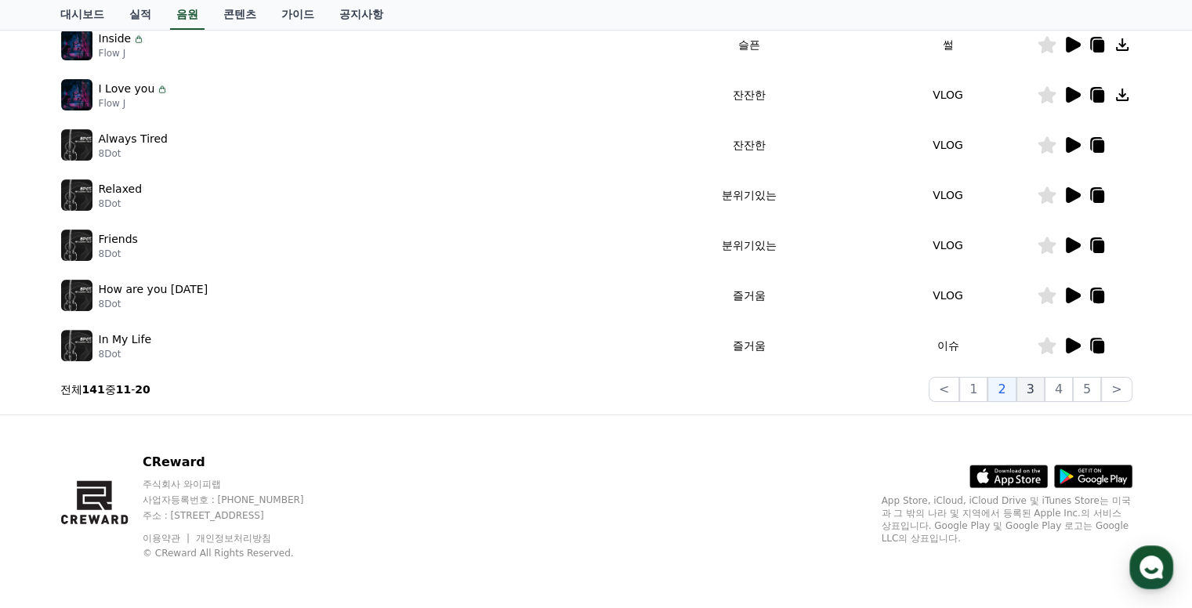
click at [1029, 389] on button "3" at bounding box center [1030, 389] width 28 height 25
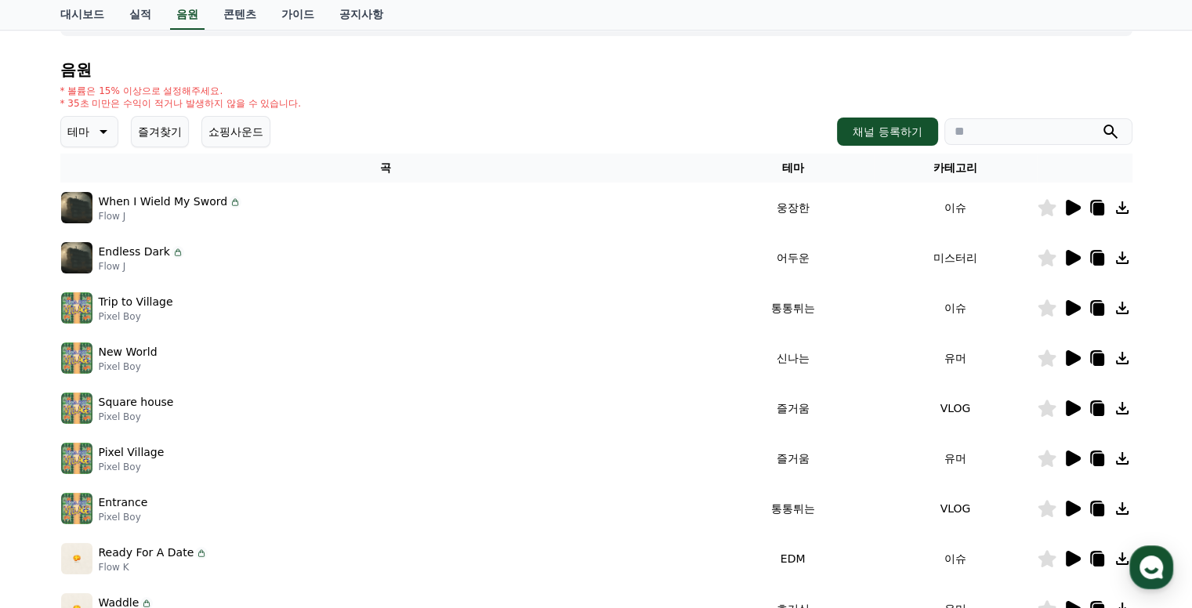
scroll to position [451, 0]
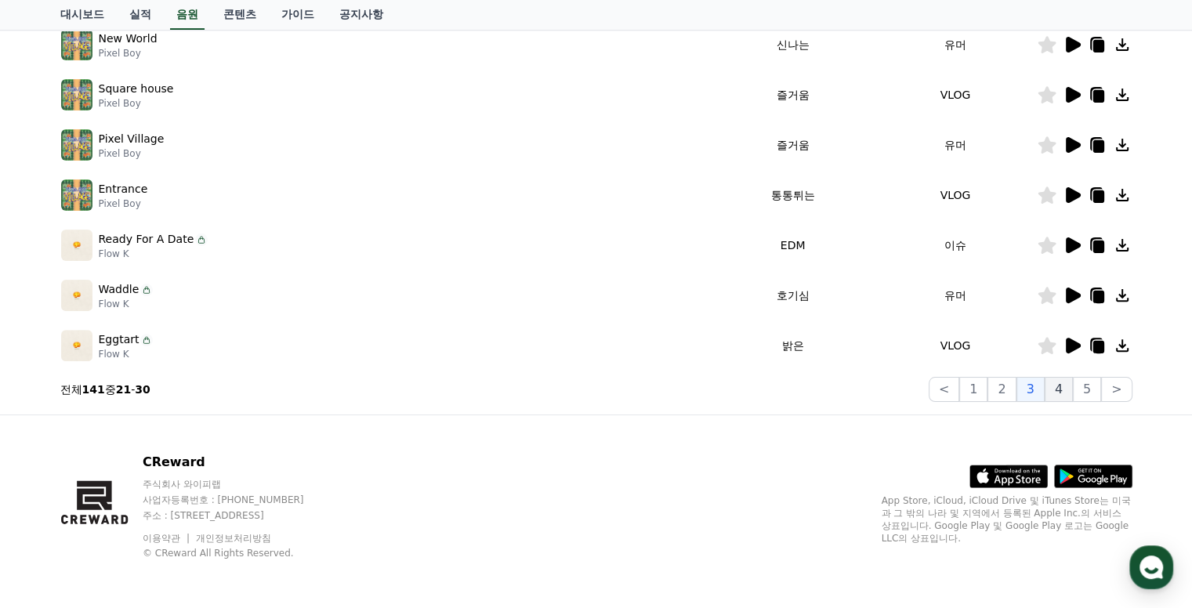
click at [1057, 387] on button "4" at bounding box center [1058, 389] width 28 height 25
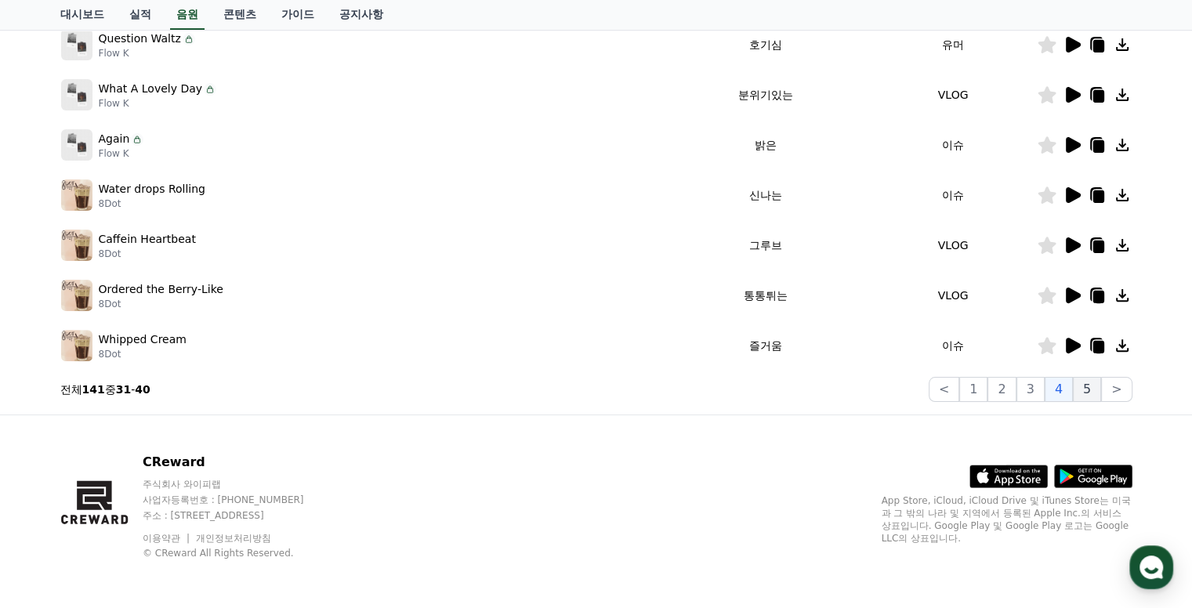
click at [1086, 389] on button "5" at bounding box center [1087, 389] width 28 height 25
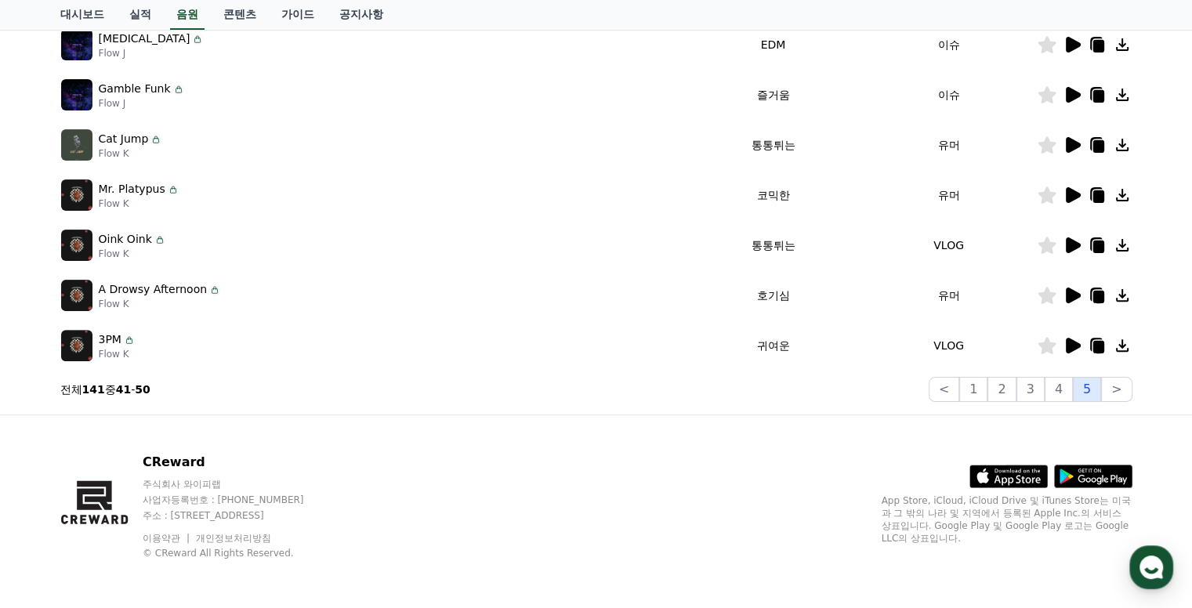
scroll to position [216, 0]
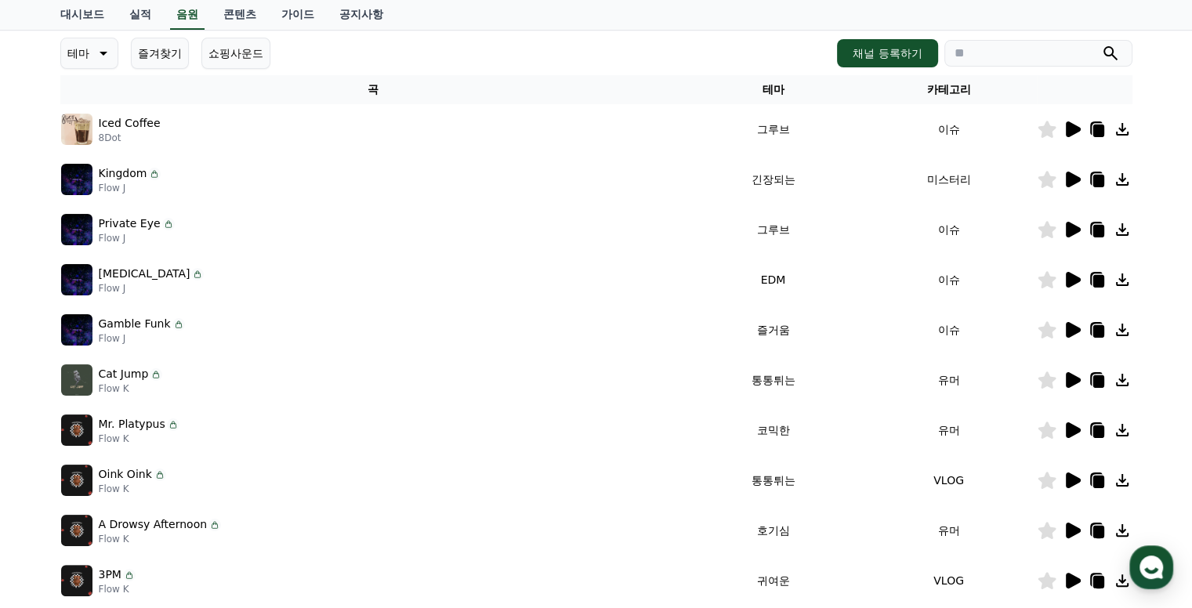
click at [1064, 181] on icon at bounding box center [1071, 179] width 19 height 19
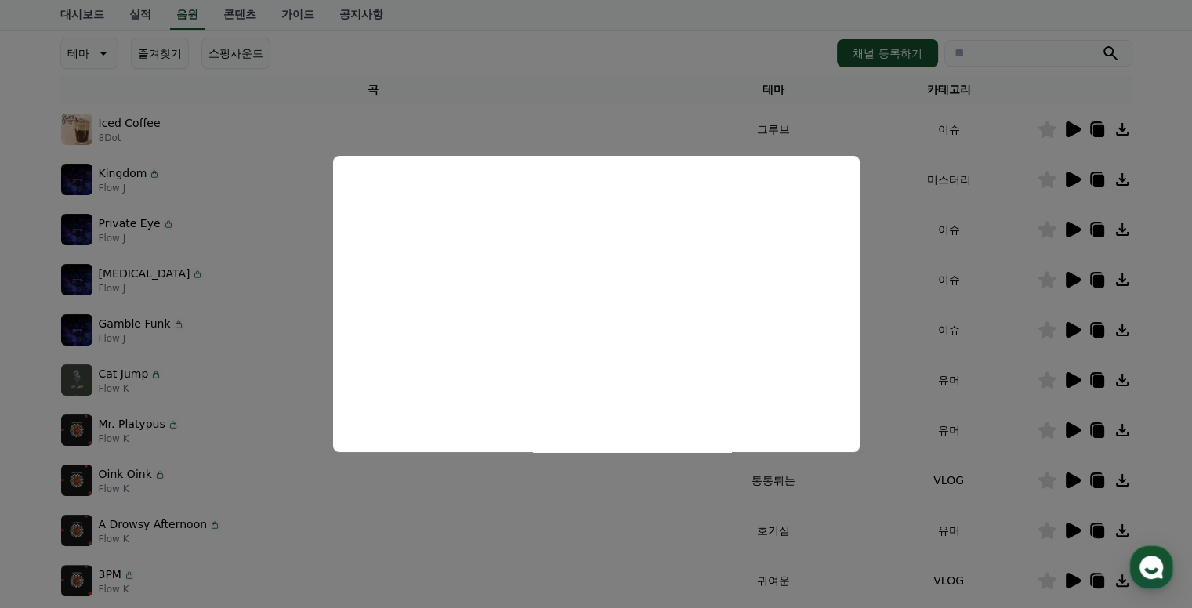
scroll to position [373, 0]
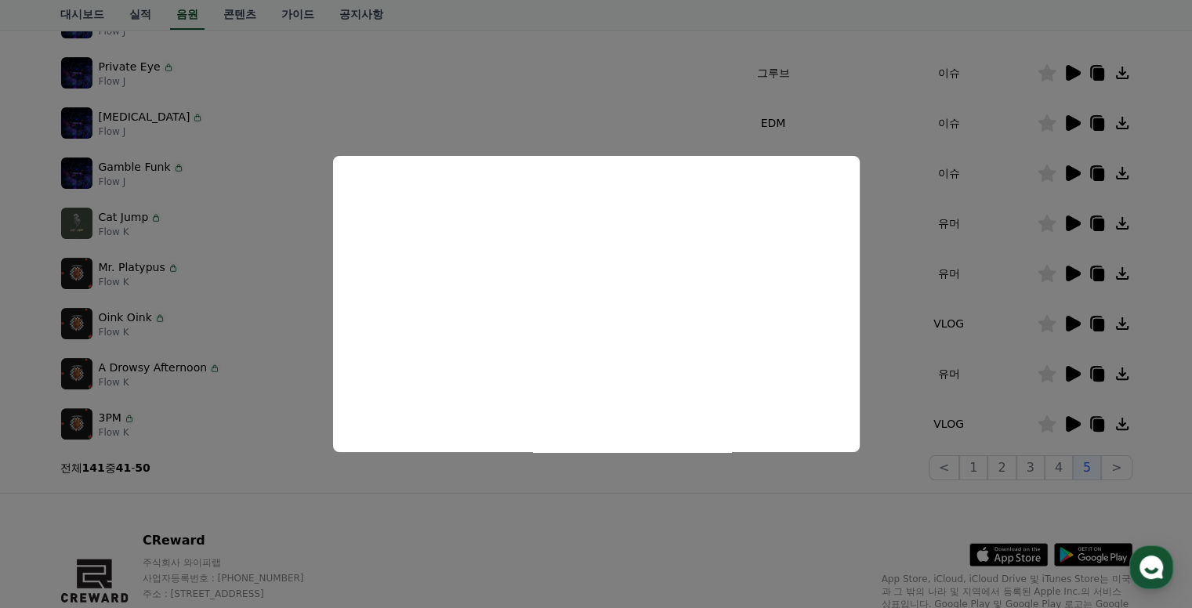
click at [787, 541] on button "close modal" at bounding box center [596, 304] width 1192 height 608
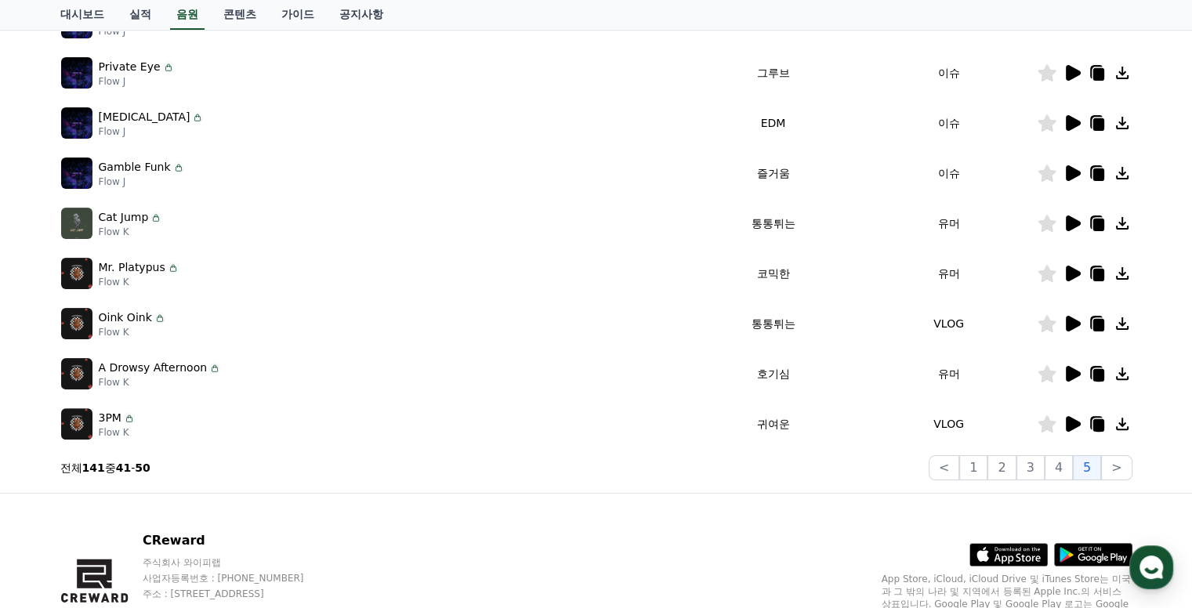
click at [1069, 422] on icon at bounding box center [1073, 424] width 15 height 16
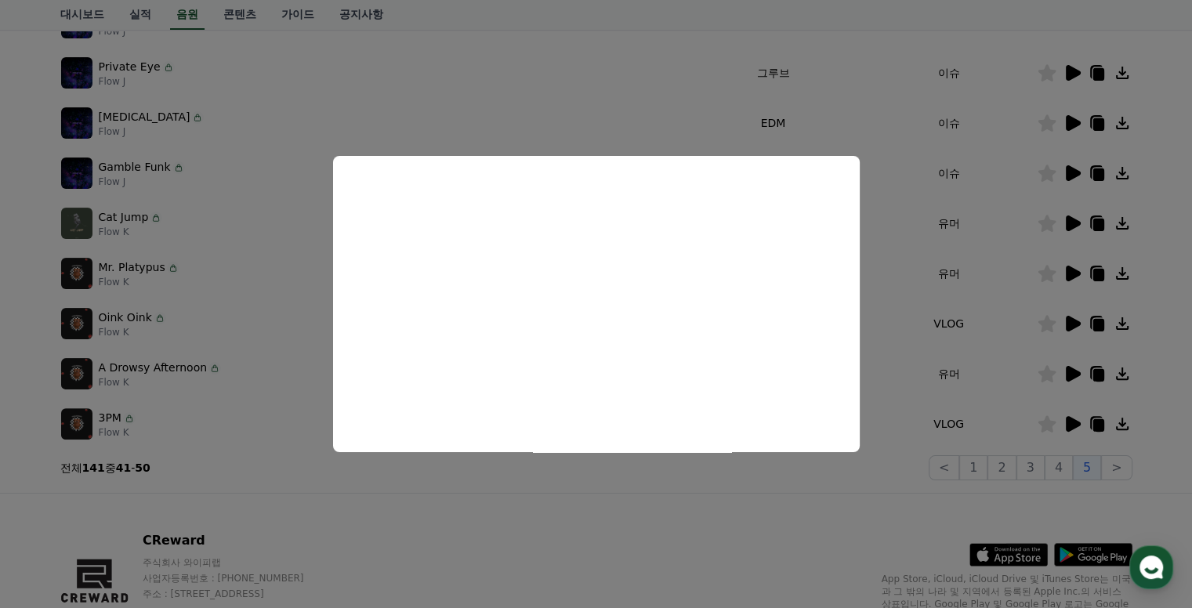
click at [755, 531] on button "close modal" at bounding box center [596, 304] width 1192 height 608
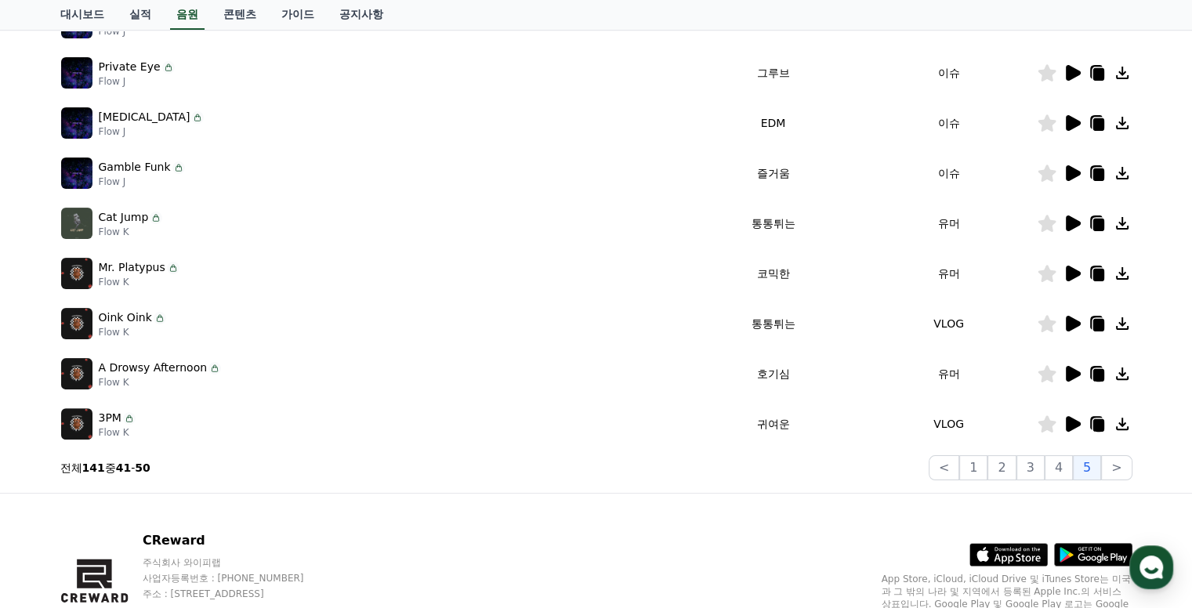
click at [1066, 320] on icon at bounding box center [1073, 324] width 15 height 16
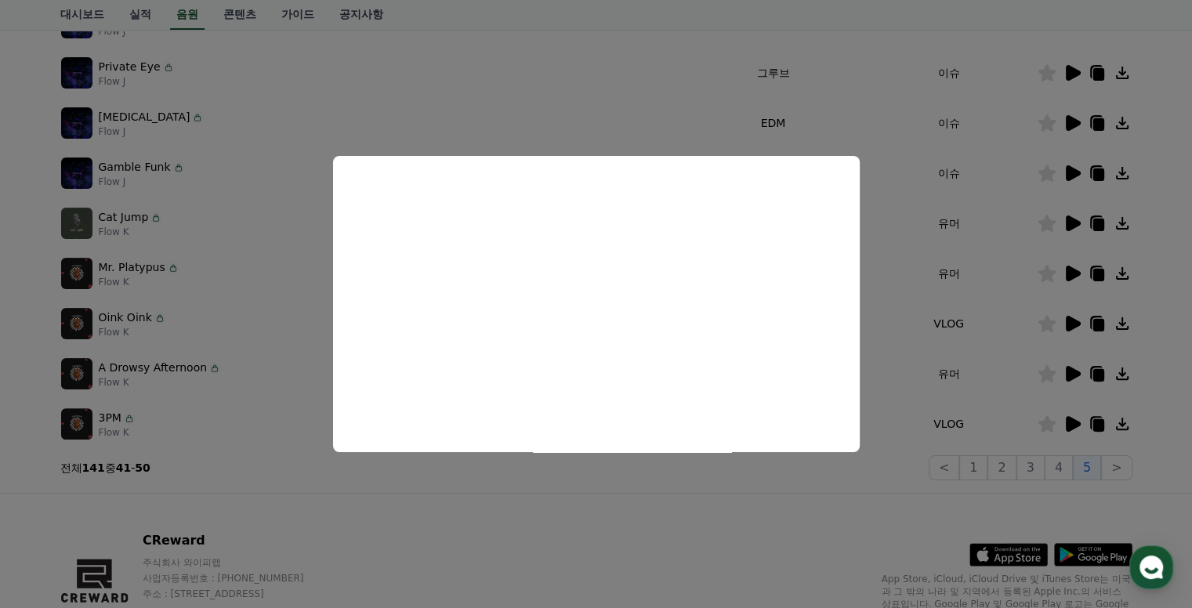
click at [738, 532] on button "close modal" at bounding box center [596, 304] width 1192 height 608
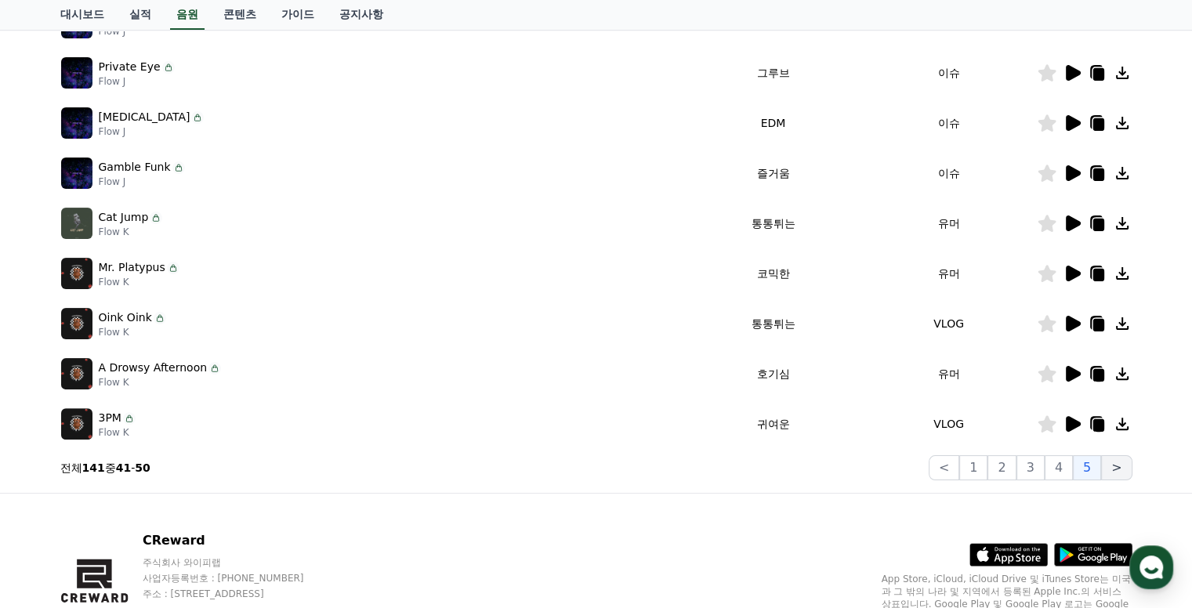
click at [1119, 472] on button ">" at bounding box center [1116, 467] width 31 height 25
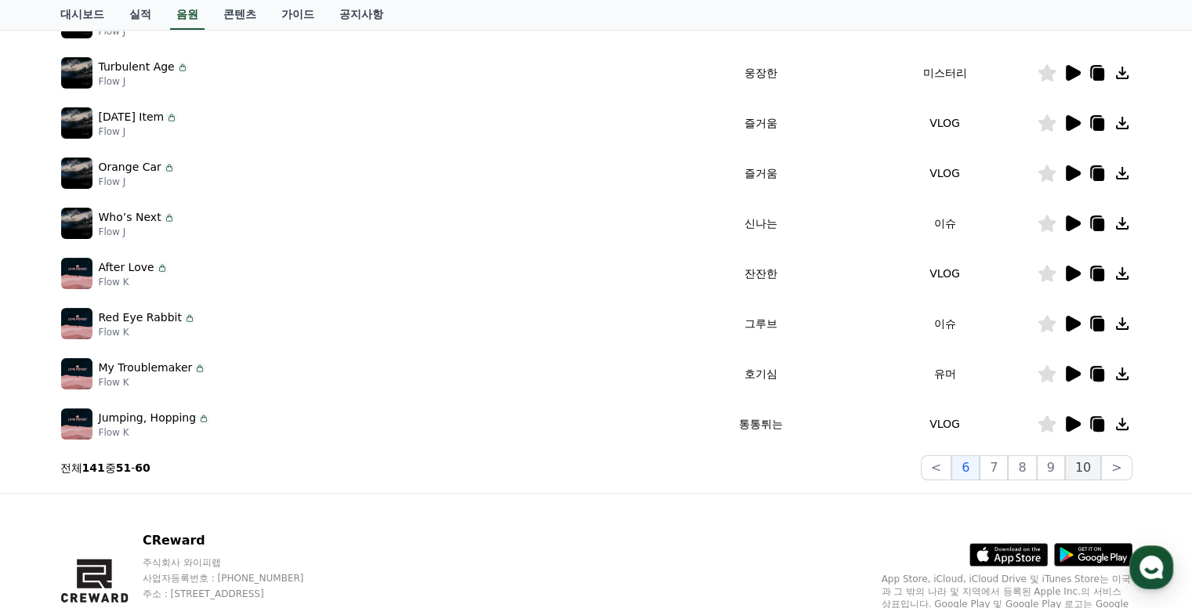
click at [1084, 468] on button "10" at bounding box center [1083, 467] width 36 height 25
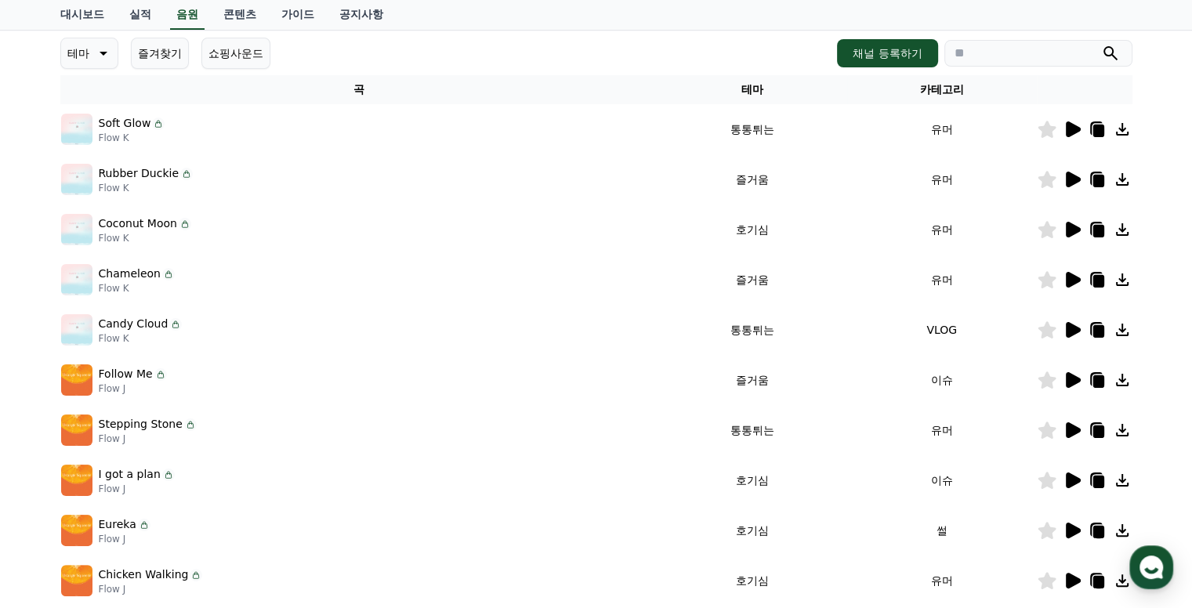
scroll to position [373, 0]
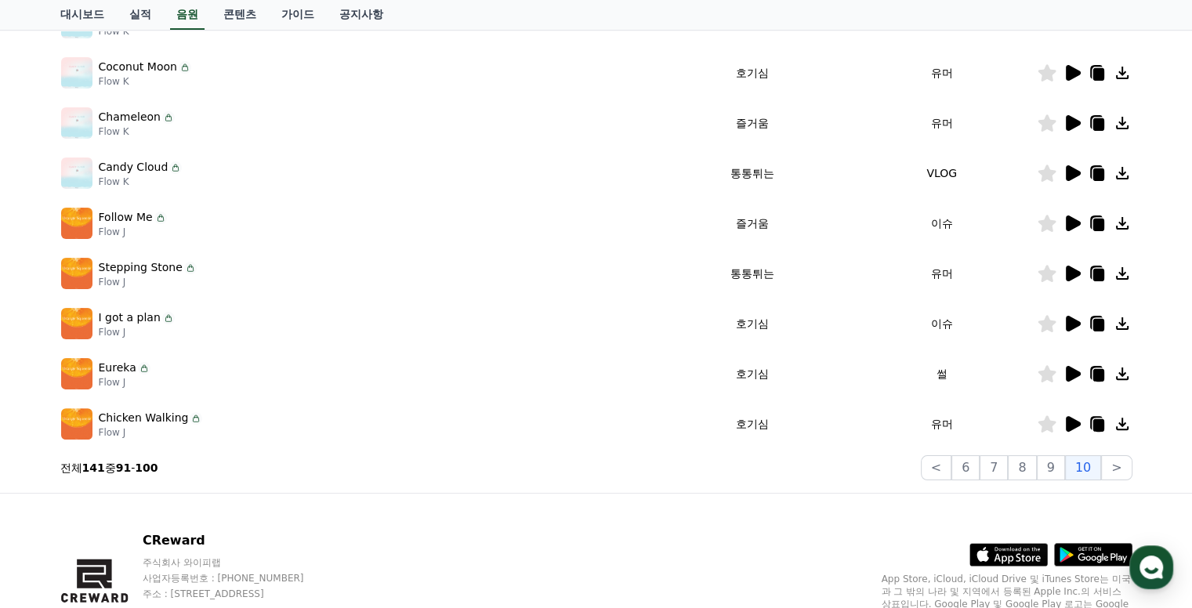
click at [1073, 368] on icon at bounding box center [1073, 374] width 15 height 16
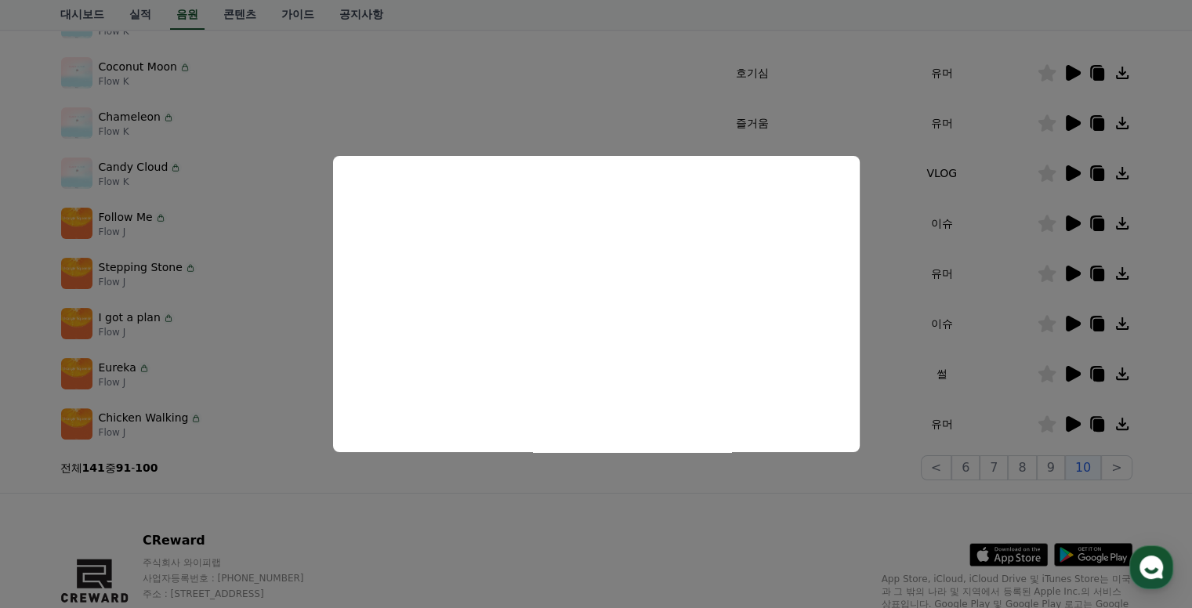
click at [1048, 374] on button "close modal" at bounding box center [596, 304] width 1192 height 608
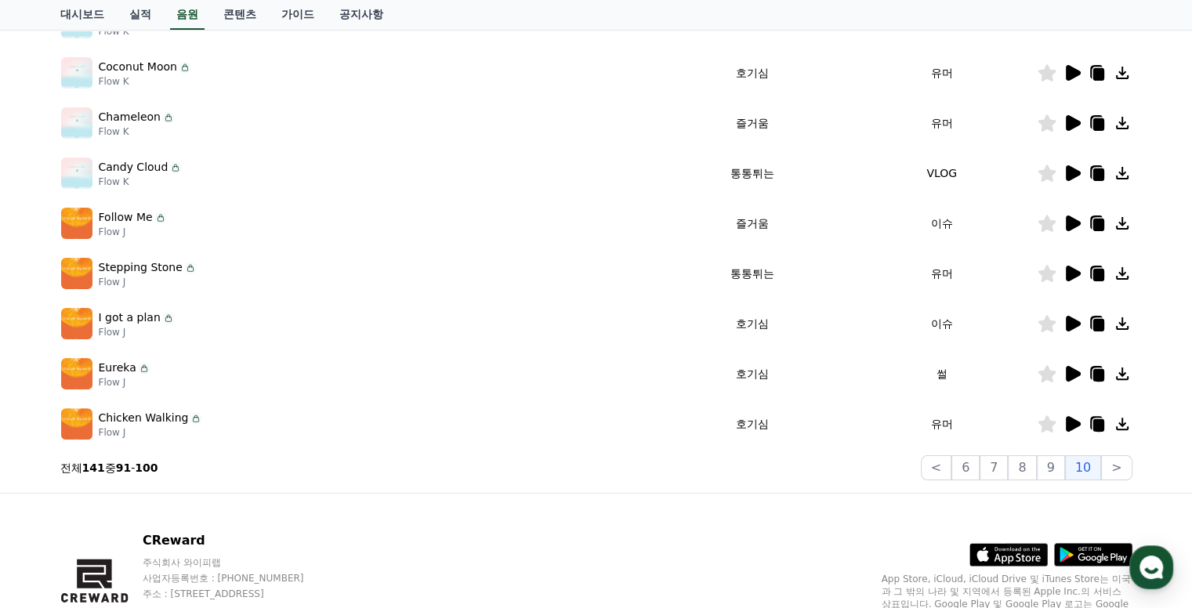
click at [1050, 374] on icon at bounding box center [1046, 373] width 18 height 17
click at [1078, 320] on icon at bounding box center [1073, 324] width 15 height 16
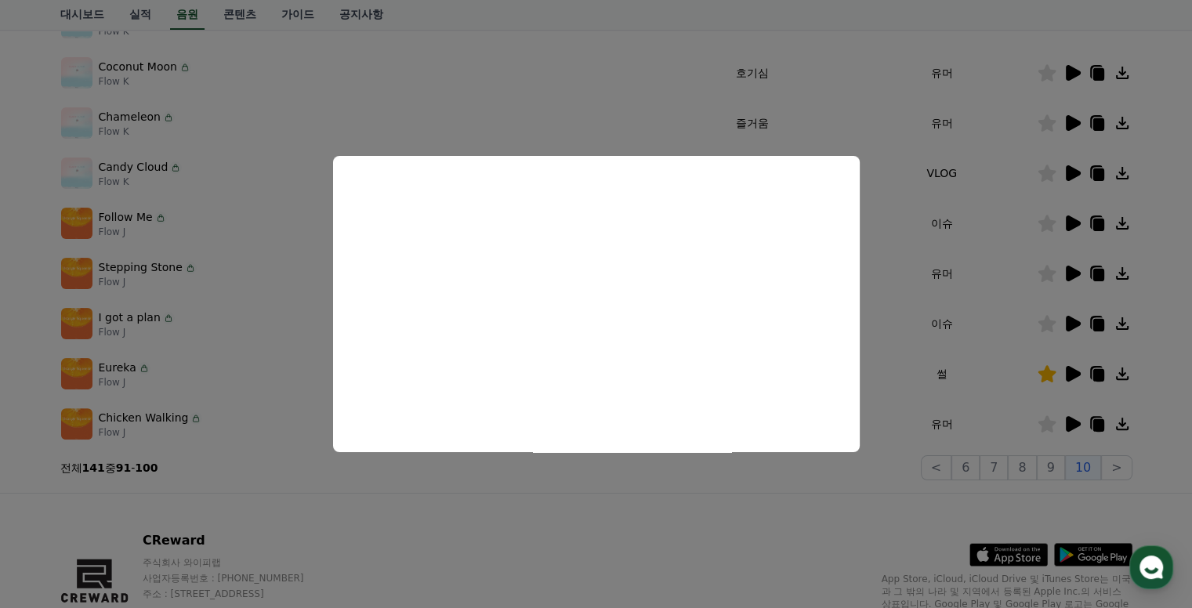
click at [798, 546] on button "close modal" at bounding box center [596, 304] width 1192 height 608
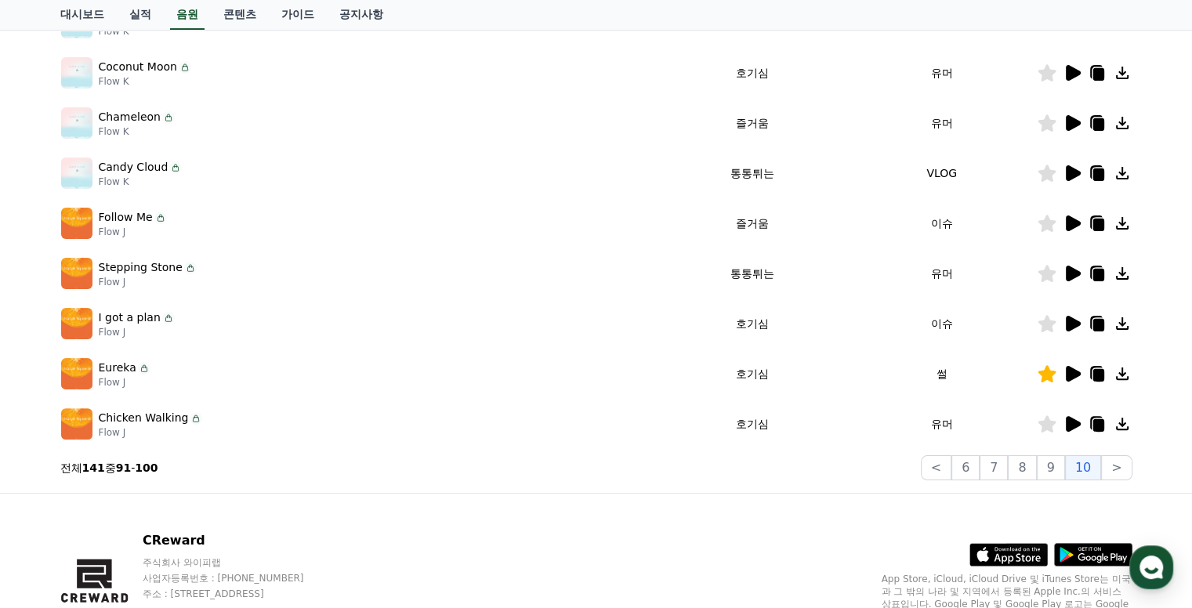
click at [1039, 324] on icon at bounding box center [1046, 323] width 19 height 17
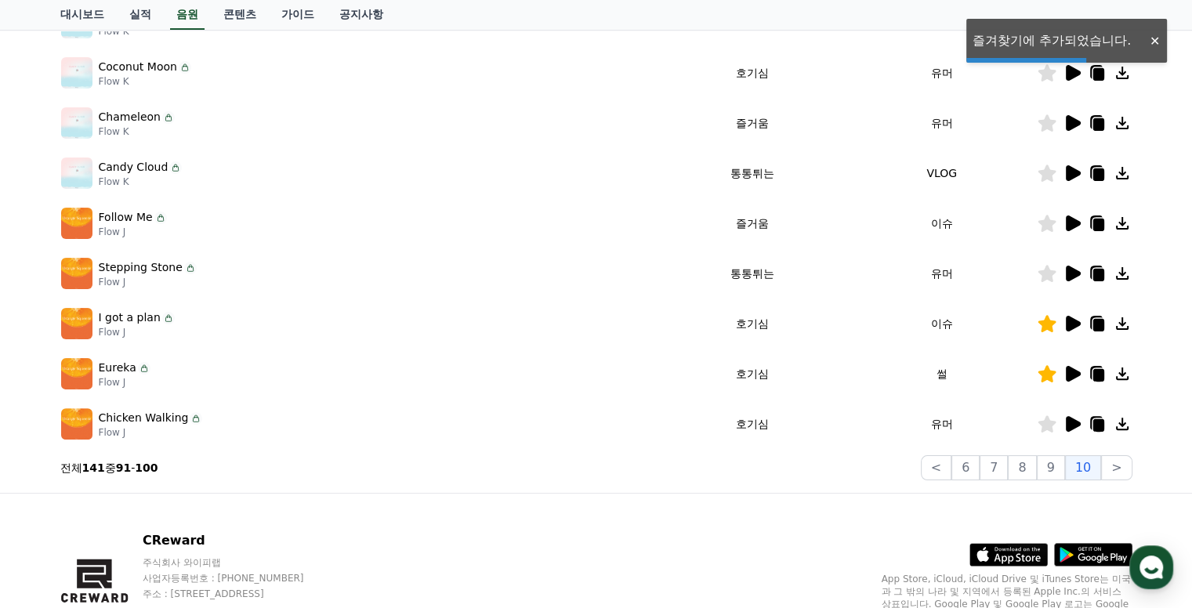
scroll to position [60, 0]
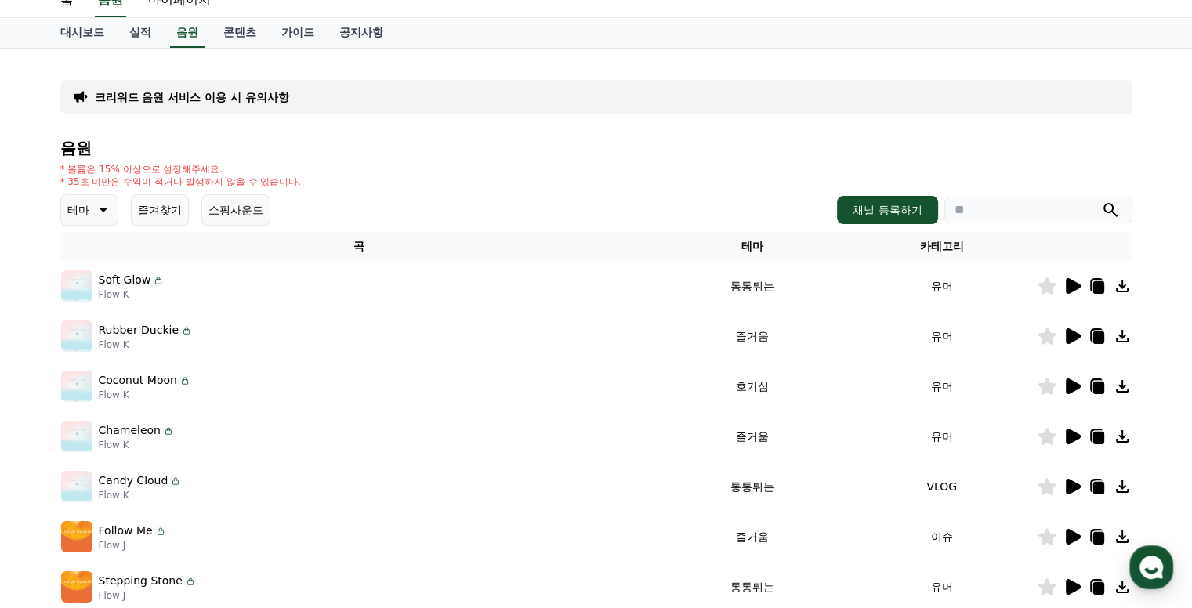
click at [1069, 385] on icon at bounding box center [1073, 386] width 15 height 16
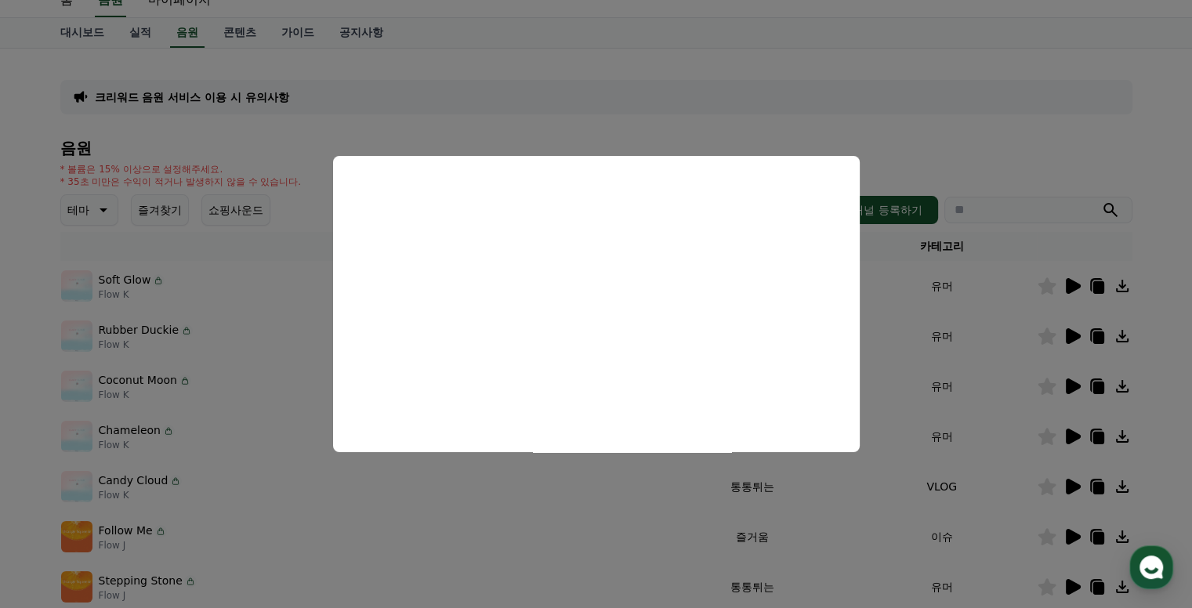
click at [1141, 143] on button "close modal" at bounding box center [596, 304] width 1192 height 608
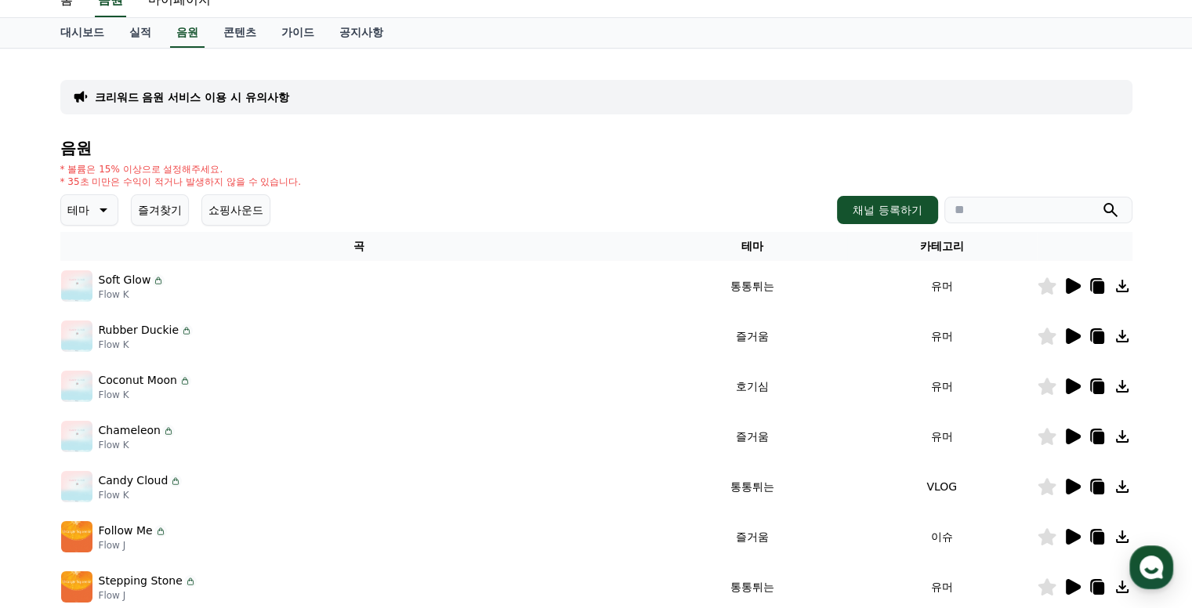
click at [1070, 386] on icon at bounding box center [1073, 386] width 15 height 16
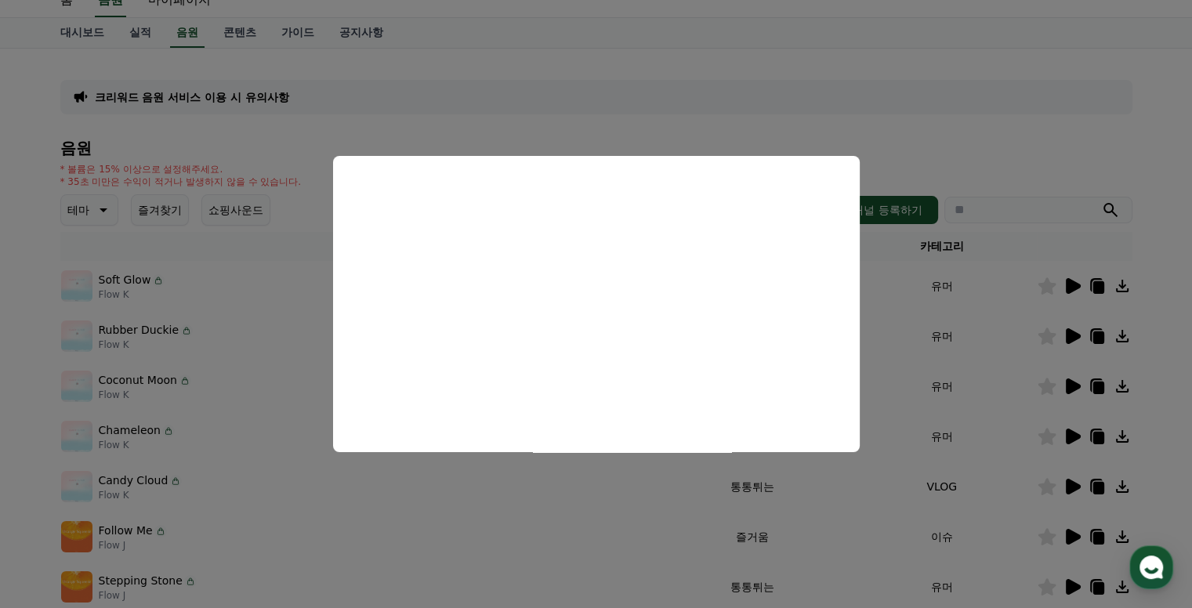
click at [932, 101] on button "close modal" at bounding box center [596, 304] width 1192 height 608
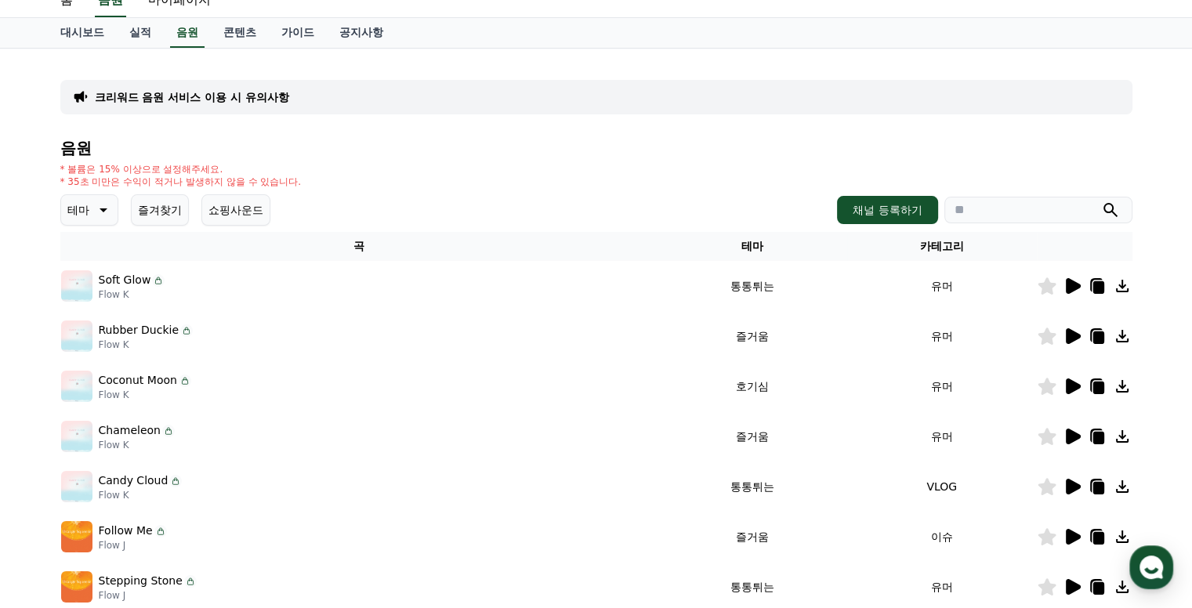
click at [1051, 385] on icon at bounding box center [1046, 386] width 18 height 17
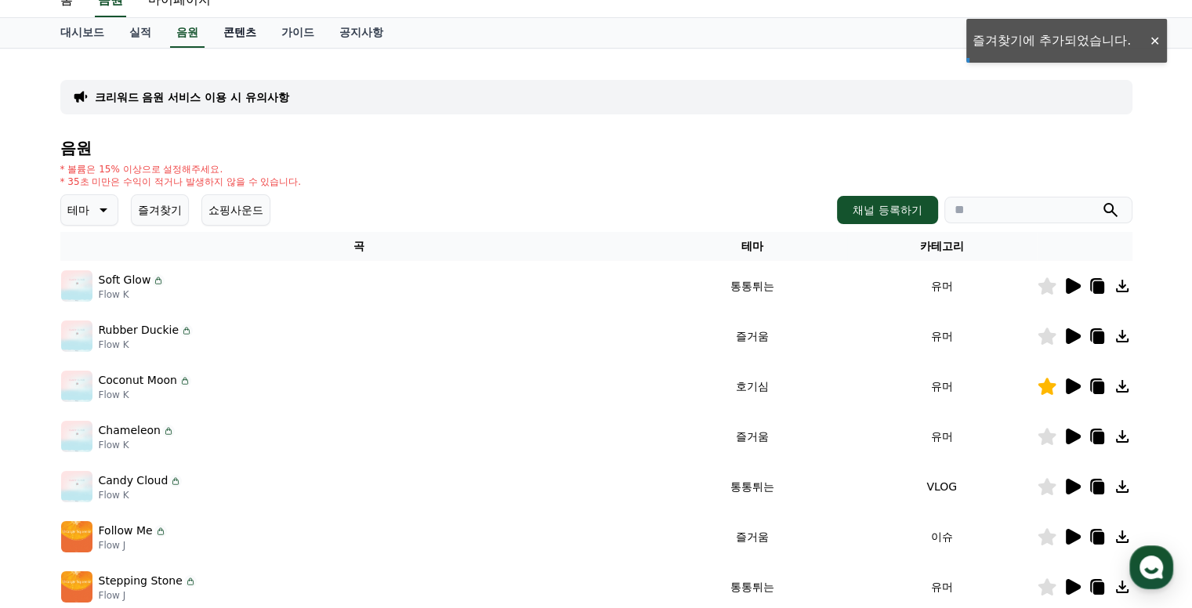
click at [241, 29] on link "콘텐츠" at bounding box center [240, 33] width 58 height 30
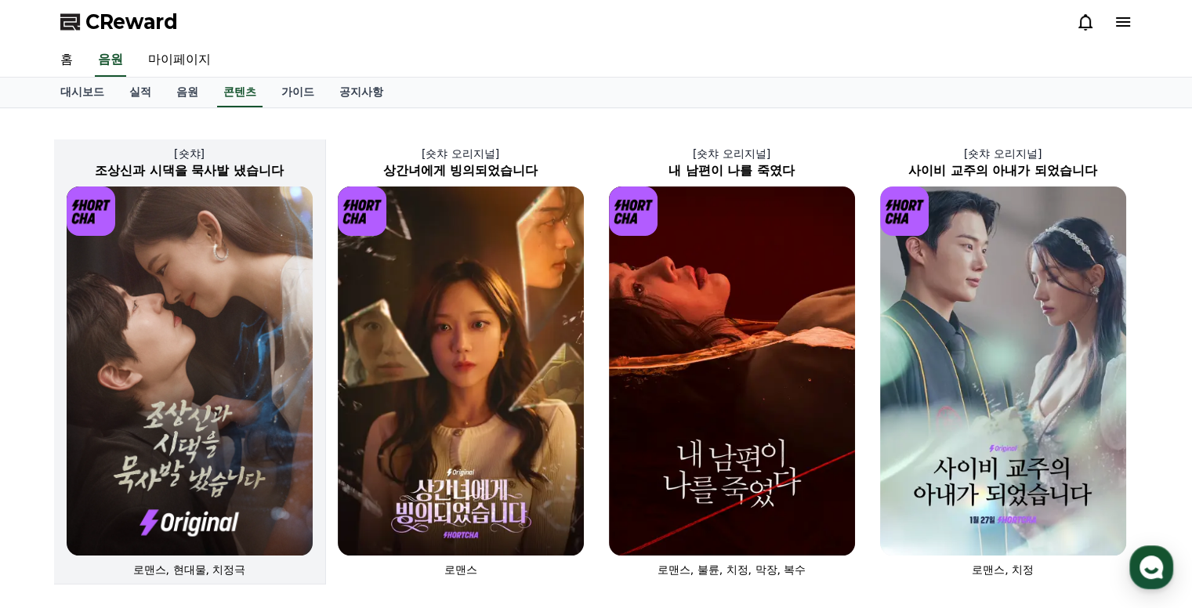
click at [263, 344] on img at bounding box center [190, 370] width 246 height 369
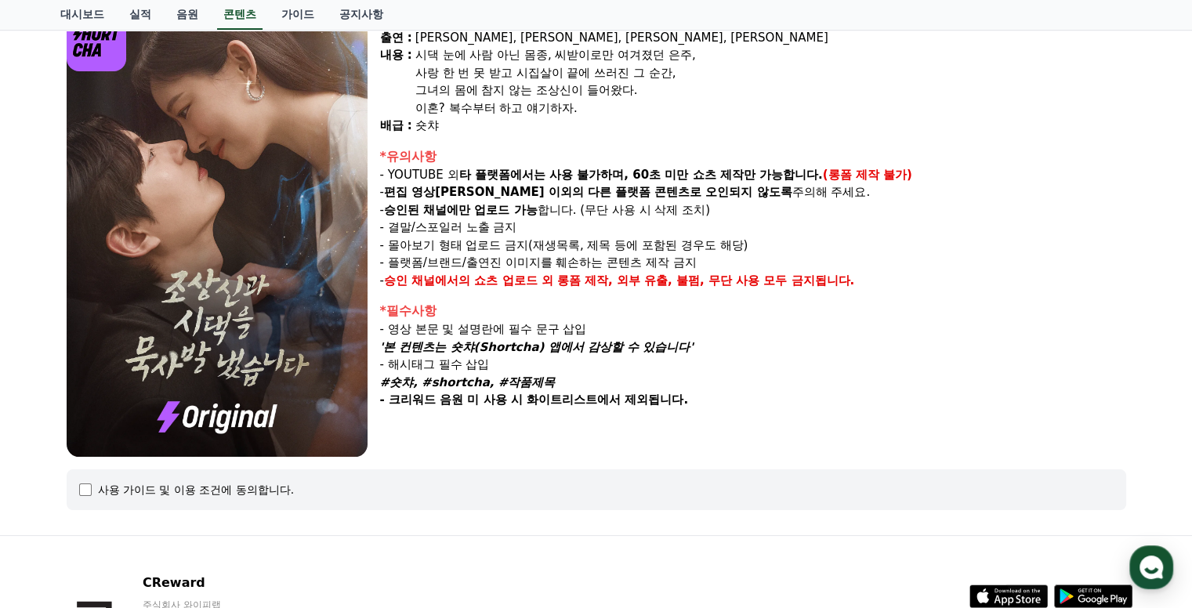
scroll to position [277, 0]
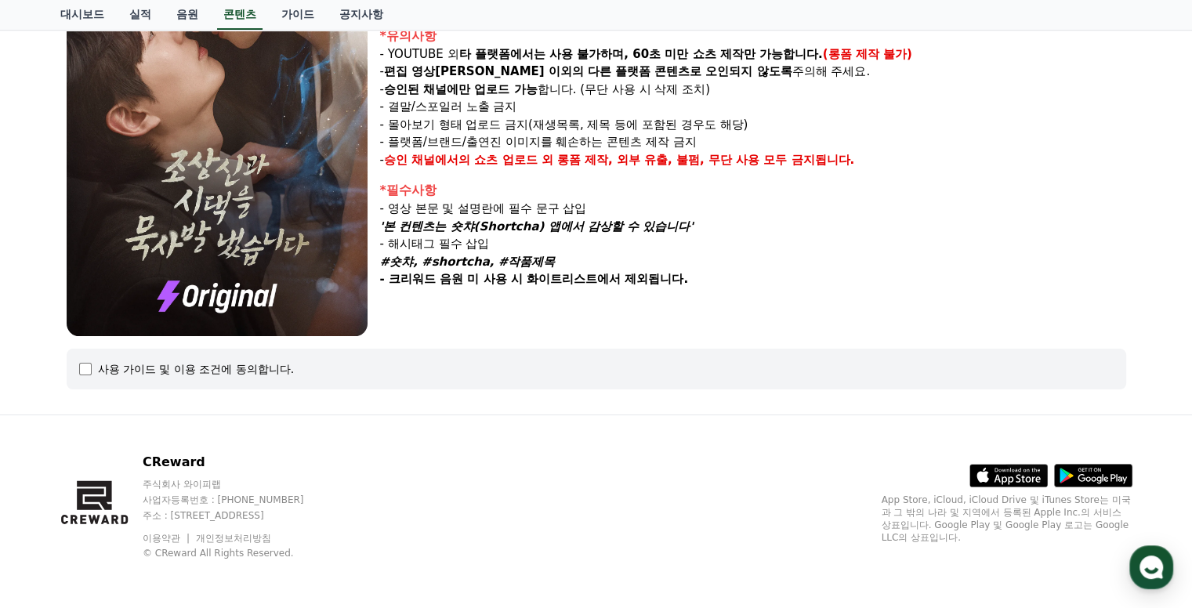
click at [86, 375] on div "사용 가이드 및 이용 조건에 동의합니다." at bounding box center [596, 369] width 1034 height 16
click at [85, 375] on div "사용 가이드 및 이용 조건에 동의합니다." at bounding box center [596, 369] width 1034 height 16
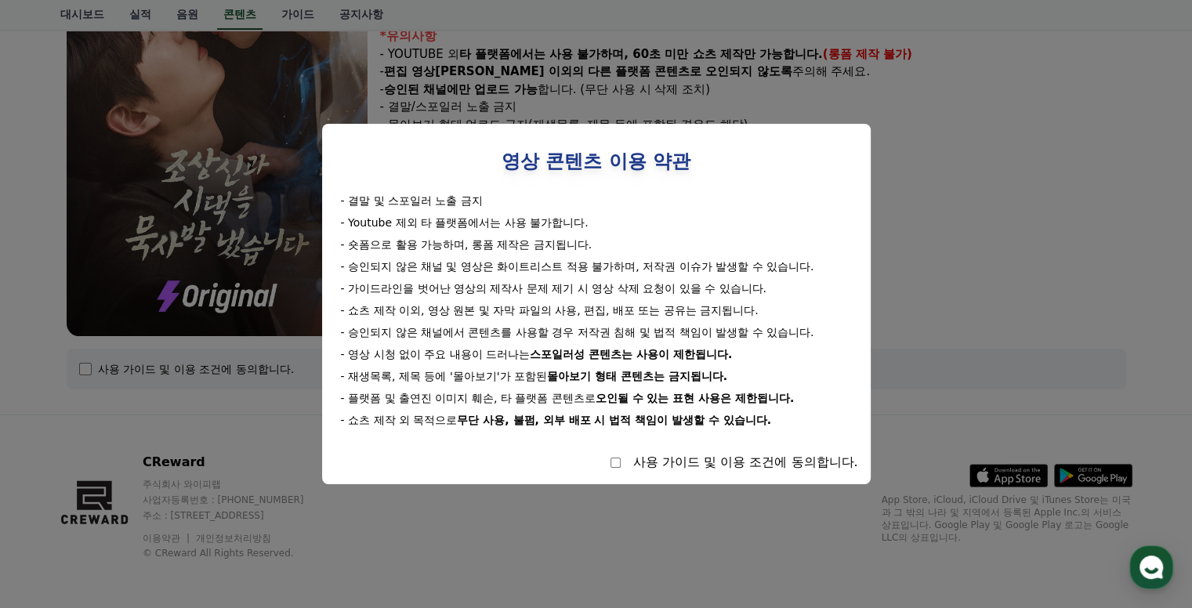
click at [616, 471] on div "사용 가이드 및 이용 조건에 동의합니다." at bounding box center [596, 462] width 523 height 19
select select
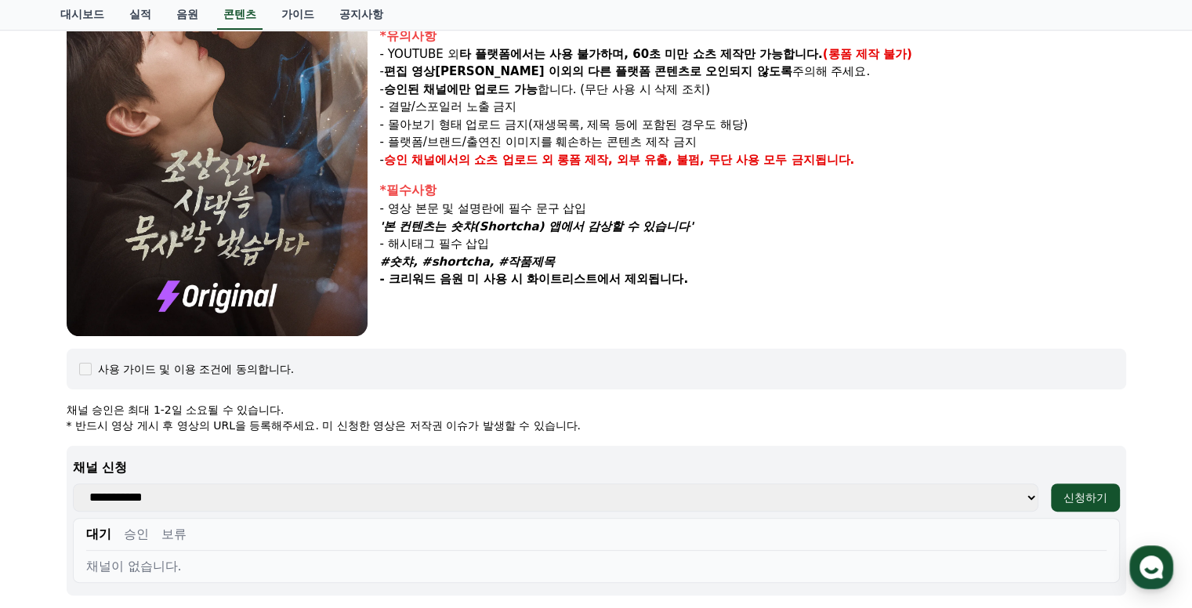
click at [1025, 498] on select "**********" at bounding box center [555, 497] width 965 height 28
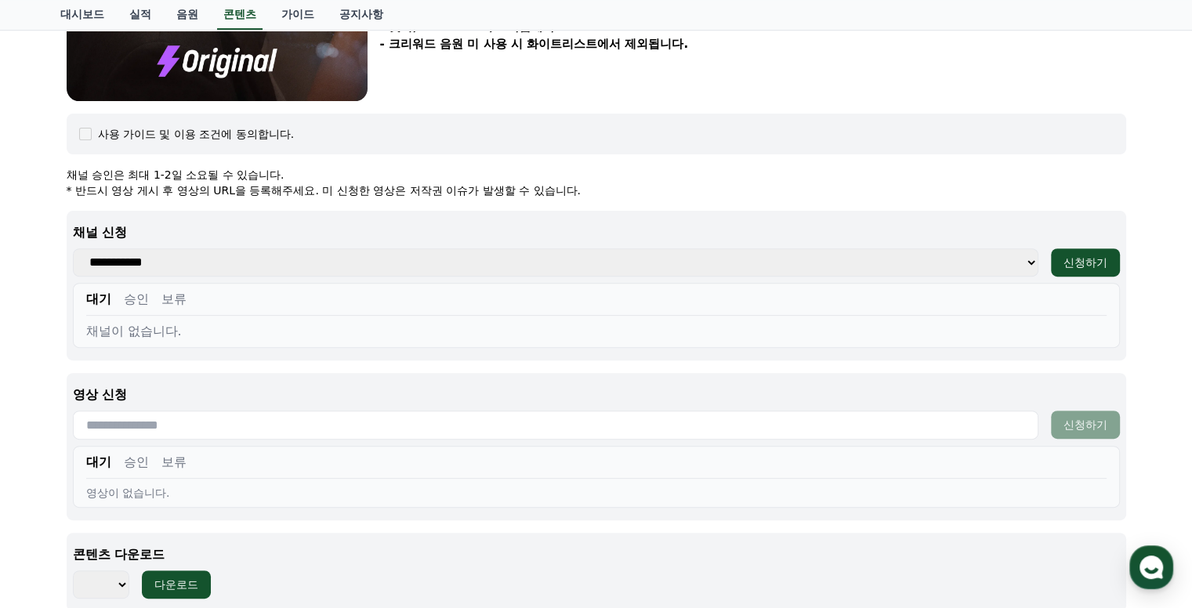
scroll to position [434, 0]
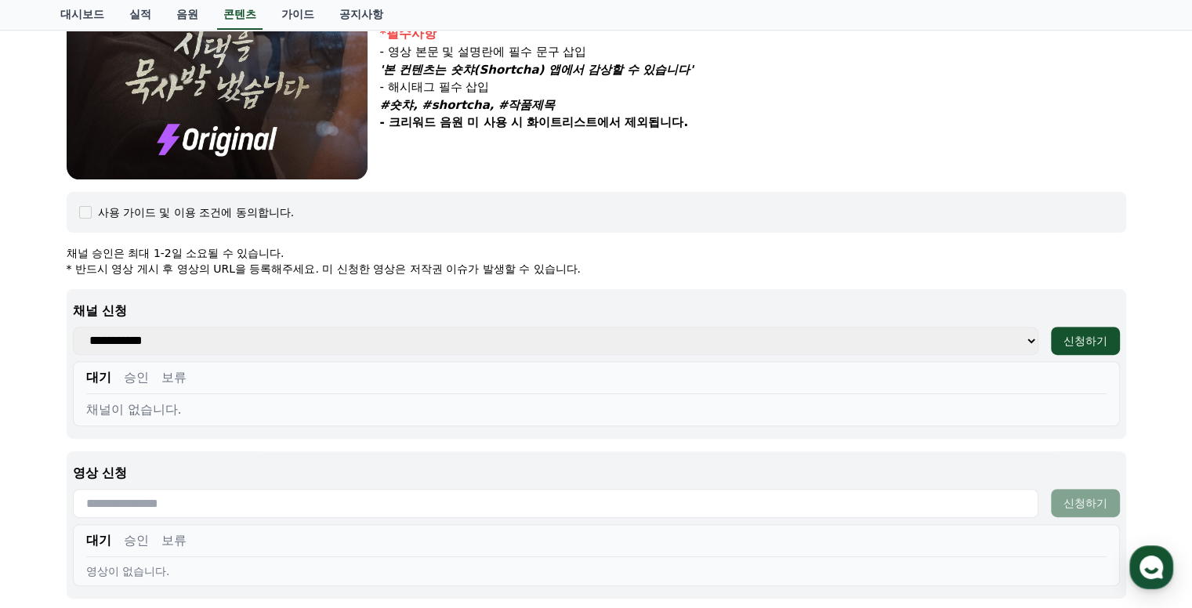
click at [373, 494] on input "text" at bounding box center [555, 503] width 965 height 29
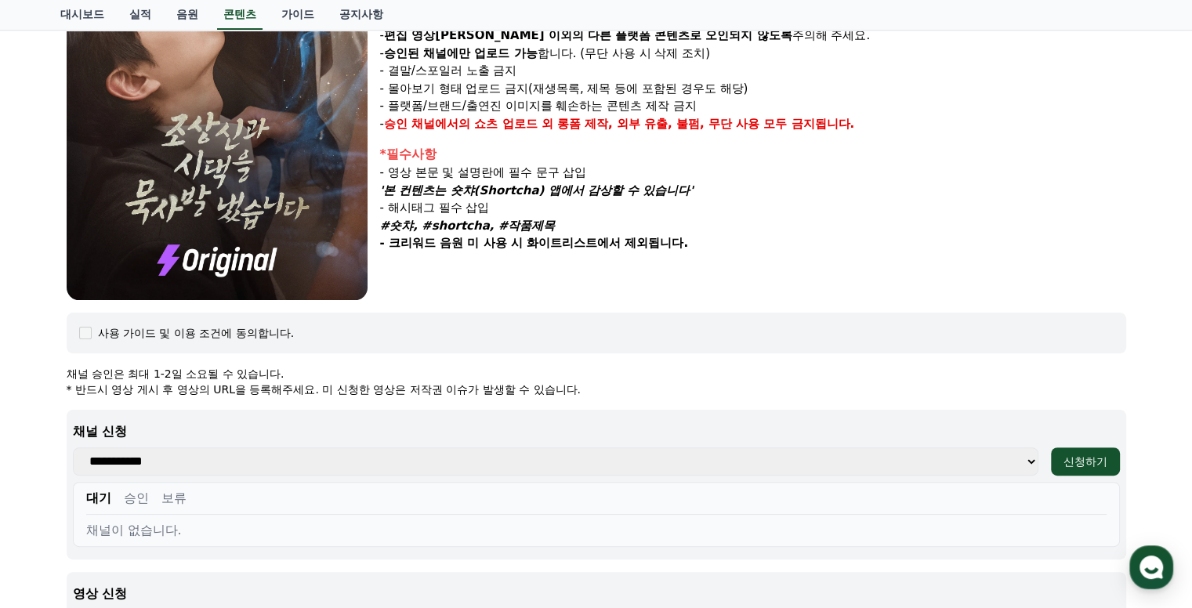
scroll to position [470, 0]
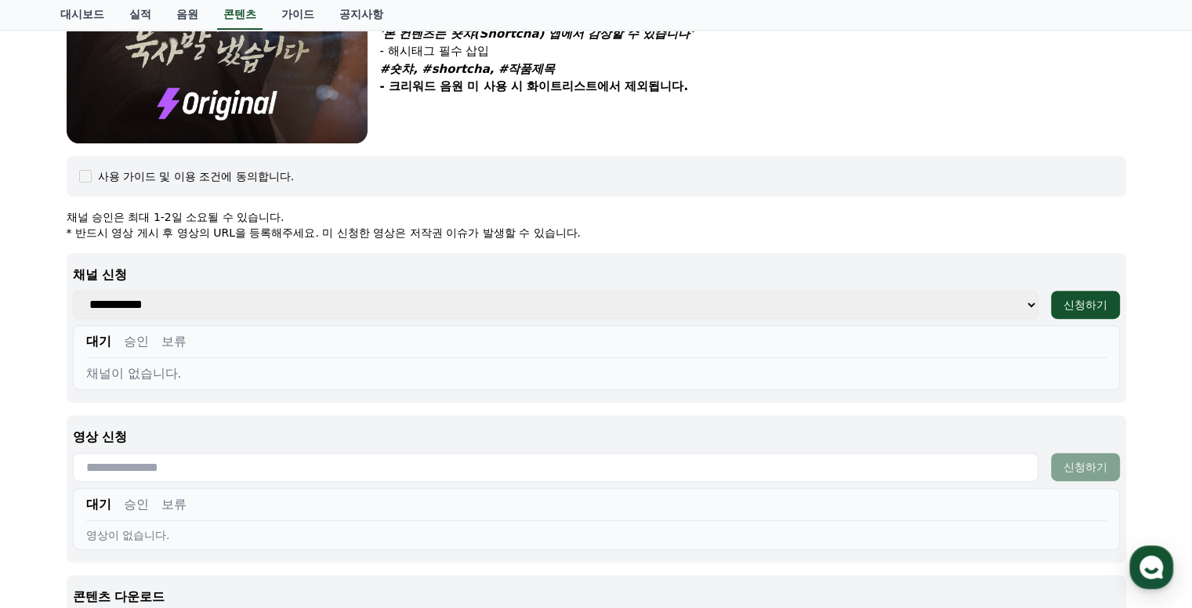
click at [147, 302] on select "**********" at bounding box center [555, 305] width 965 height 28
drag, startPoint x: 172, startPoint y: 367, endPoint x: 178, endPoint y: 374, distance: 8.3
click at [175, 371] on div "채널이 없습니다." at bounding box center [596, 373] width 1020 height 19
click at [147, 312] on select "**********" at bounding box center [555, 305] width 965 height 28
click at [1107, 299] on button "신청하기" at bounding box center [1085, 305] width 69 height 28
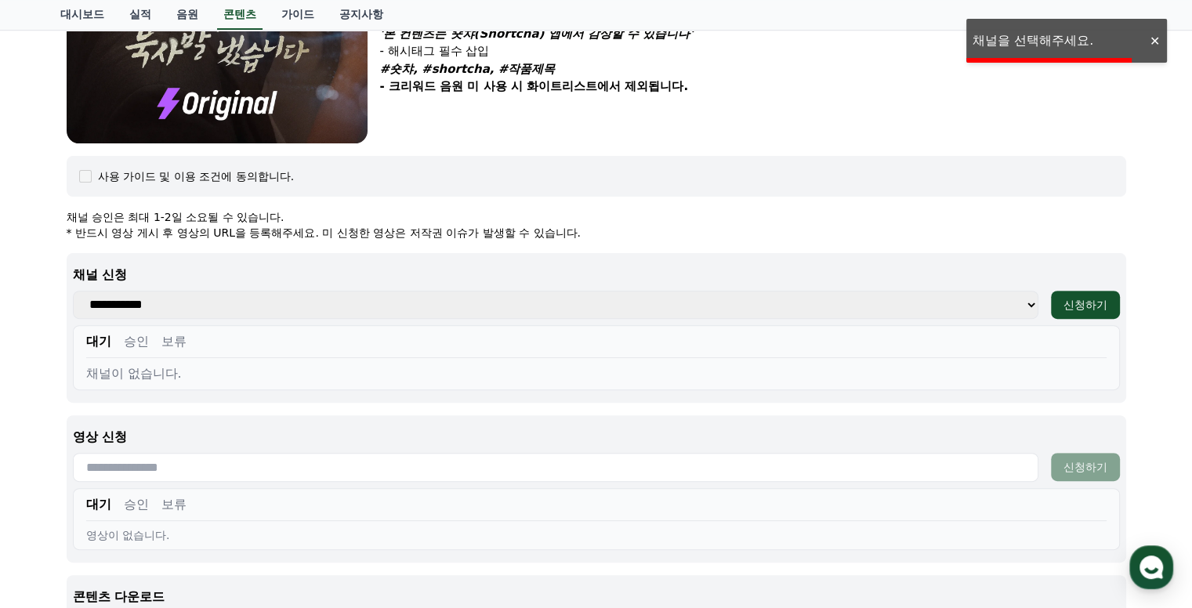
click at [851, 258] on div "**********" at bounding box center [596, 328] width 1059 height 150
